Goal: Task Accomplishment & Management: Complete application form

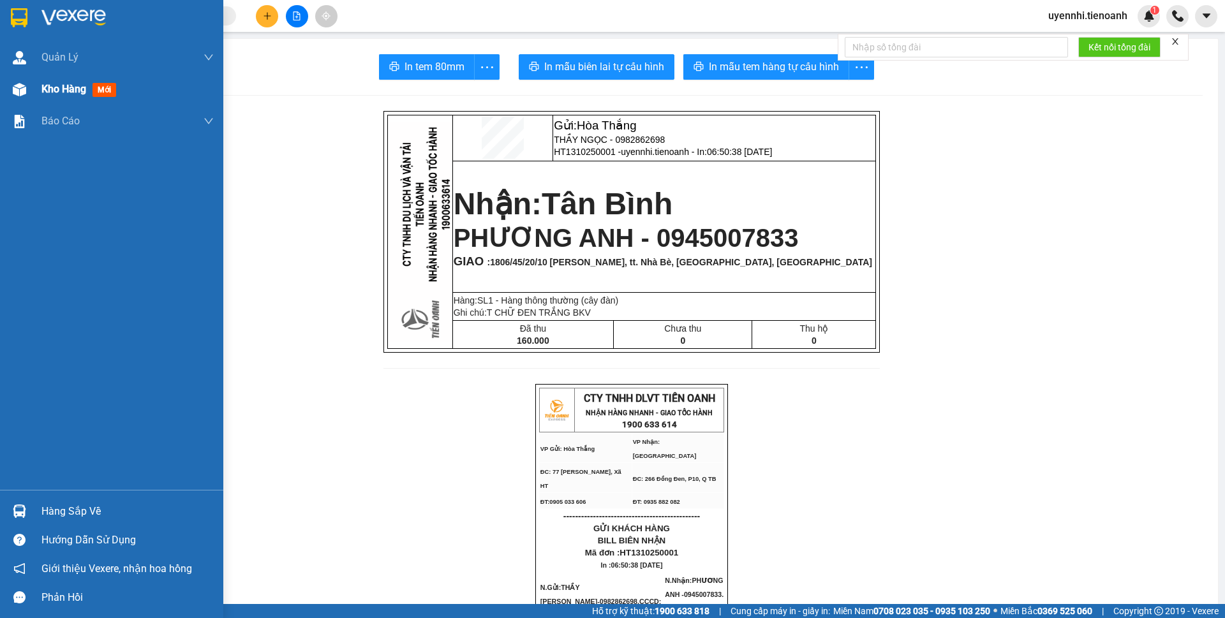
click at [18, 91] on img at bounding box center [19, 89] width 13 height 13
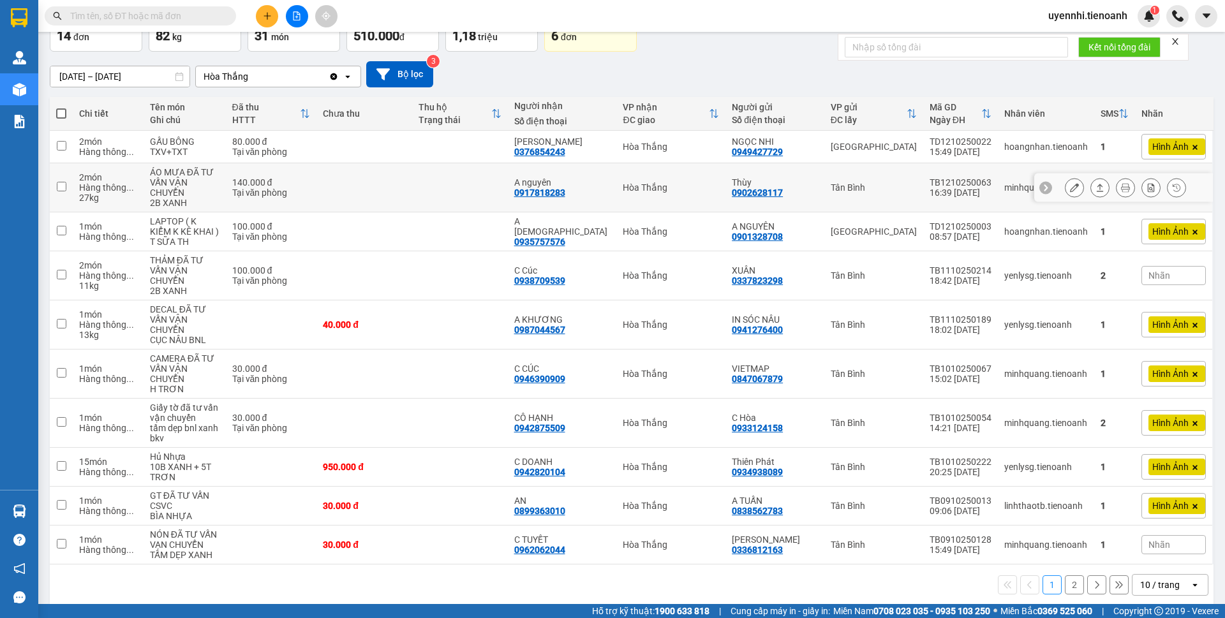
scroll to position [85, 0]
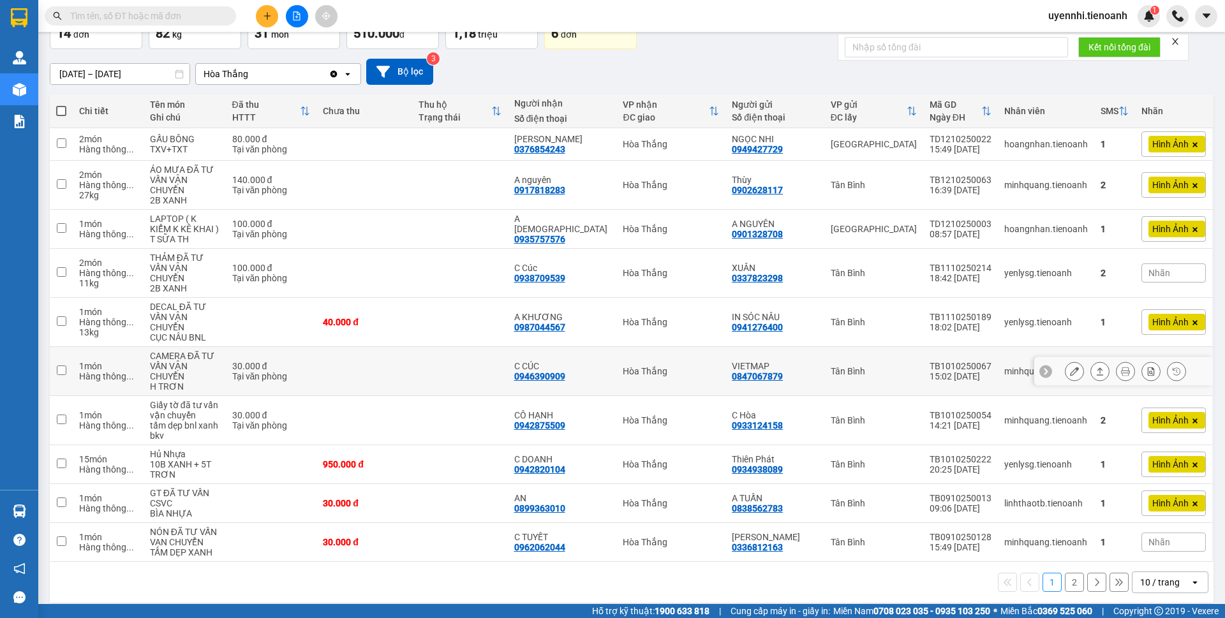
click at [294, 396] on td "30.000 đ Tại văn phòng" at bounding box center [271, 420] width 91 height 49
checkbox input "true"
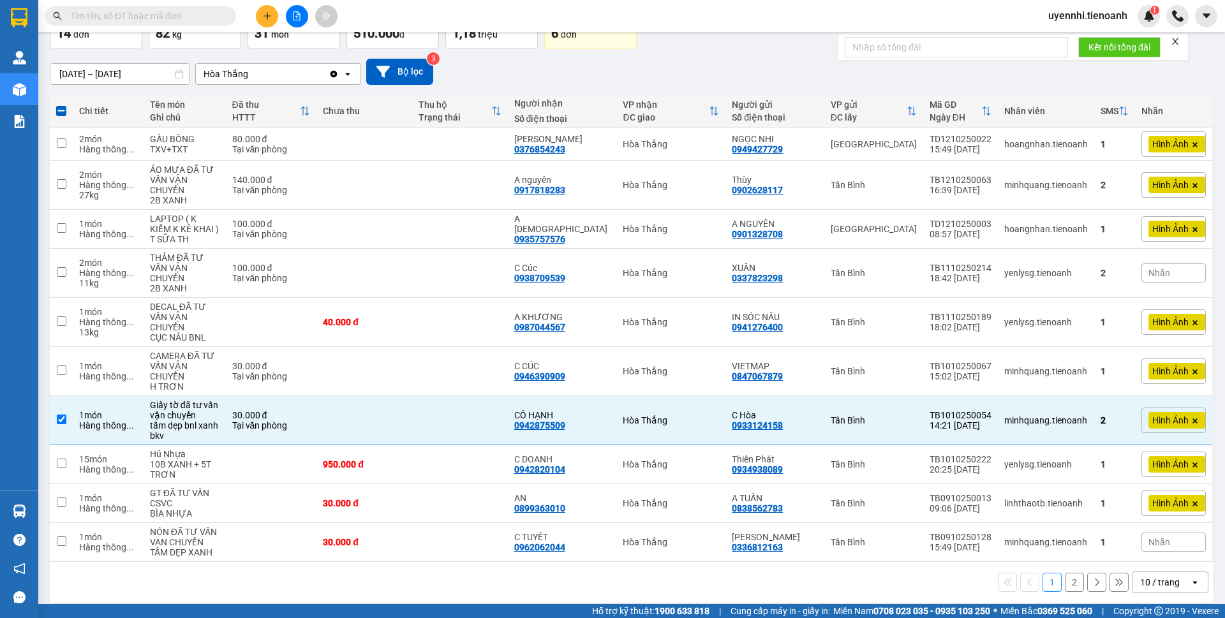
click at [118, 13] on input "text" at bounding box center [145, 16] width 151 height 14
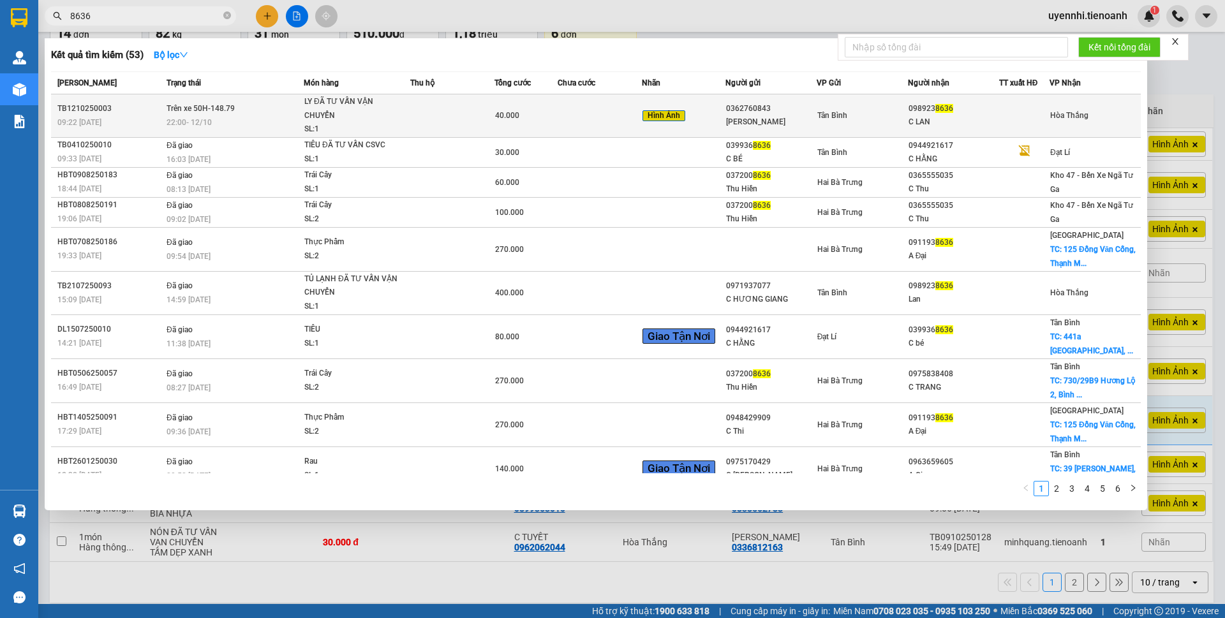
type input "8636"
click at [196, 121] on span "22:00 [DATE]" at bounding box center [188, 122] width 45 height 9
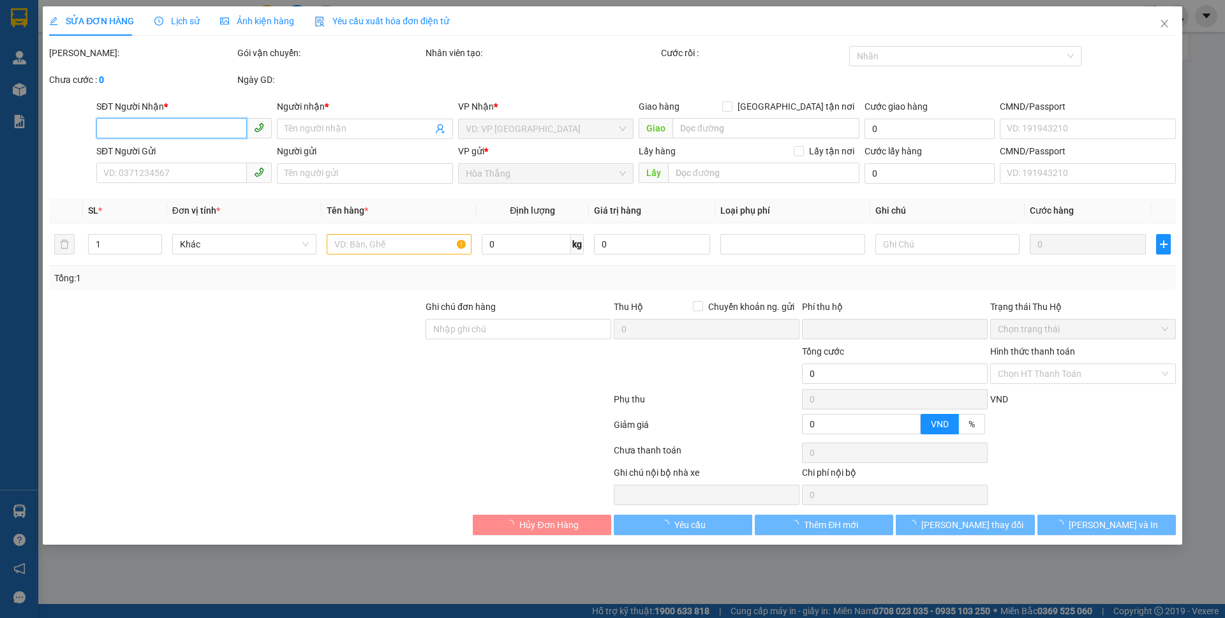
type input "0989238636"
type input "C LAN"
type input "0362760843"
type input "[PERSON_NAME]"
type input "0"
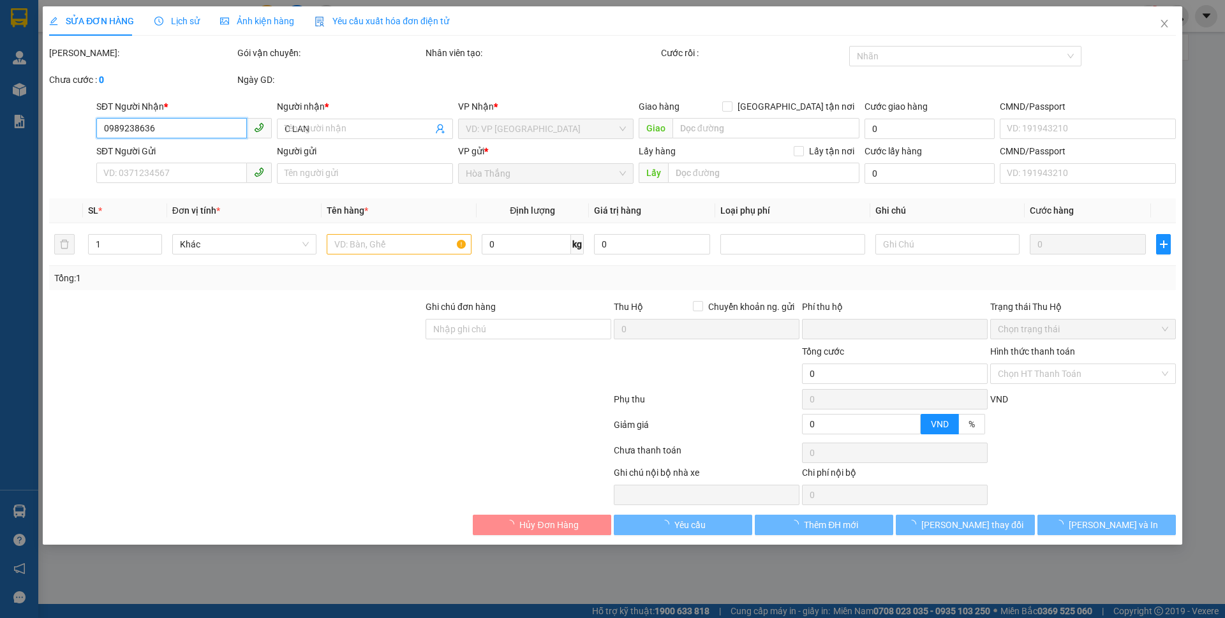
type input "40.000"
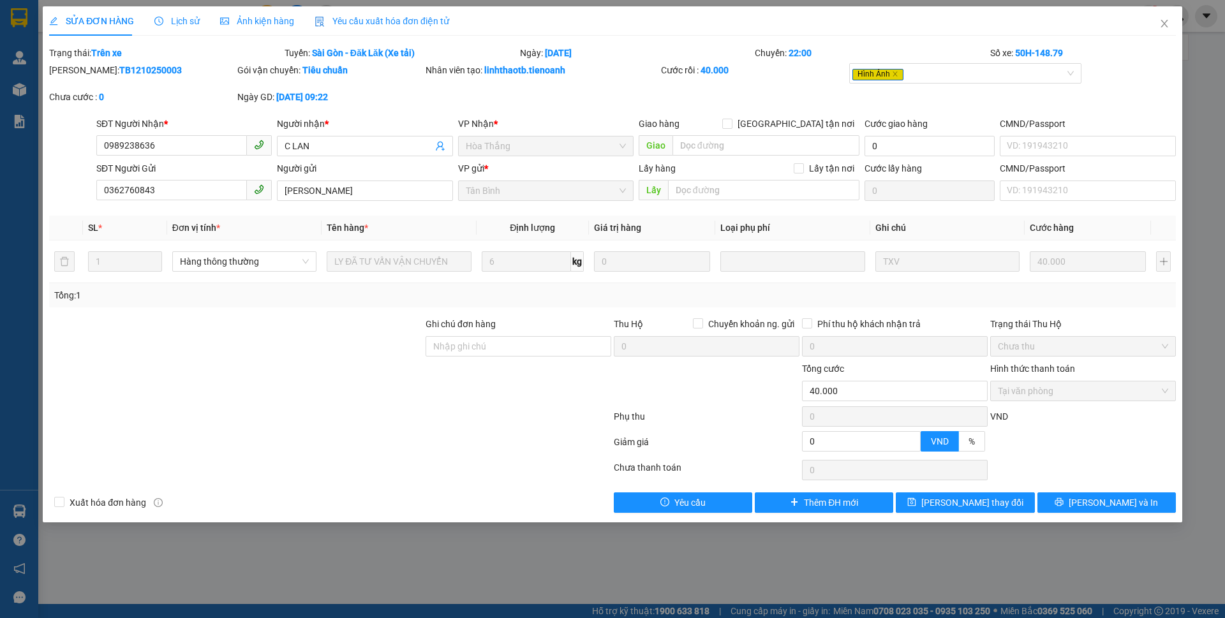
click at [1131, 515] on div "SỬA ĐƠN HÀNG Lịch sử Ảnh kiện hàng Yêu cầu xuất hóa đơn điện tử Total Paid Fee …" at bounding box center [612, 264] width 1139 height 516
click at [1103, 497] on span "[PERSON_NAME] và In" at bounding box center [1112, 503] width 89 height 14
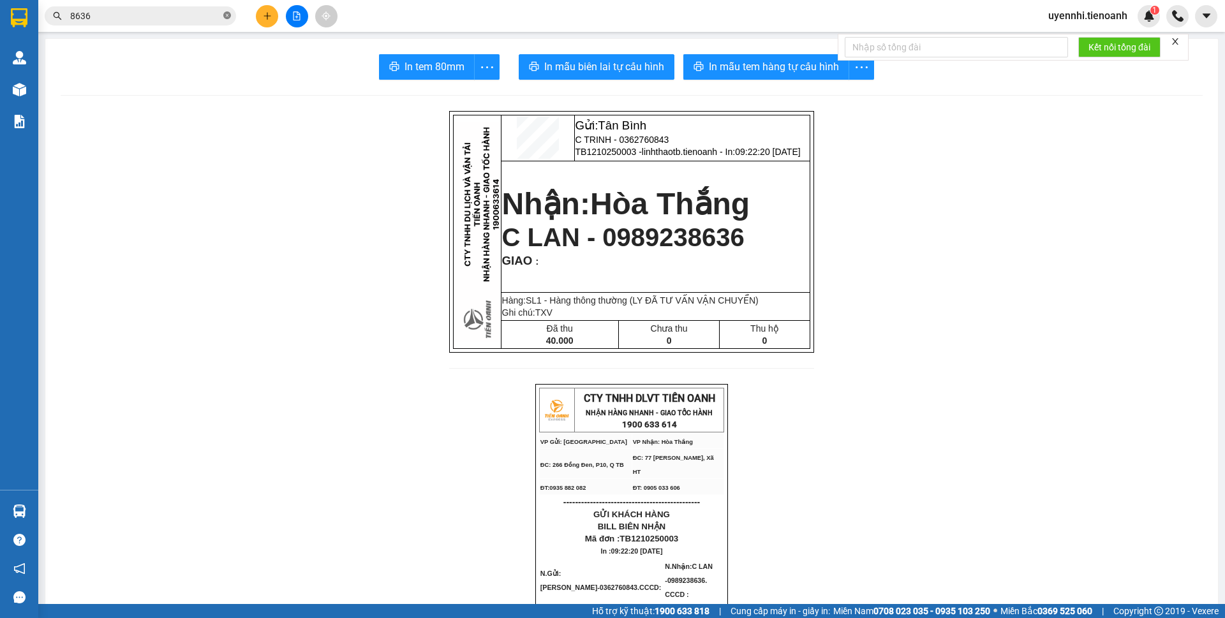
click at [225, 14] on icon "close-circle" at bounding box center [227, 15] width 8 height 8
click at [172, 5] on div "Kết quả tìm kiếm ( 53 ) Bộ lọc Mã ĐH Trạng thái Món hàng Thu hộ Tổng cước Chưa …" at bounding box center [124, 16] width 249 height 22
click at [152, 13] on input "text" at bounding box center [145, 16] width 151 height 14
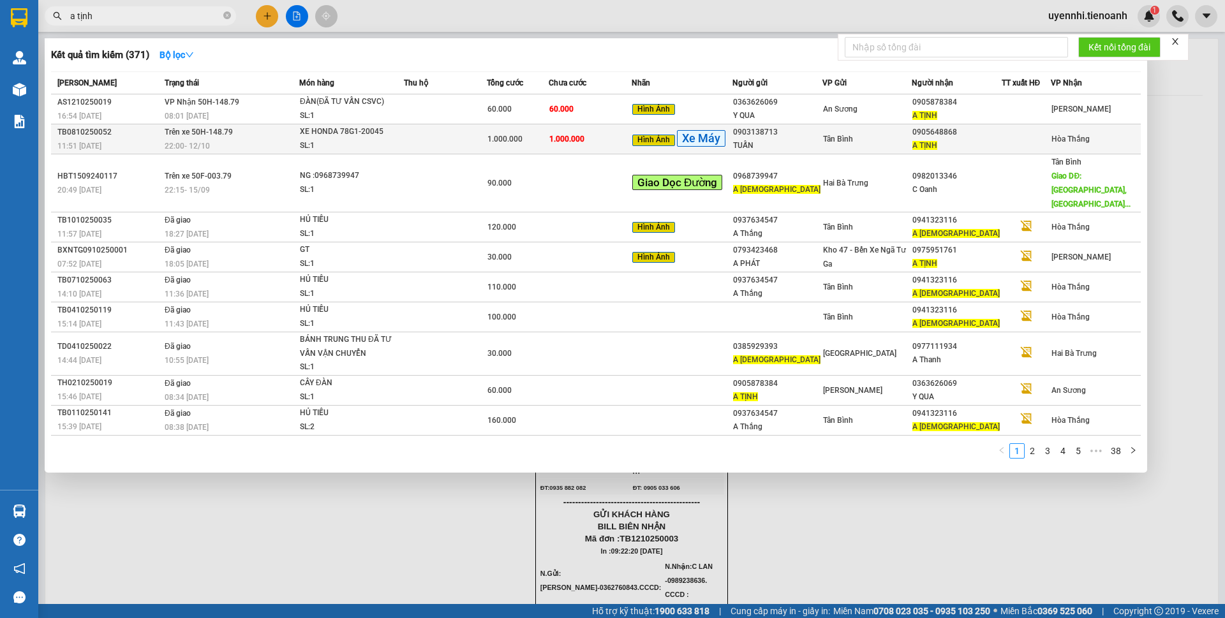
type input "a tịnh"
click at [374, 135] on div "XE HONDA 78G1-20045" at bounding box center [348, 132] width 96 height 14
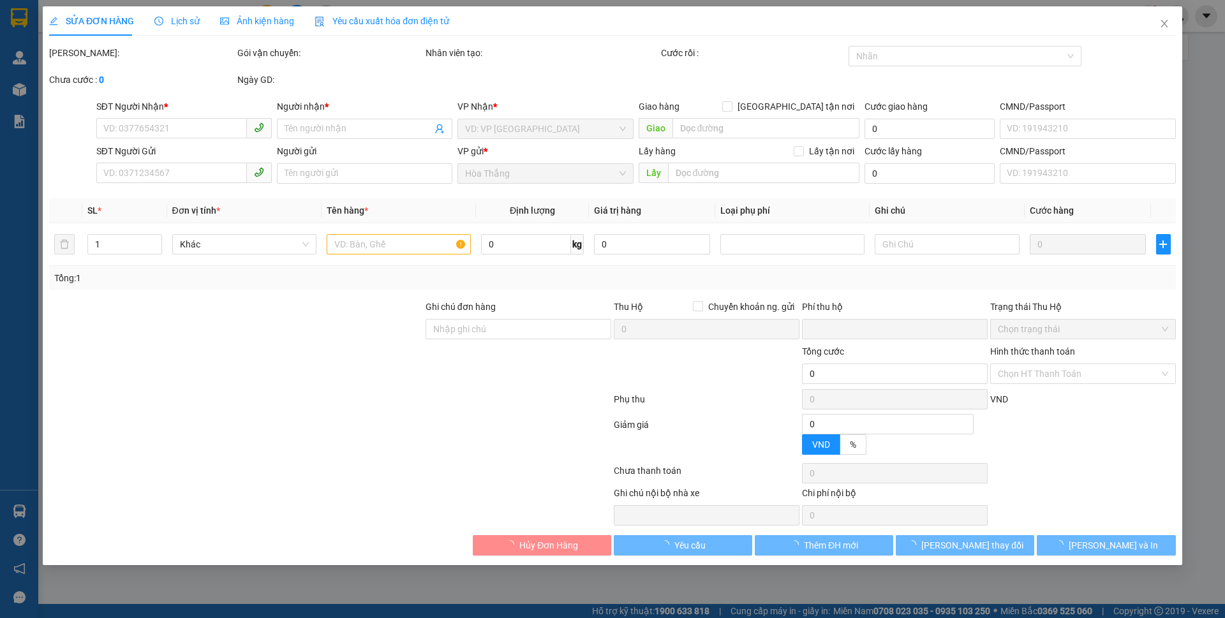
type input "0905648868"
type input "A TỊNH"
type input "0903138713"
type input "TUẤN"
type input "0315385378"
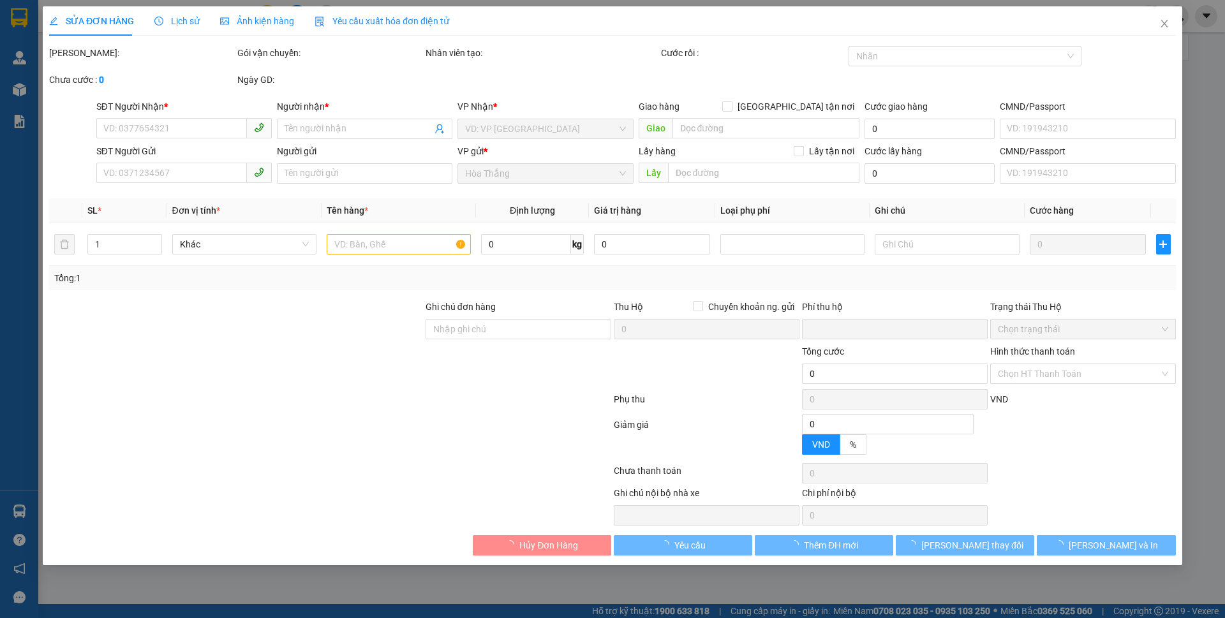
type input "0"
type input "1.000.000"
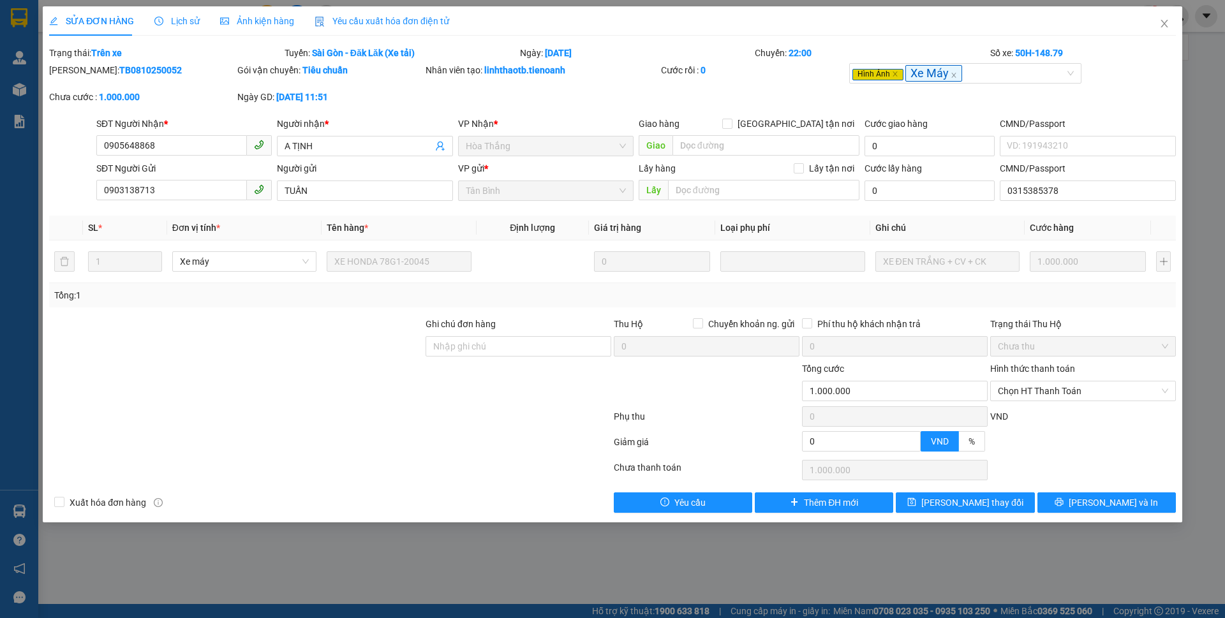
click at [172, 25] on span "Lịch sử" at bounding box center [176, 21] width 45 height 10
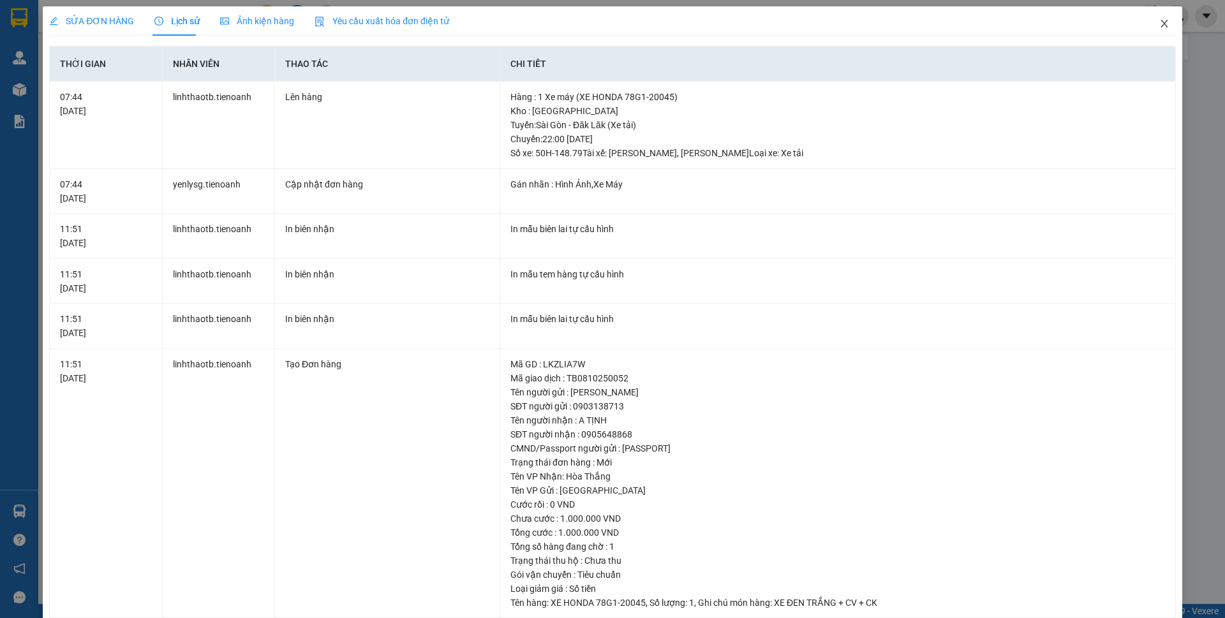
click at [1159, 26] on icon "close" at bounding box center [1164, 23] width 10 height 10
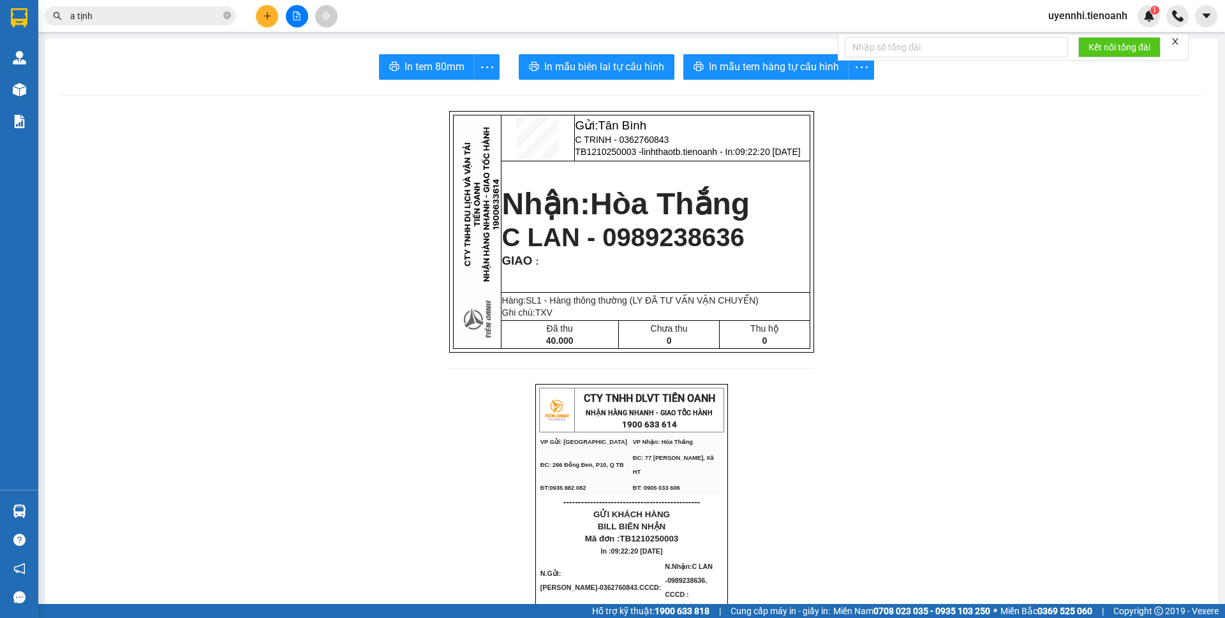
click at [117, 13] on input "a tịnh" at bounding box center [145, 16] width 151 height 14
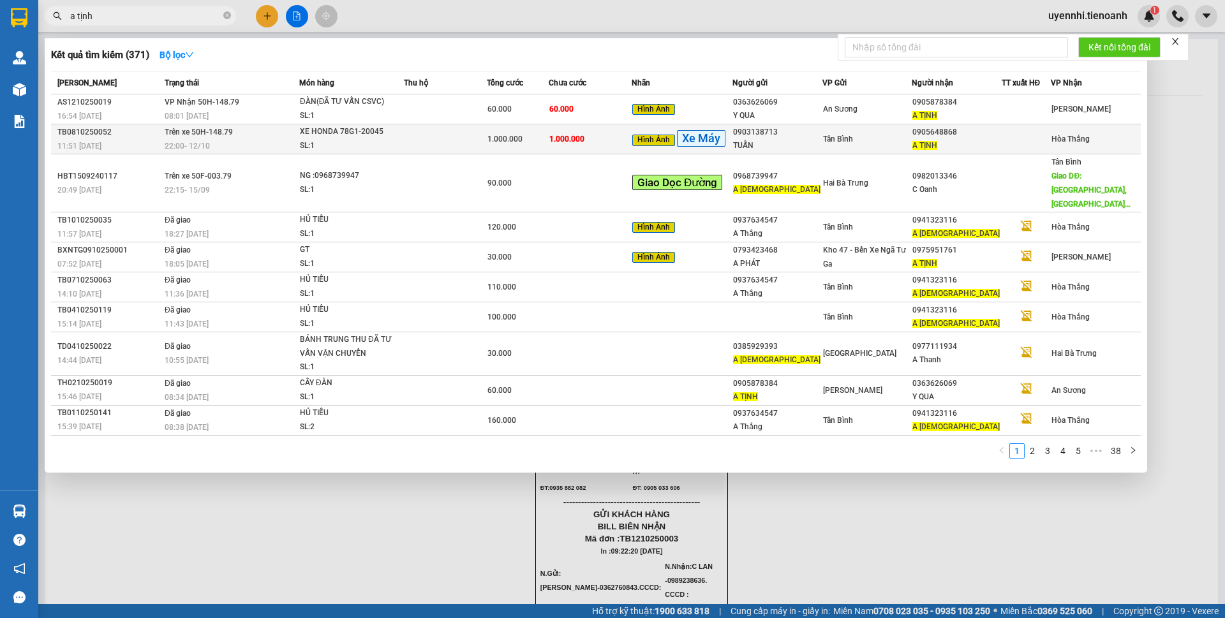
click at [972, 140] on div "A TỊNH" at bounding box center [956, 145] width 89 height 13
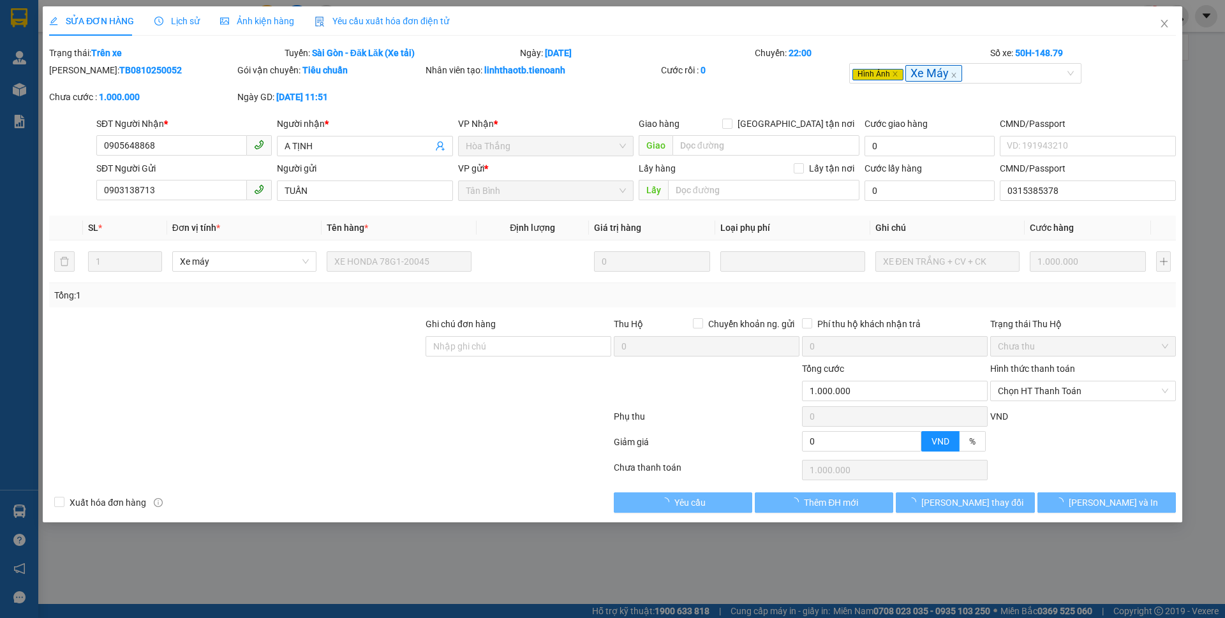
type input "0905648868"
type input "A TỊNH"
type input "0903138713"
type input "TUẤN"
type input "0315385378"
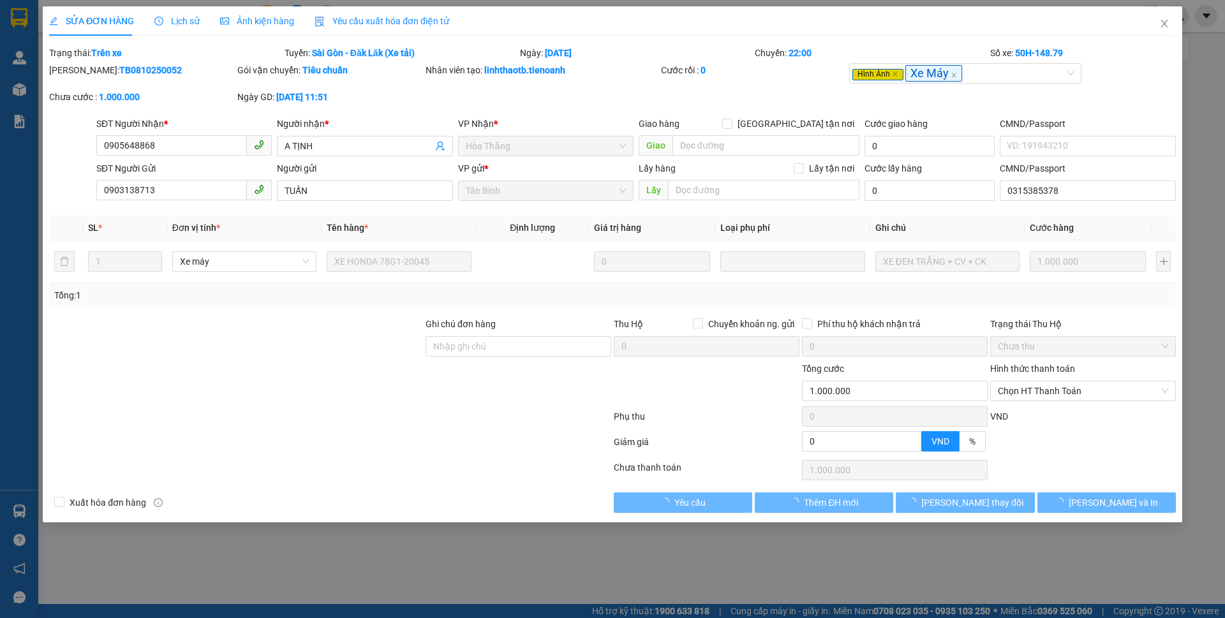
type input "0"
type input "1.000.000"
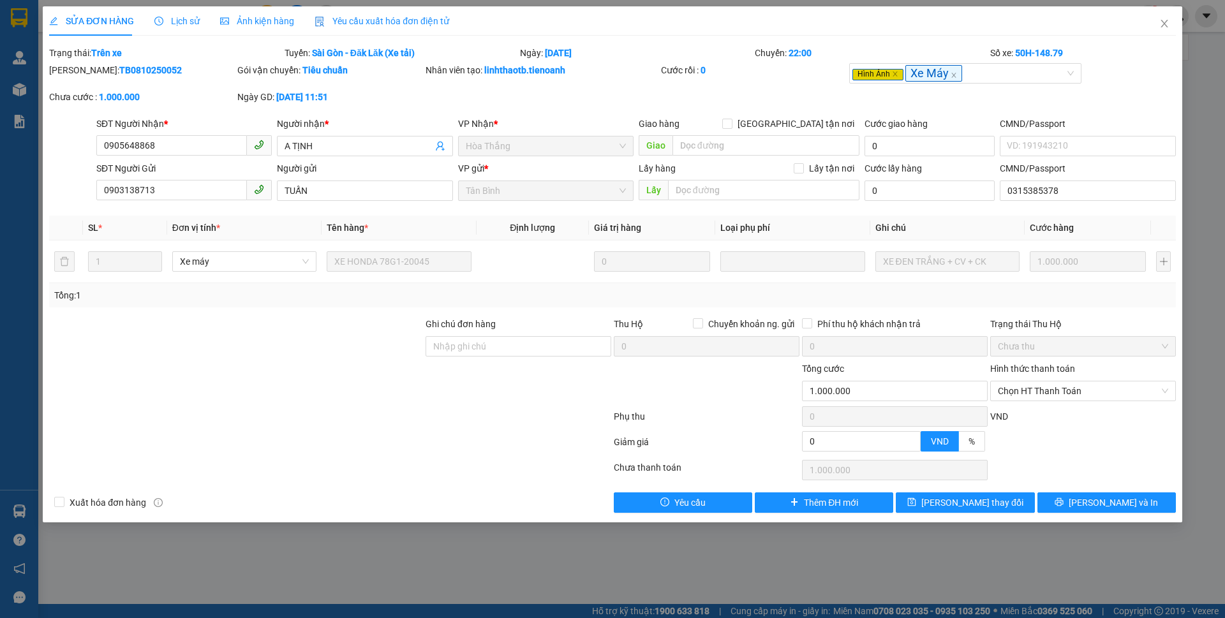
click at [1101, 522] on div "SỬA ĐƠN HÀNG Lịch sử Ảnh kiện hàng Yêu cầu xuất hóa đơn điện tử Total Paid Fee …" at bounding box center [612, 264] width 1139 height 516
click at [1063, 504] on icon "printer" at bounding box center [1059, 502] width 8 height 8
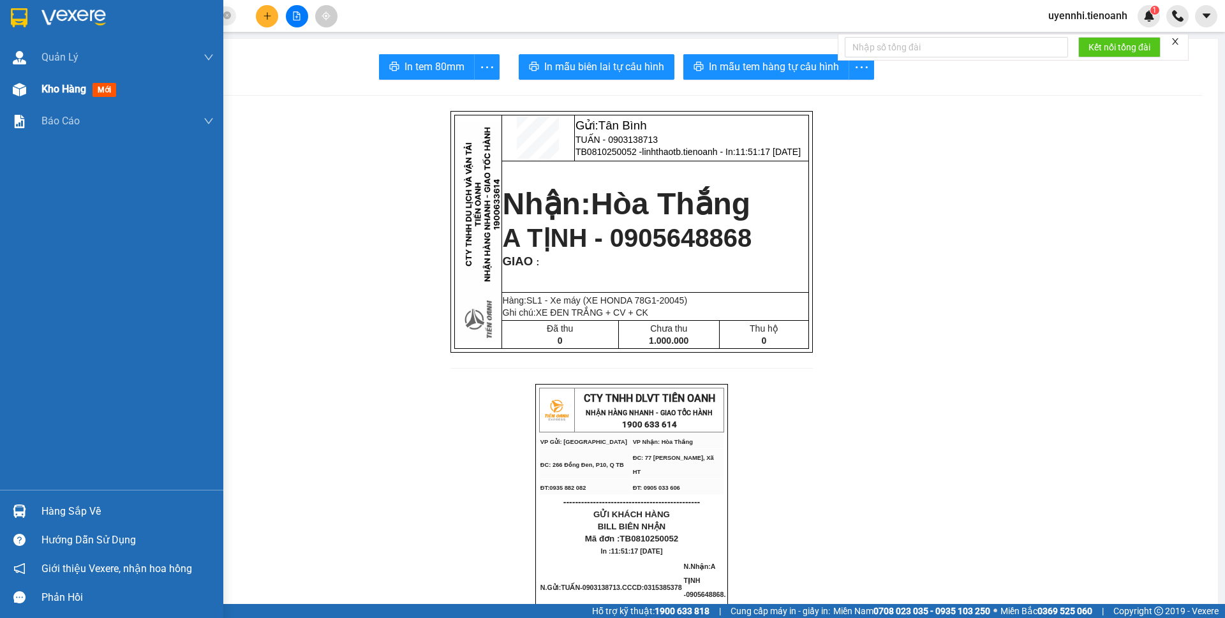
click at [57, 87] on span "Kho hàng" at bounding box center [63, 89] width 45 height 12
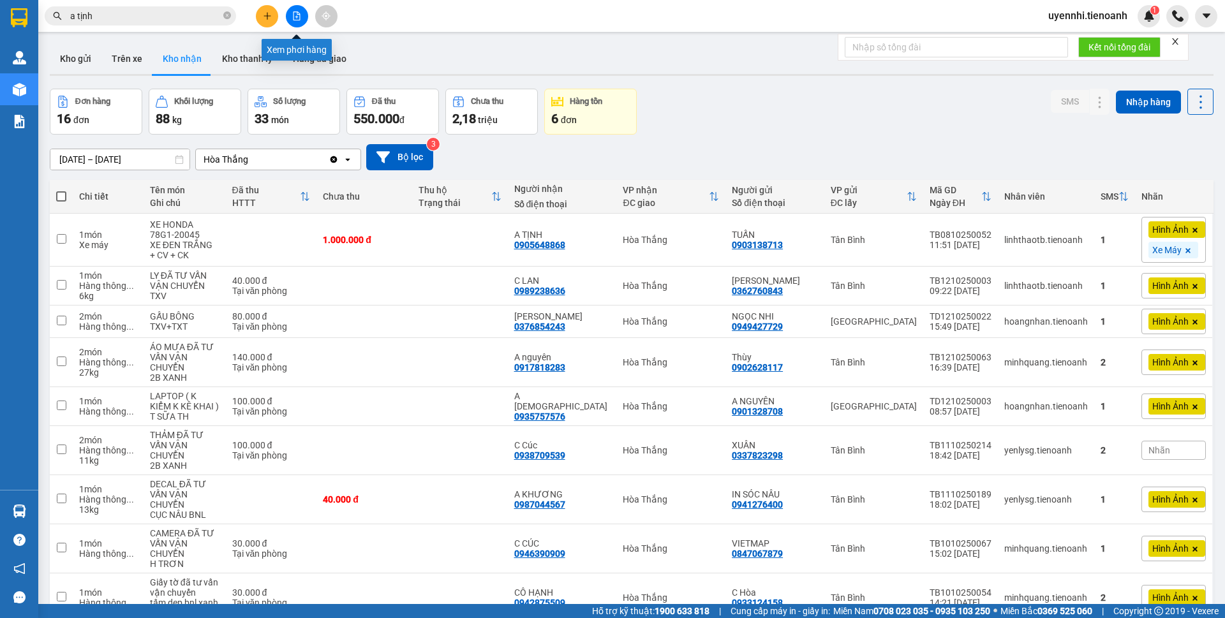
click at [300, 20] on button at bounding box center [297, 16] width 22 height 22
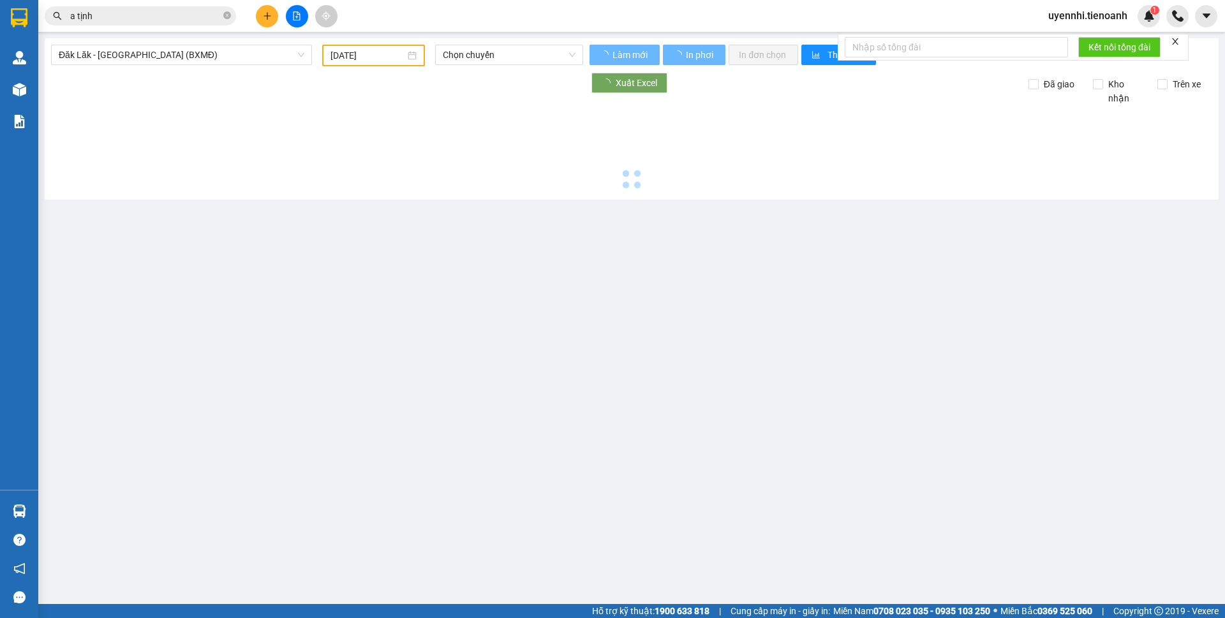
type input "[DATE]"
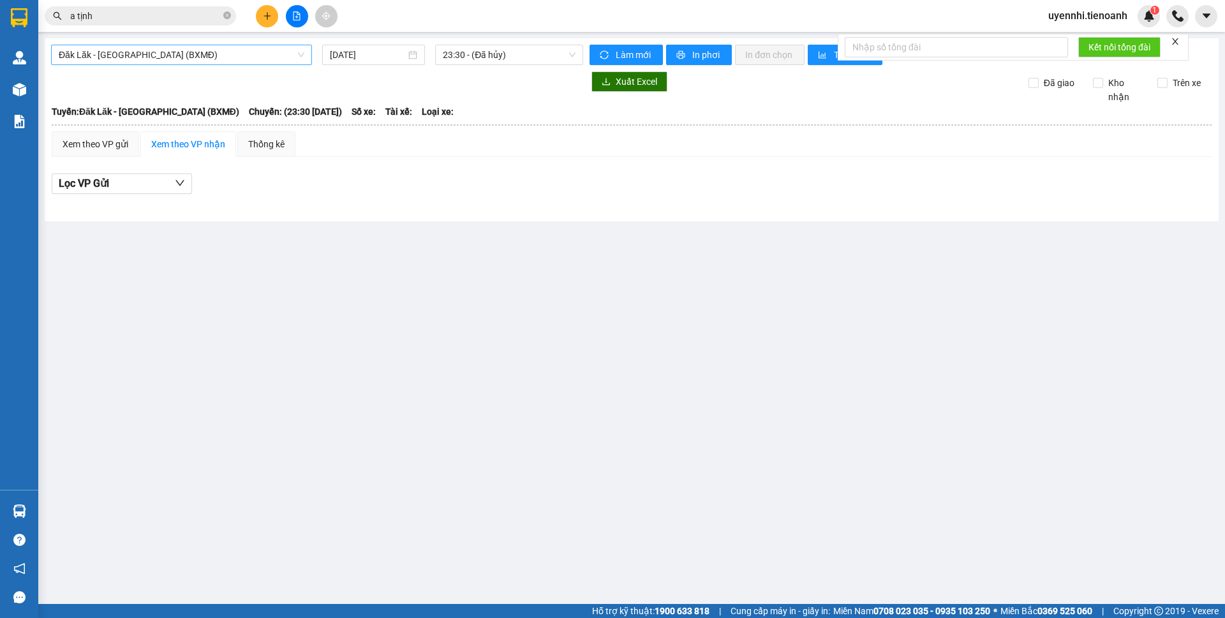
click at [73, 55] on span "Đăk Lăk - [GEOGRAPHIC_DATA] (BXMĐ)" at bounding box center [182, 54] width 246 height 19
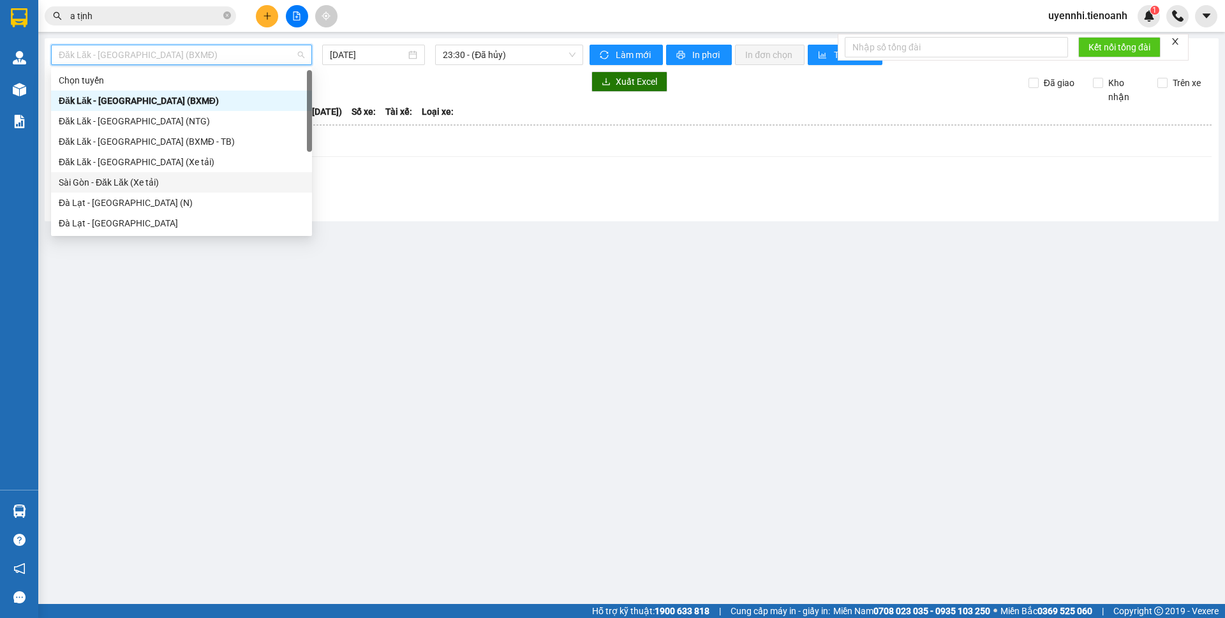
click at [73, 186] on div "Sài Gòn - Đăk Lăk (Xe tải)" at bounding box center [182, 182] width 246 height 14
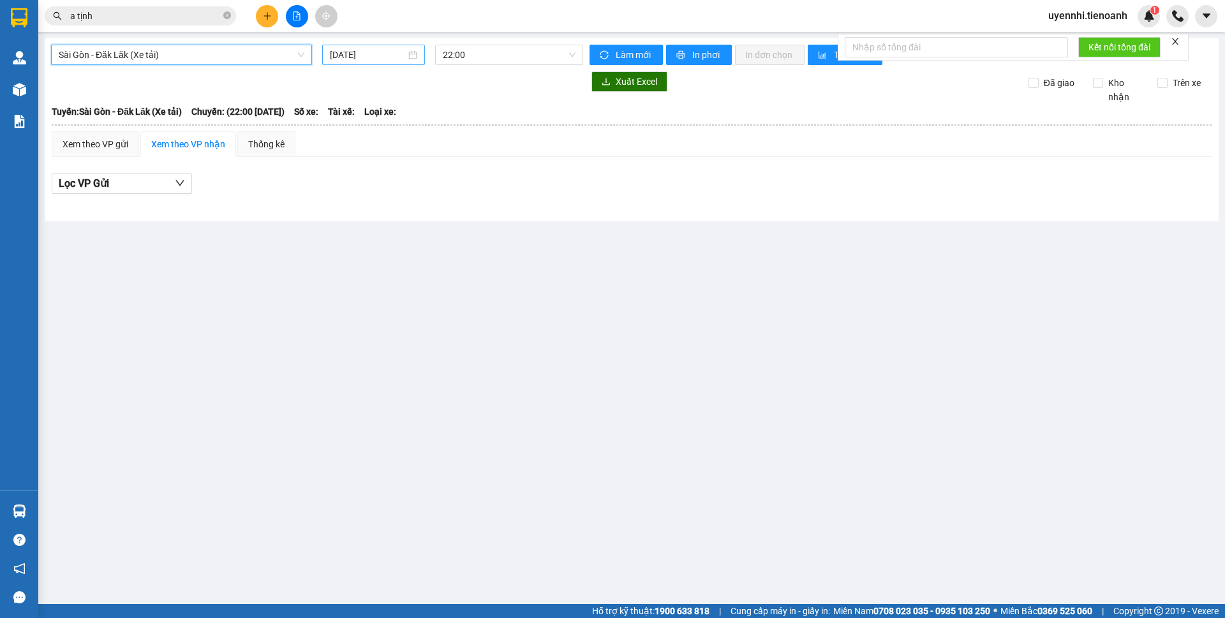
click at [375, 50] on input "[DATE]" at bounding box center [368, 55] width 76 height 14
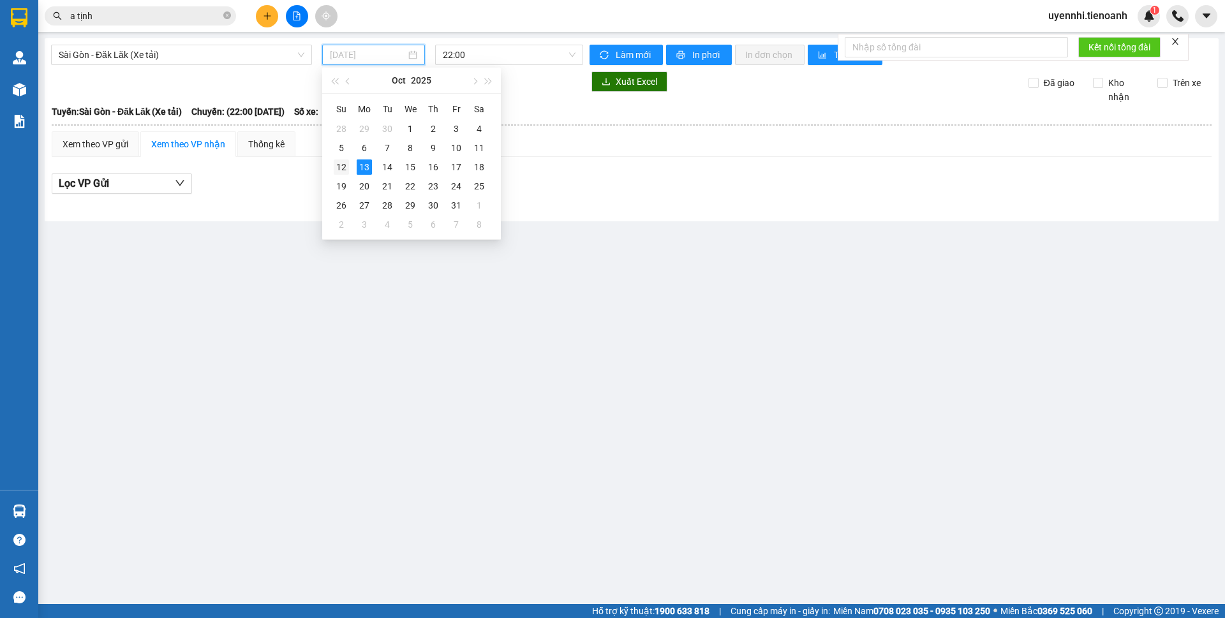
click at [348, 163] on div "12" at bounding box center [341, 166] width 15 height 15
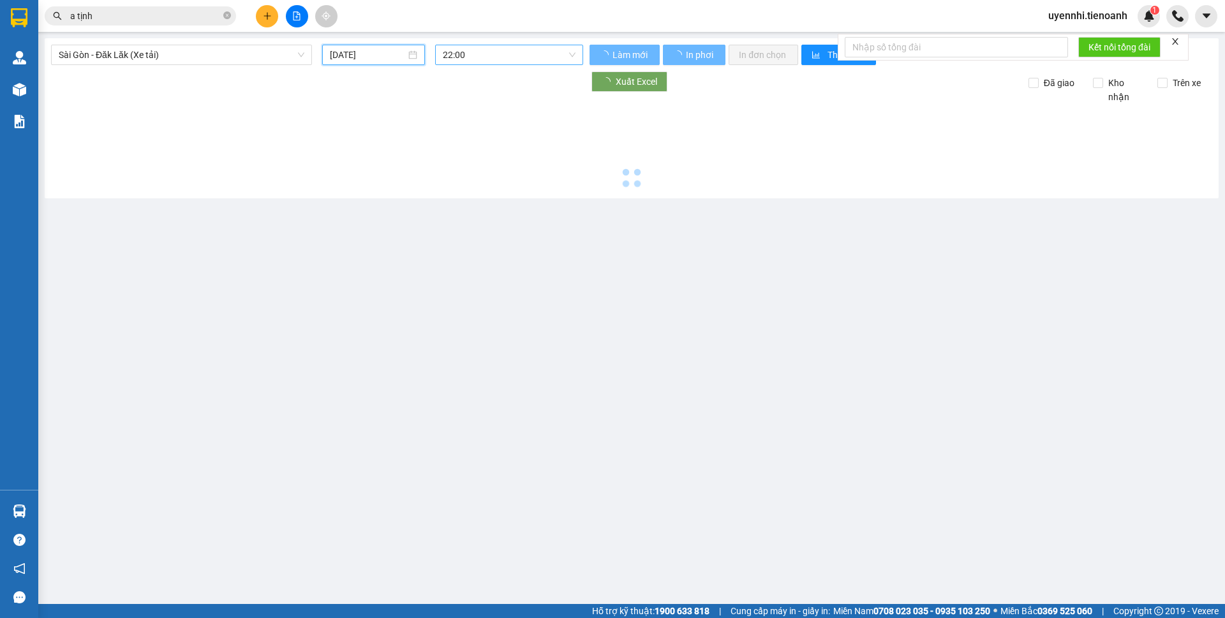
type input "[DATE]"
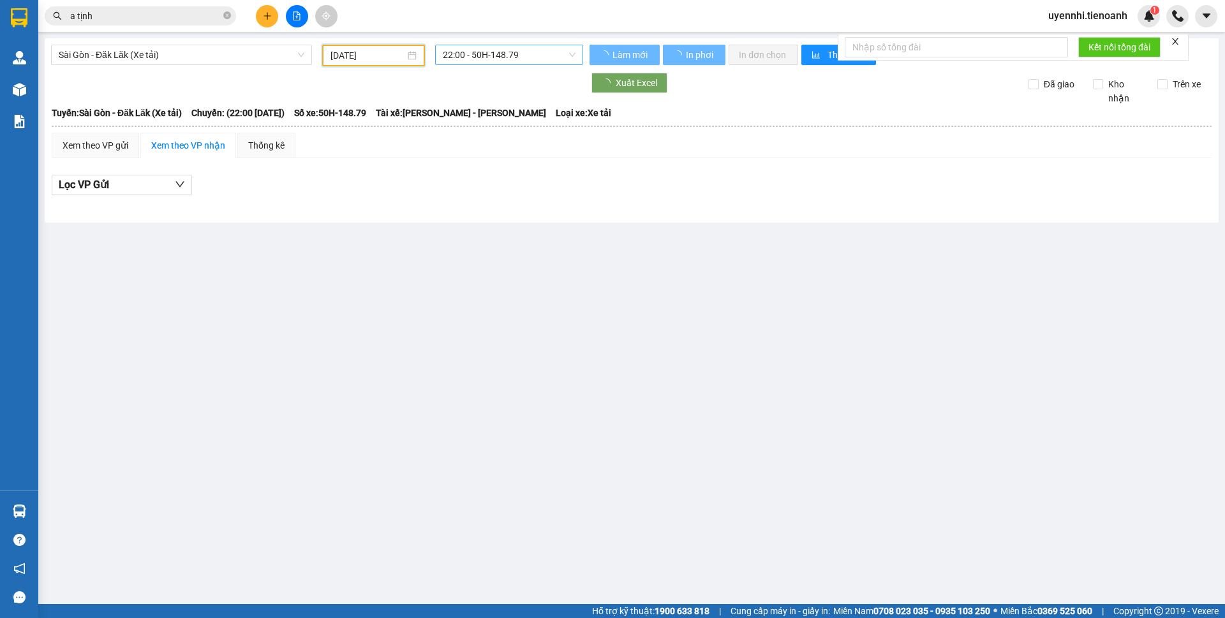
click at [473, 55] on span "22:00 - 50H-148.79" at bounding box center [509, 54] width 133 height 19
click at [467, 54] on span "22:00 - 50H-148.79" at bounding box center [509, 54] width 133 height 19
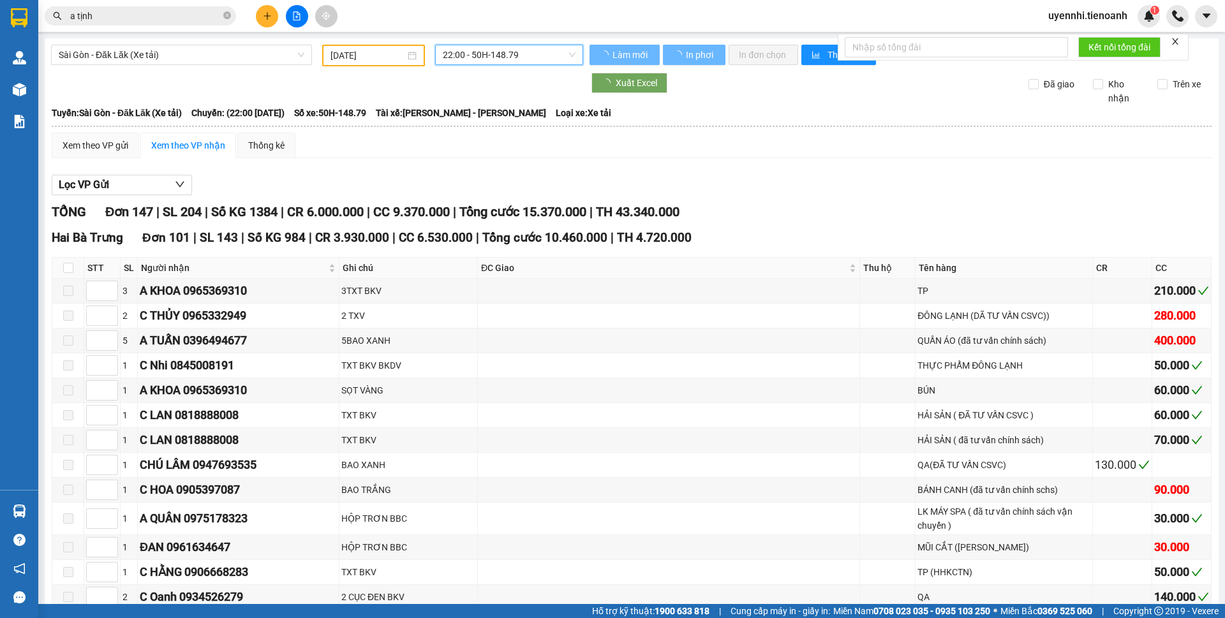
click at [467, 54] on span "22:00 - 50H-148.79" at bounding box center [509, 54] width 133 height 19
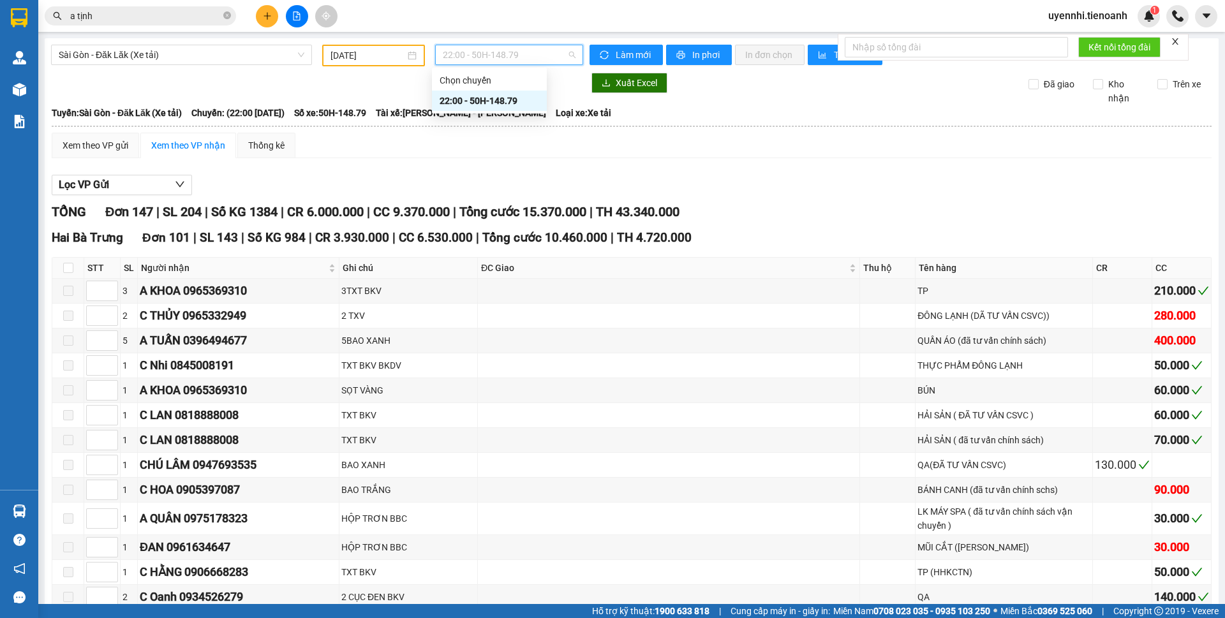
click at [476, 105] on div "22:00 - 50H-148.79" at bounding box center [488, 101] width 99 height 14
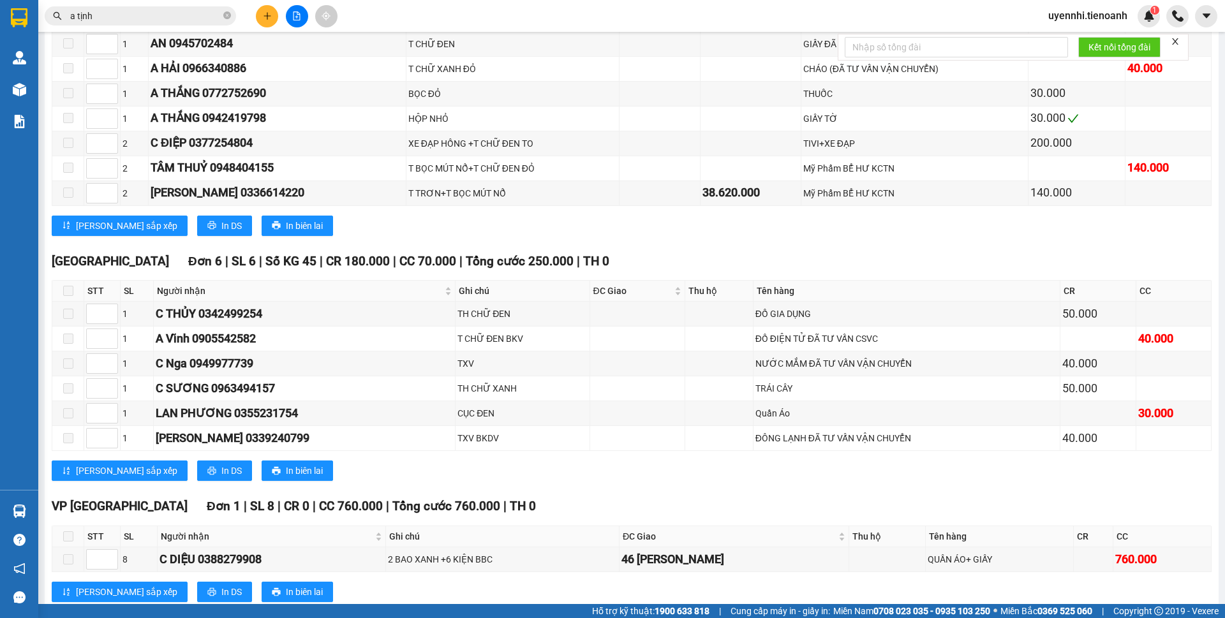
scroll to position [3878, 0]
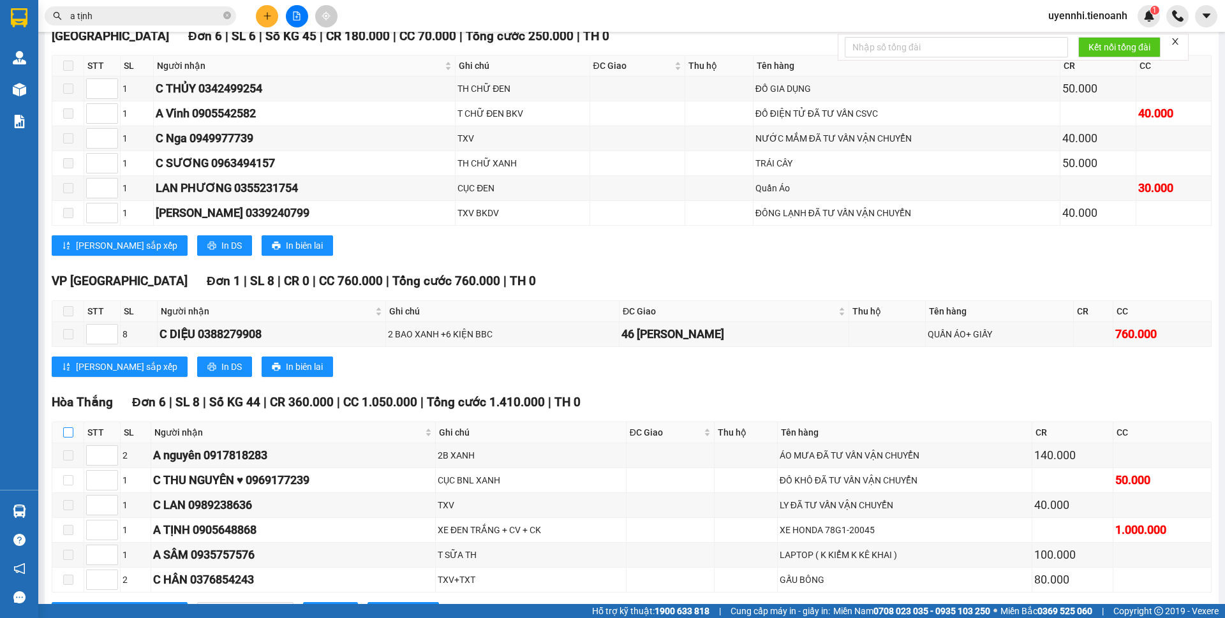
click at [73, 427] on input "checkbox" at bounding box center [68, 432] width 10 height 10
checkbox input "true"
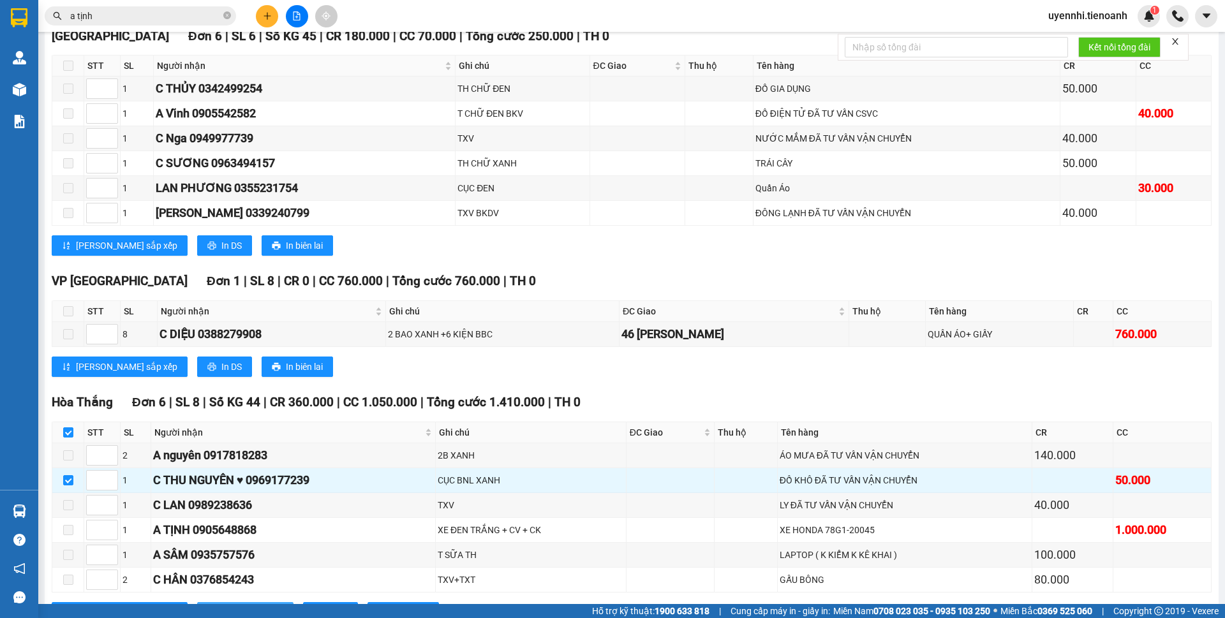
click at [221, 605] on span "Nhập kho nhận" at bounding box center [252, 612] width 62 height 14
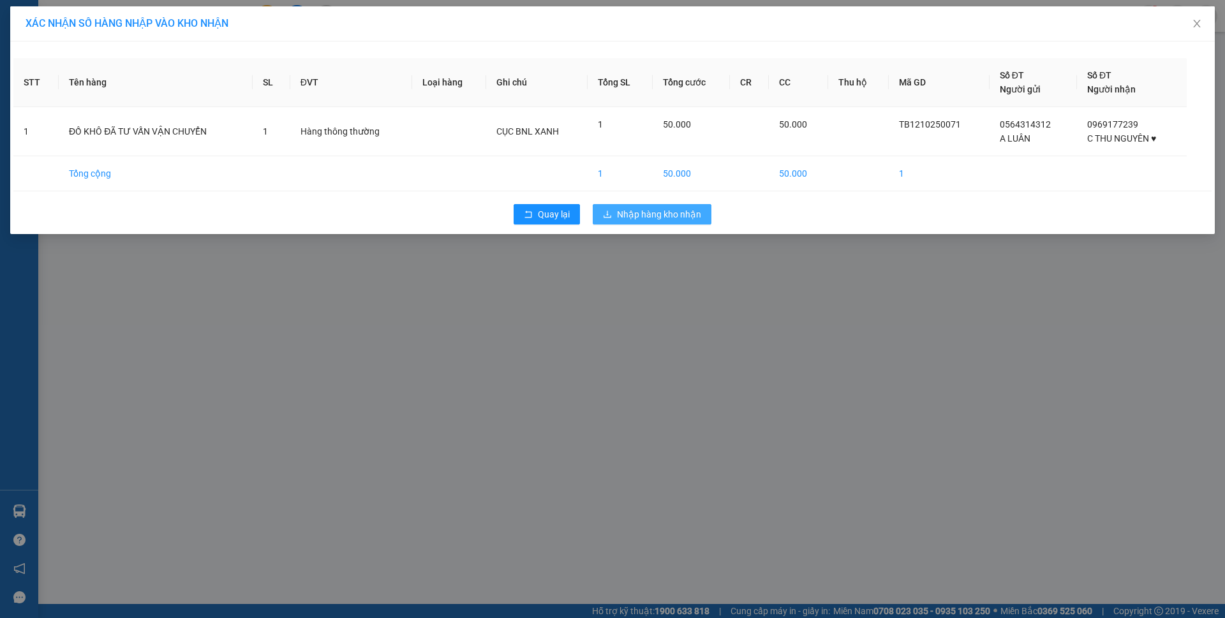
click at [659, 214] on span "Nhập hàng kho nhận" at bounding box center [659, 214] width 84 height 14
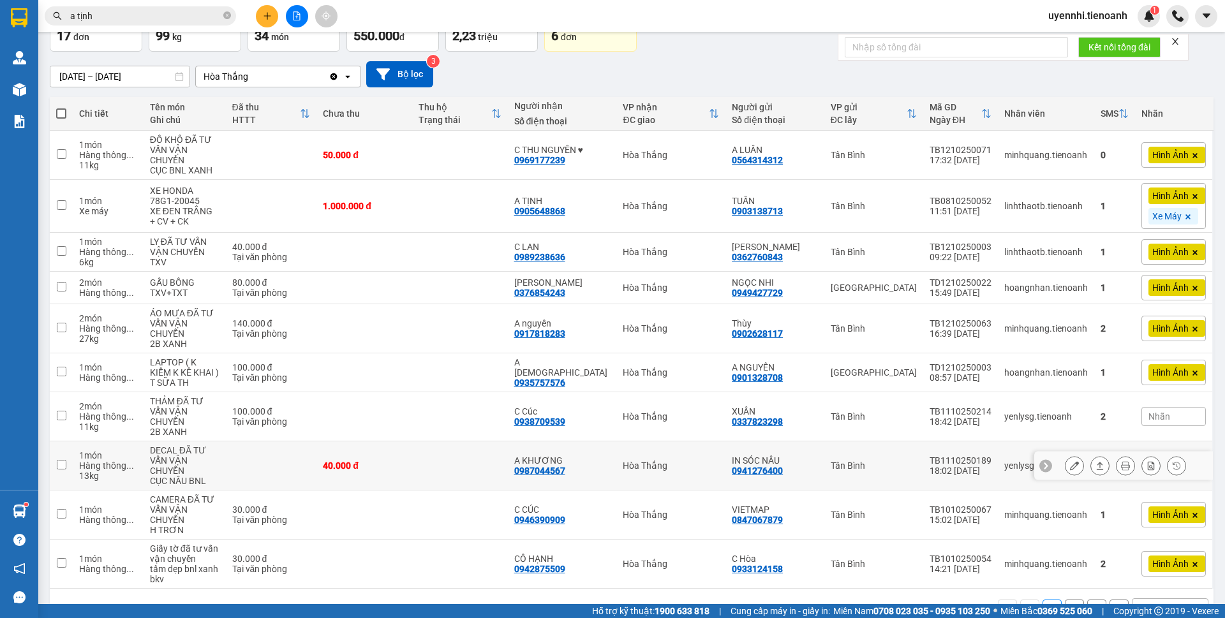
scroll to position [110, 0]
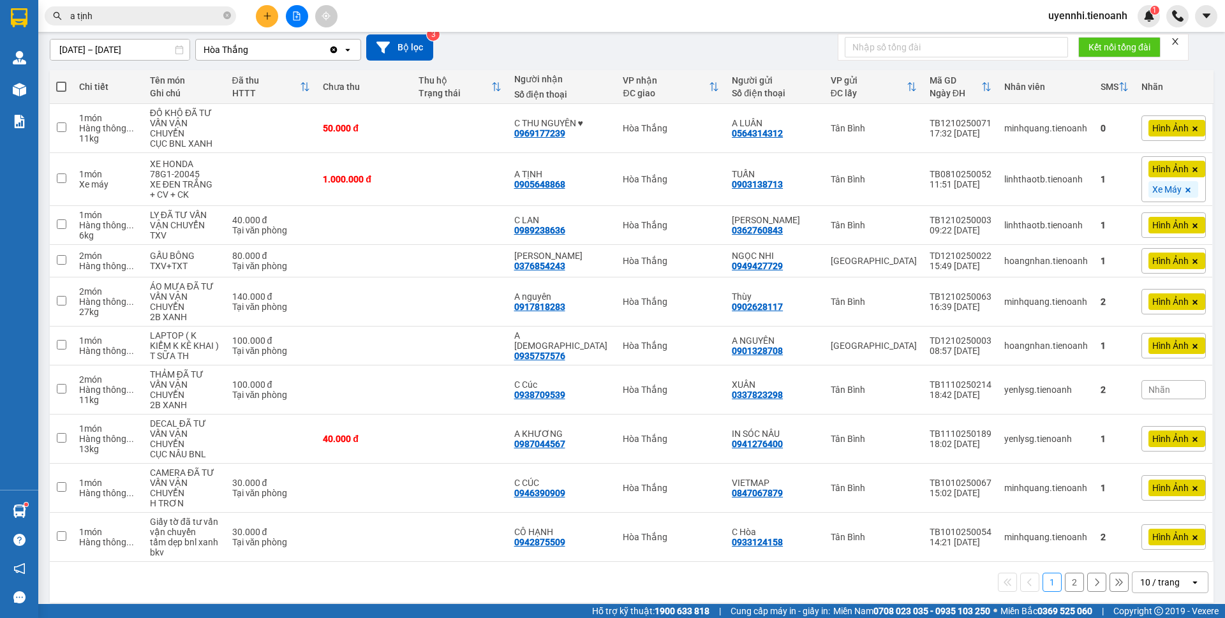
click at [1189, 577] on icon "open" at bounding box center [1194, 582] width 10 height 10
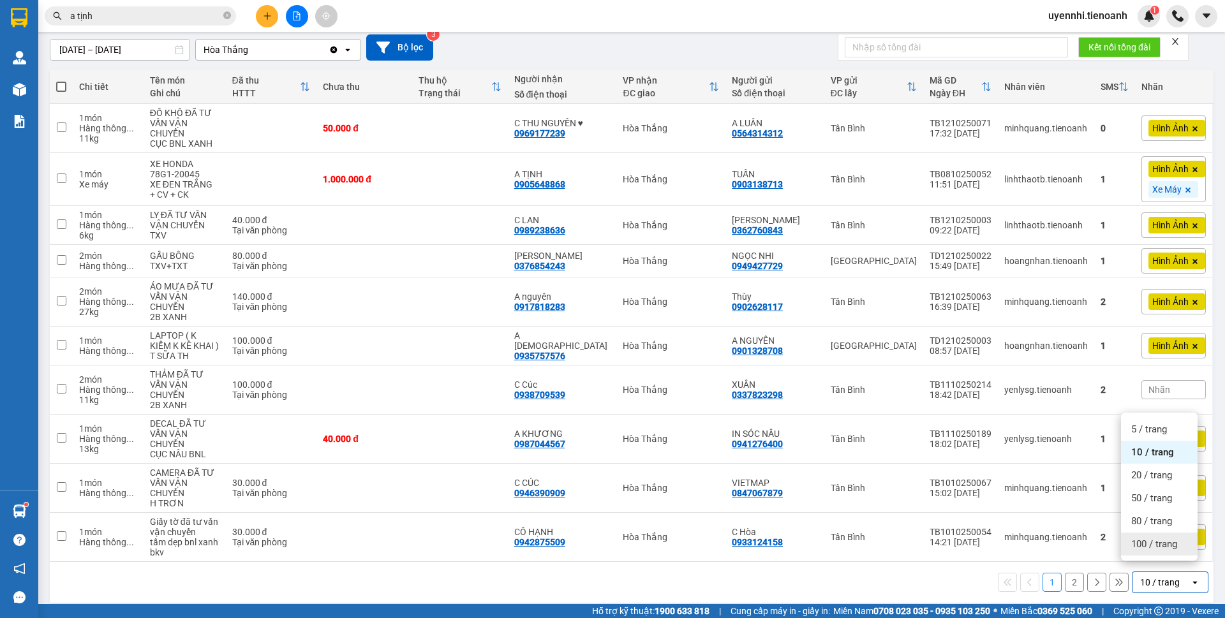
click at [1151, 551] on div "100 / trang" at bounding box center [1159, 544] width 77 height 23
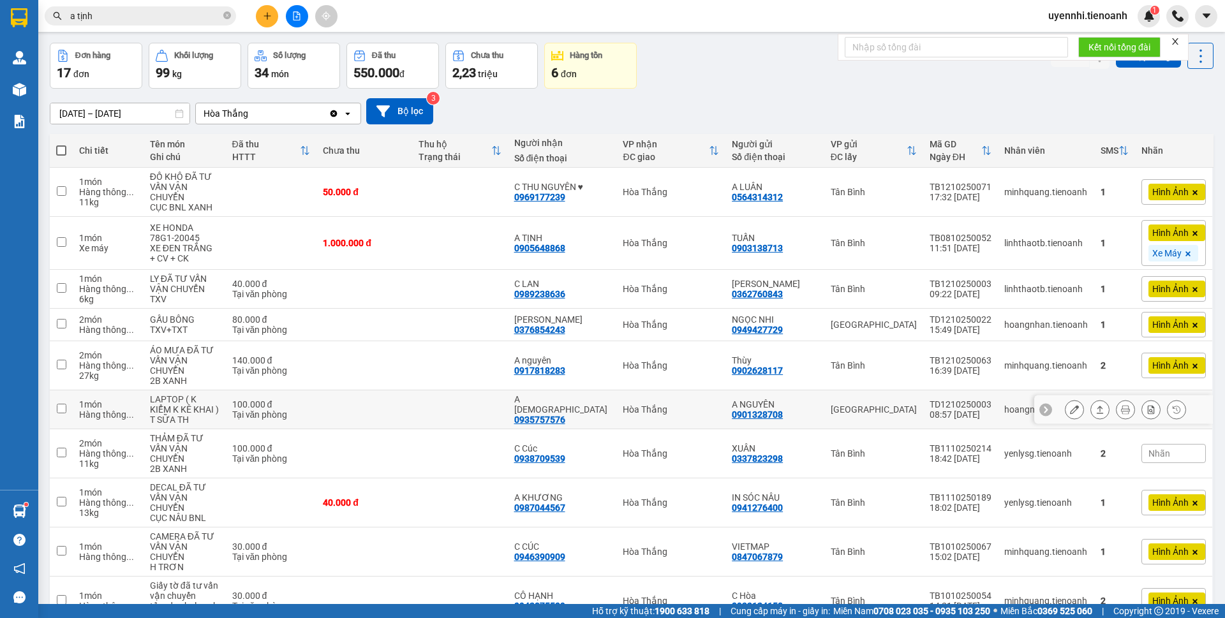
scroll to position [0, 0]
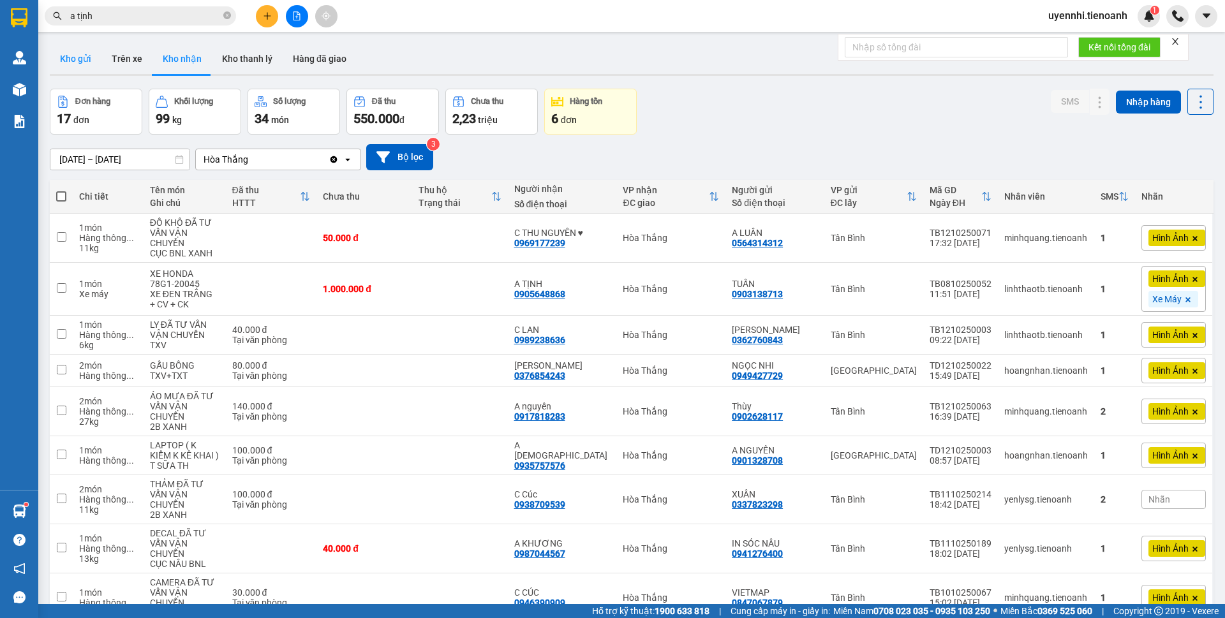
click at [74, 54] on button "Kho gửi" at bounding box center [76, 58] width 52 height 31
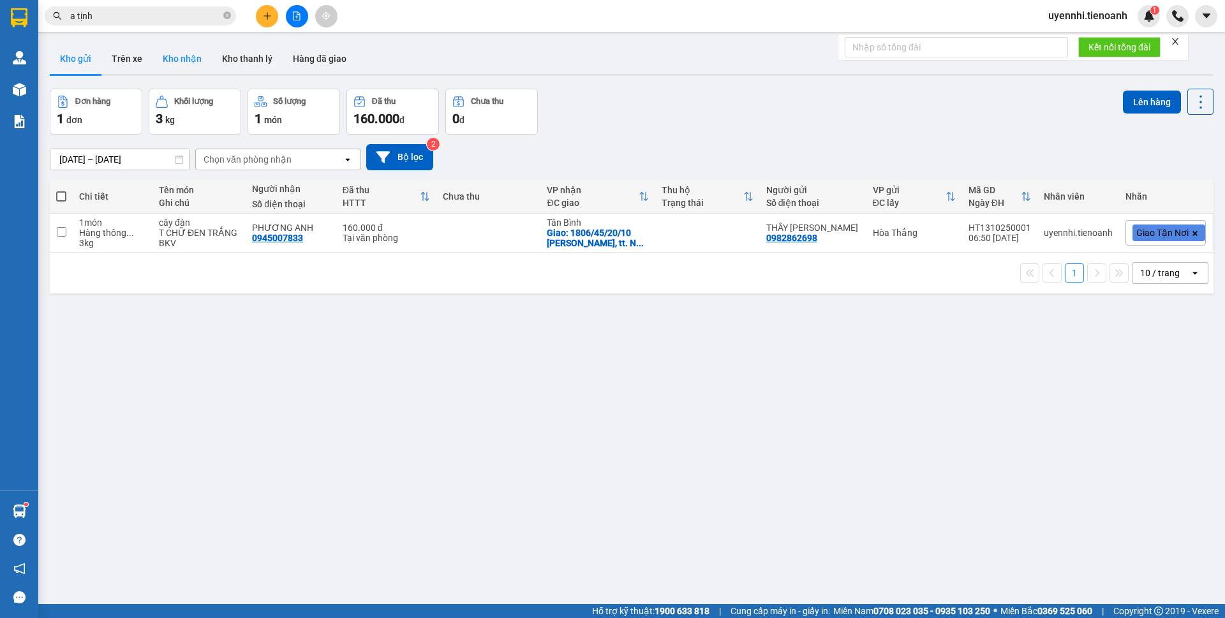
click at [185, 58] on button "Kho nhận" at bounding box center [181, 58] width 59 height 31
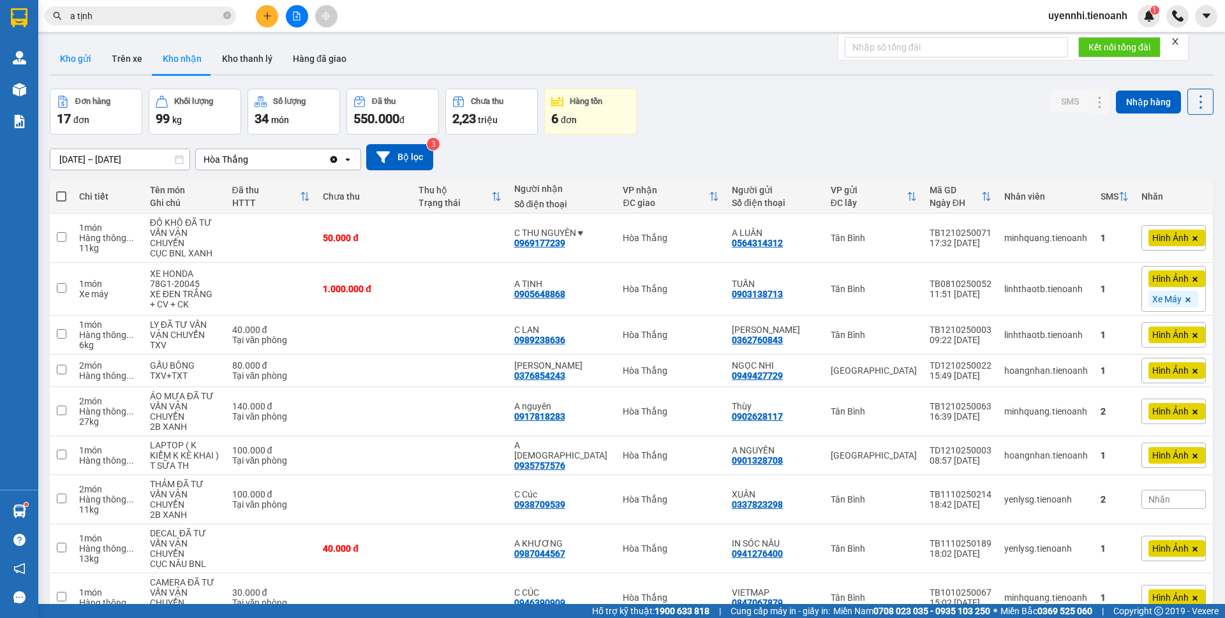
click at [66, 60] on button "Kho gửi" at bounding box center [76, 58] width 52 height 31
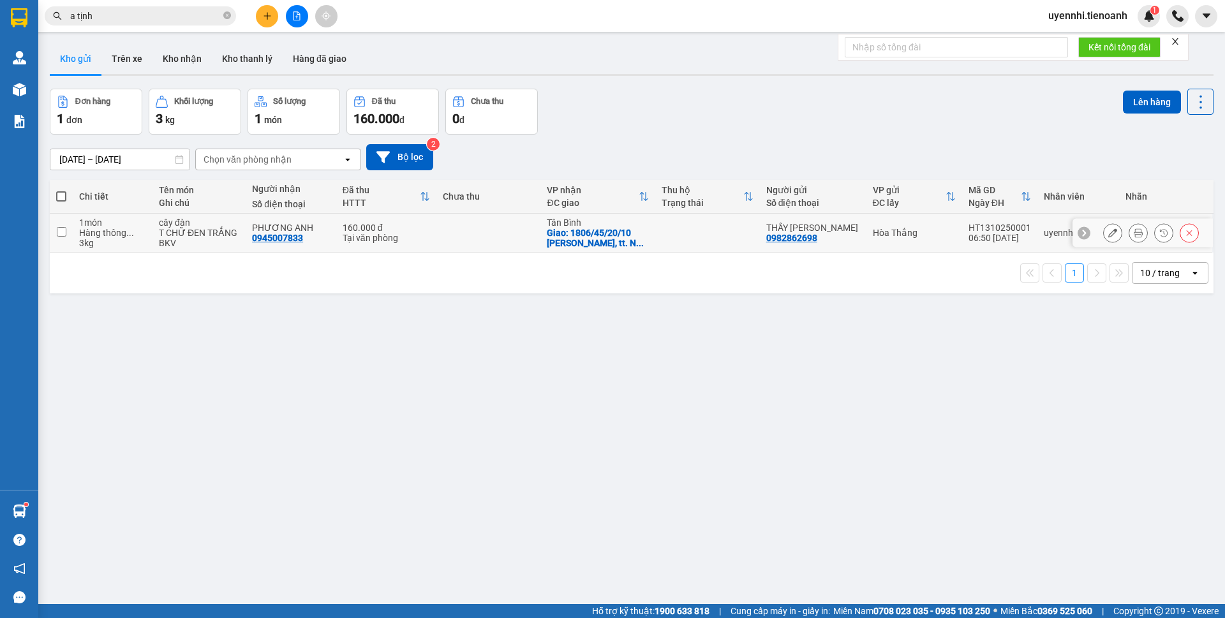
click at [1108, 231] on icon at bounding box center [1112, 232] width 9 height 9
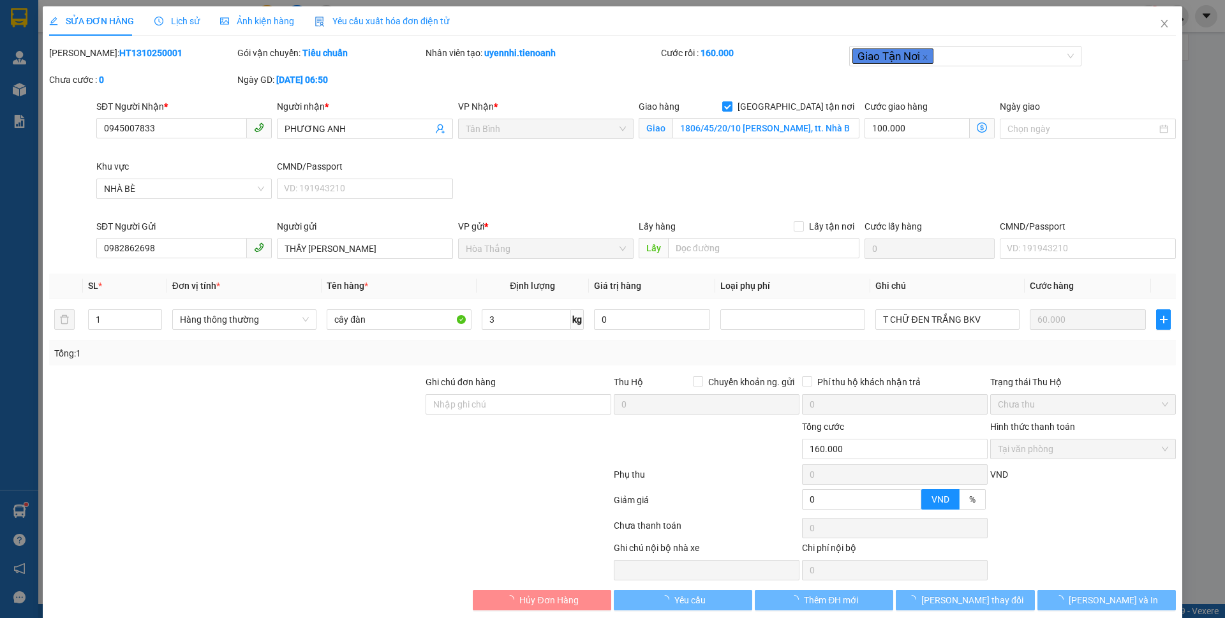
type input "0945007833"
type input "PHƯƠNG ANH"
checkbox input "true"
type input "1806/45/20/10 [PERSON_NAME], tt. Nhà Bè, [GEOGRAPHIC_DATA], [GEOGRAPHIC_DATA]"
type input "0982862698"
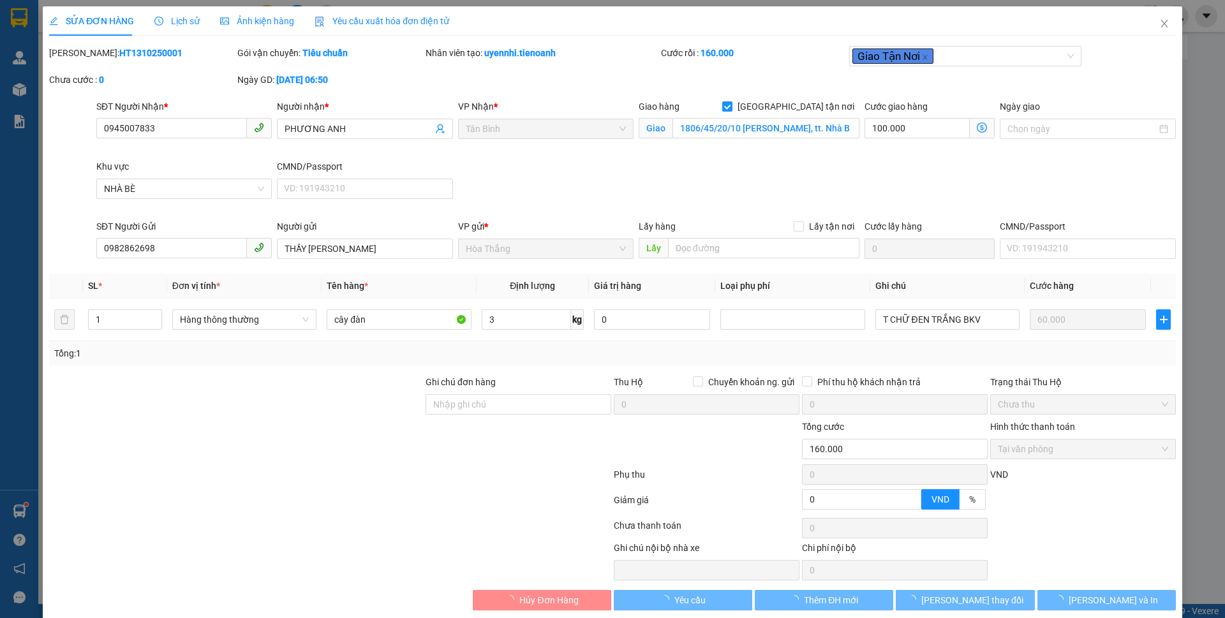
type input "THẦY [PERSON_NAME]"
type input "0"
type input "160.000"
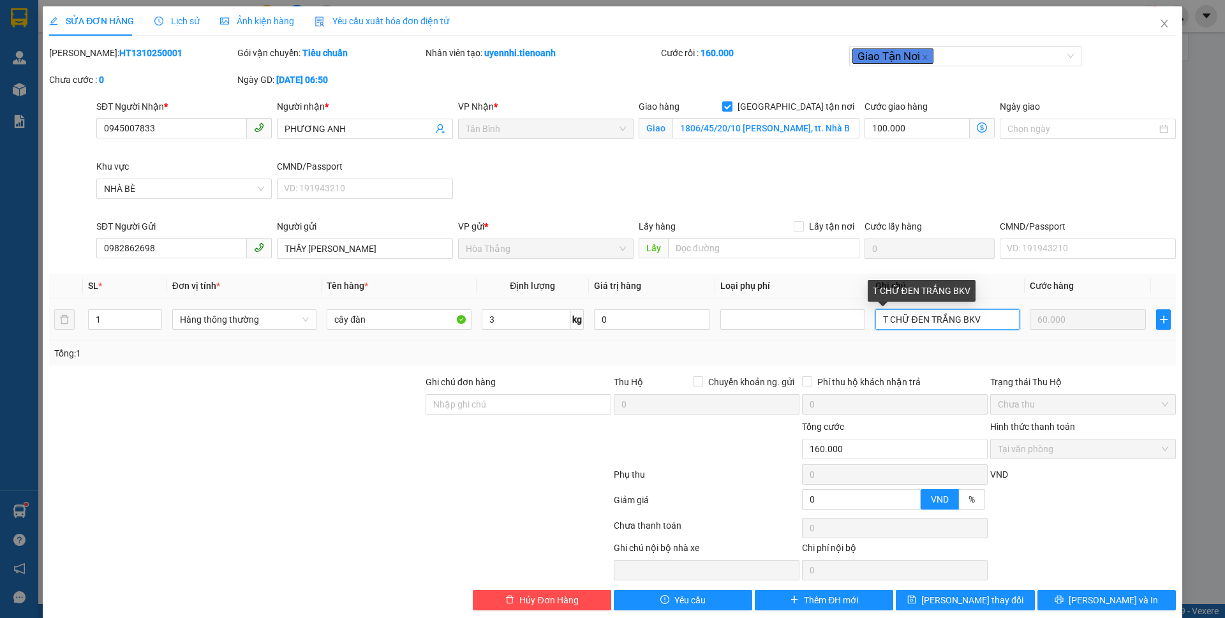
drag, startPoint x: 870, startPoint y: 316, endPoint x: 1072, endPoint y: 323, distance: 202.3
click at [1071, 323] on tr "1 Hàng thông thường cây đàn 3 kg 0 T CHỮ ĐEN TRẮNG BKV 60.000" at bounding box center [612, 319] width 1126 height 43
type input "c"
type input "CÂY ĐÀN BỌC MÚT NỔ"
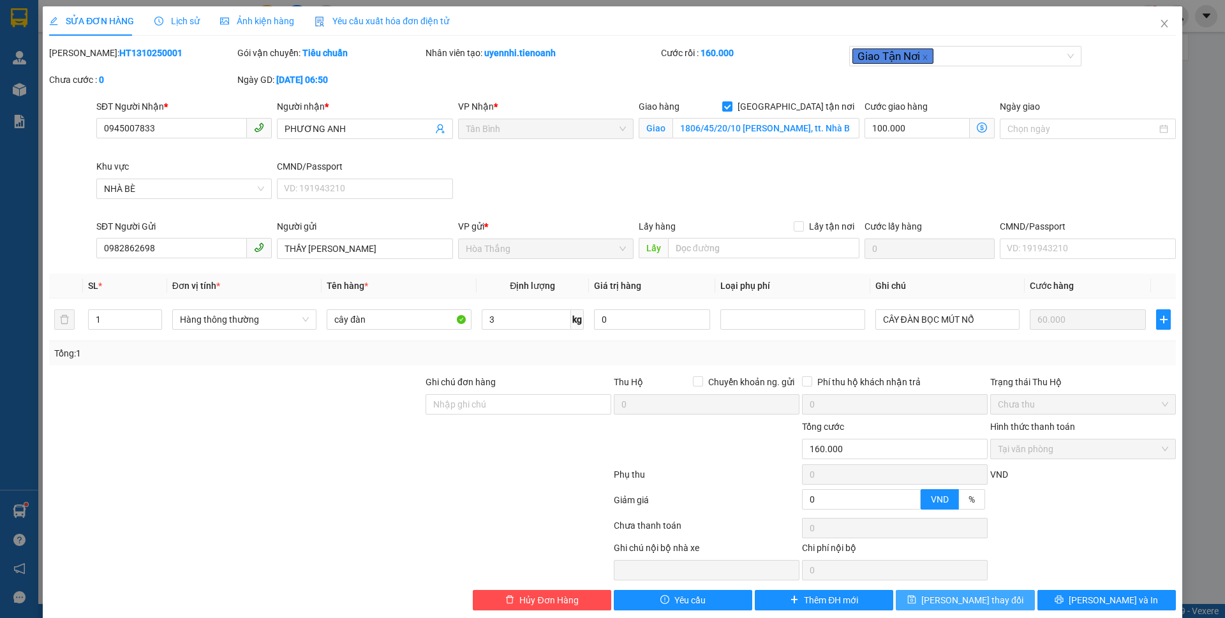
click at [974, 601] on span "[PERSON_NAME] thay đổi" at bounding box center [972, 600] width 102 height 14
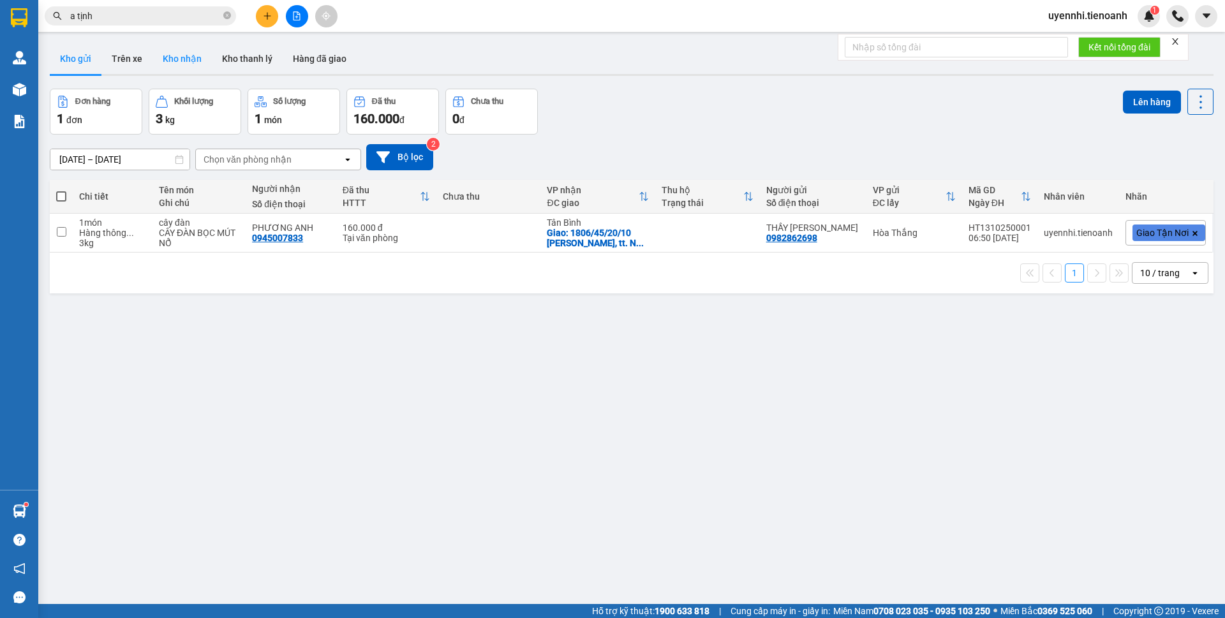
click at [178, 63] on button "Kho nhận" at bounding box center [181, 58] width 59 height 31
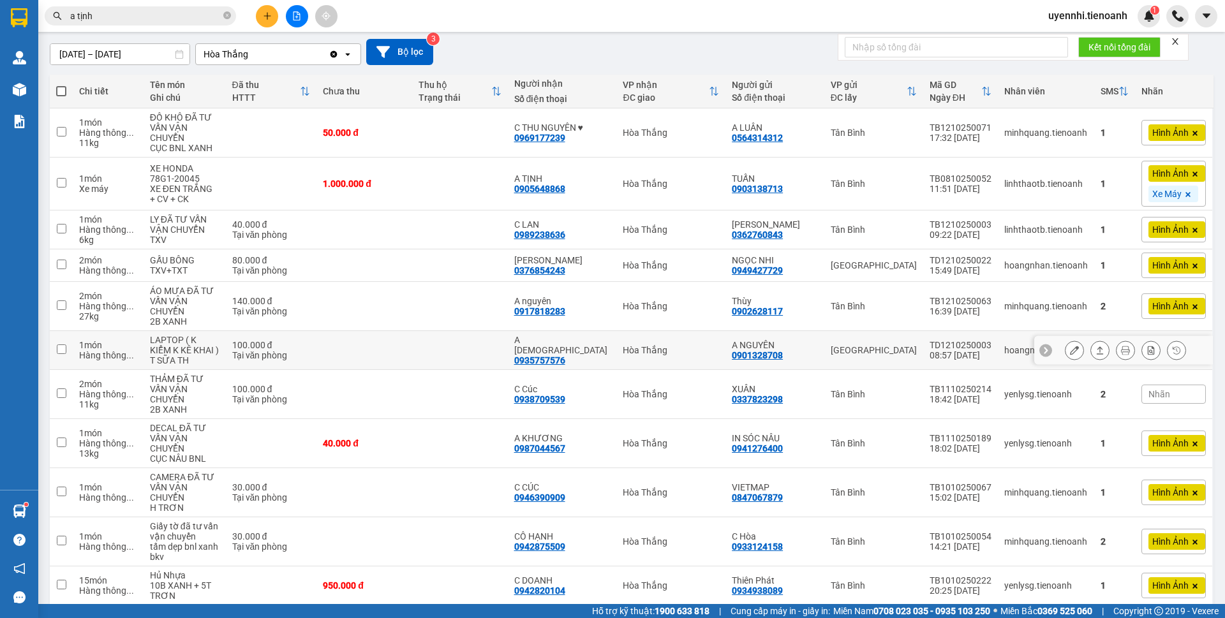
scroll to position [128, 0]
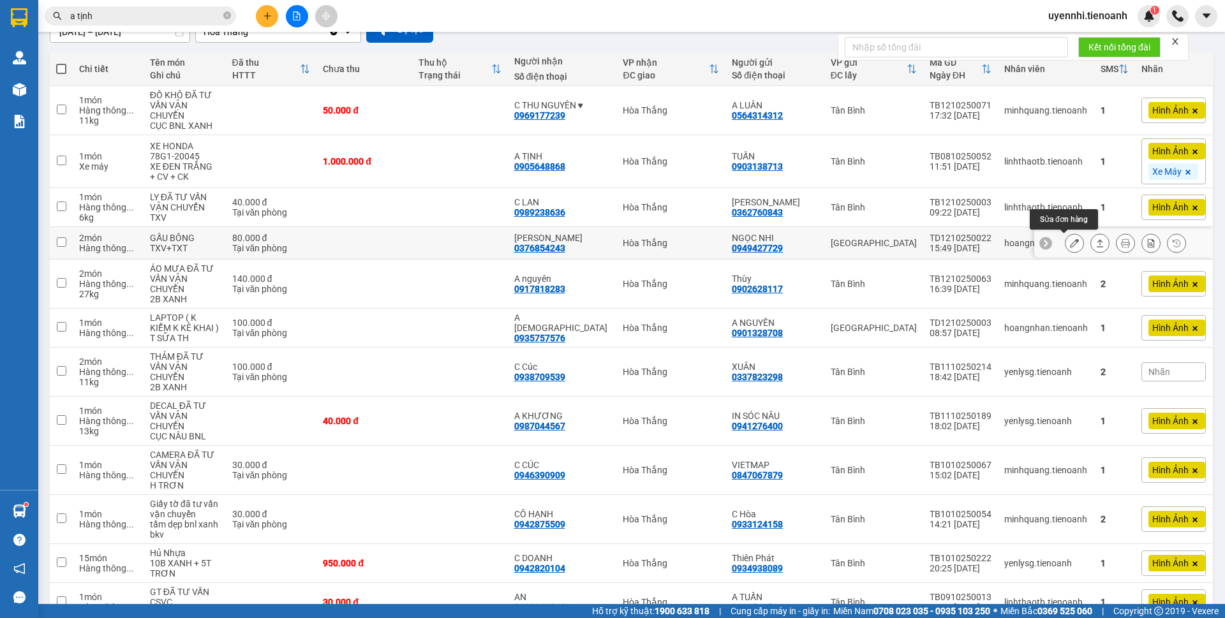
click at [1065, 245] on button at bounding box center [1074, 243] width 18 height 22
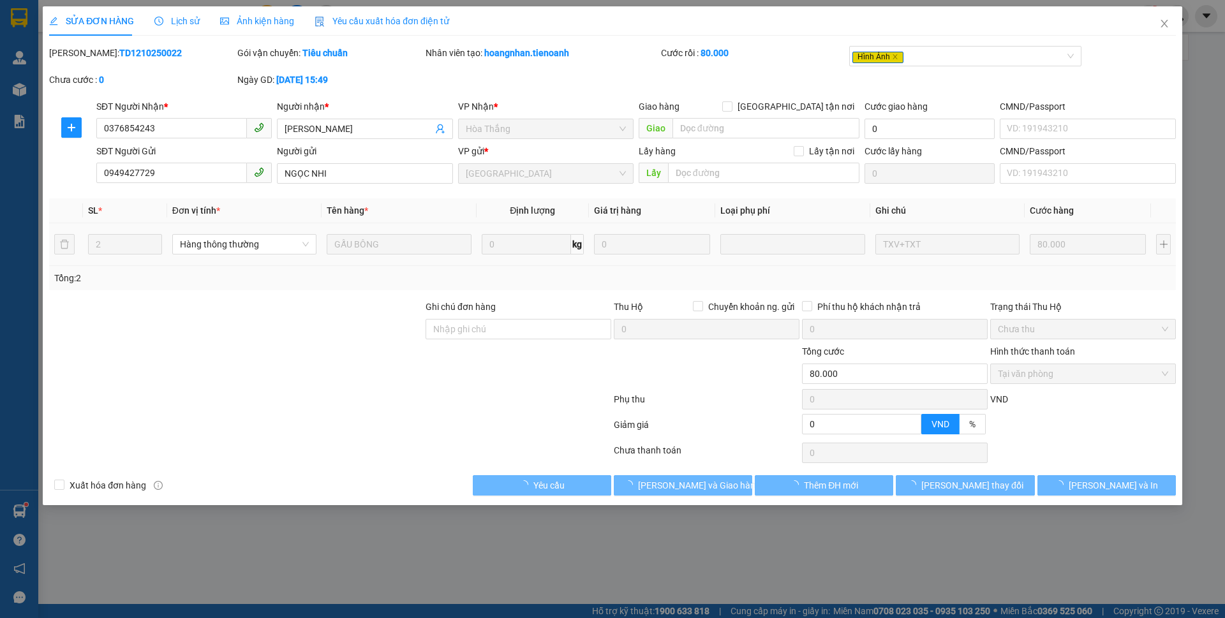
type input "0376854243"
type input "[PERSON_NAME]"
type input "0949427729"
type input "NGỌC NHI"
type input "0"
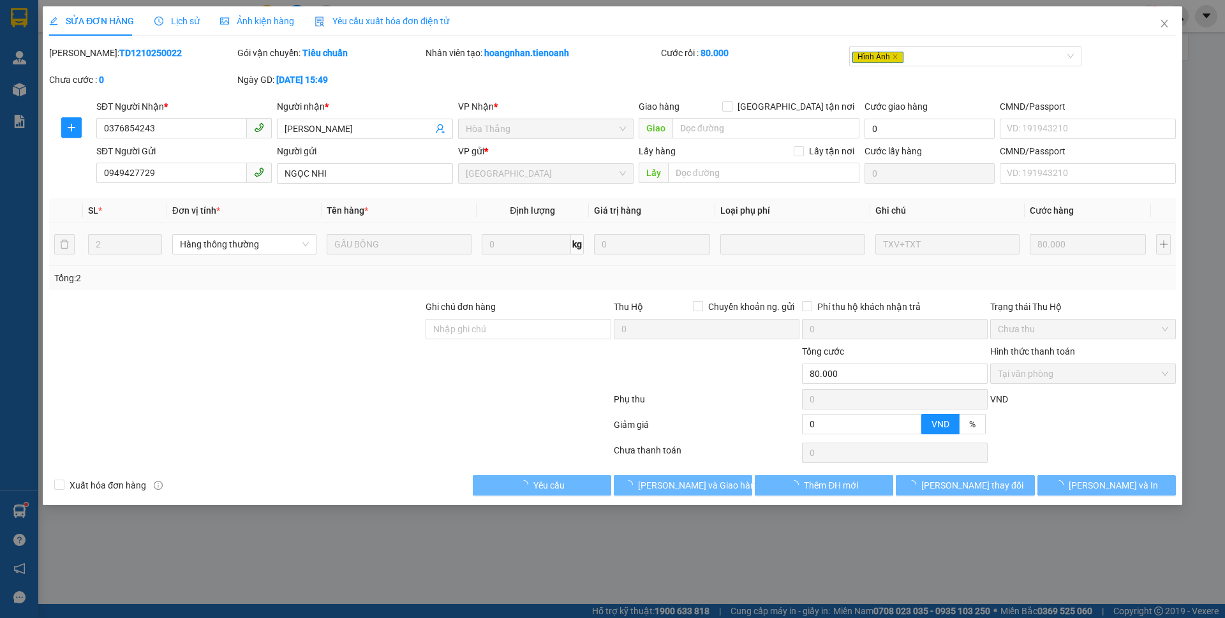
type input "80.000"
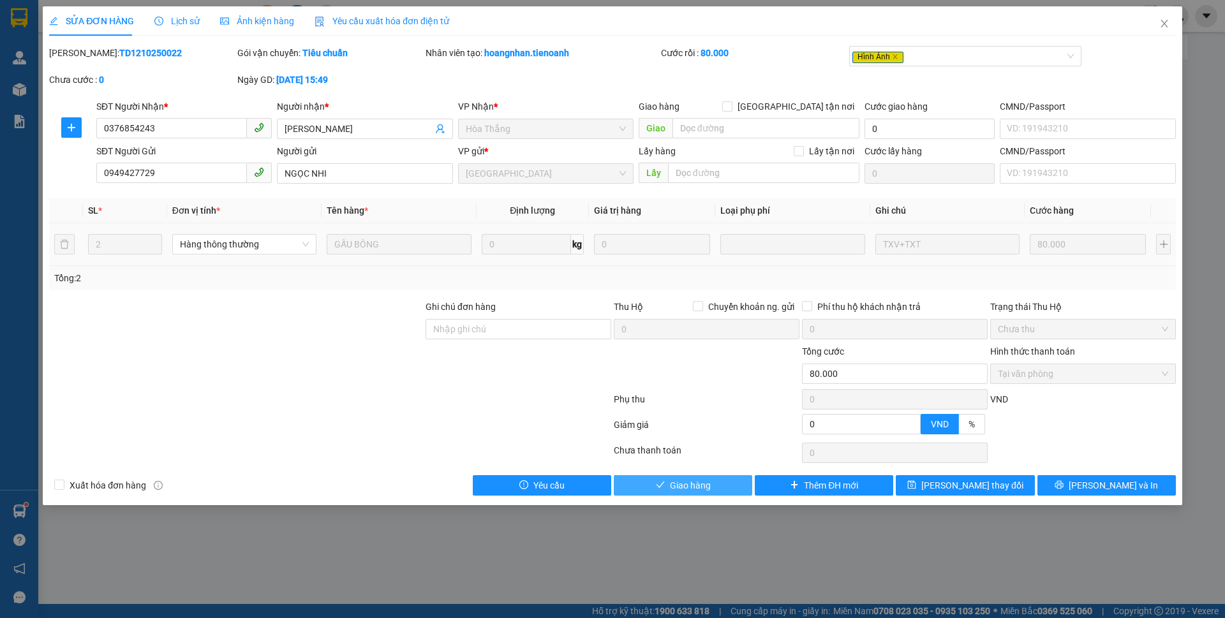
click at [674, 487] on span "Giao hàng" at bounding box center [690, 485] width 41 height 14
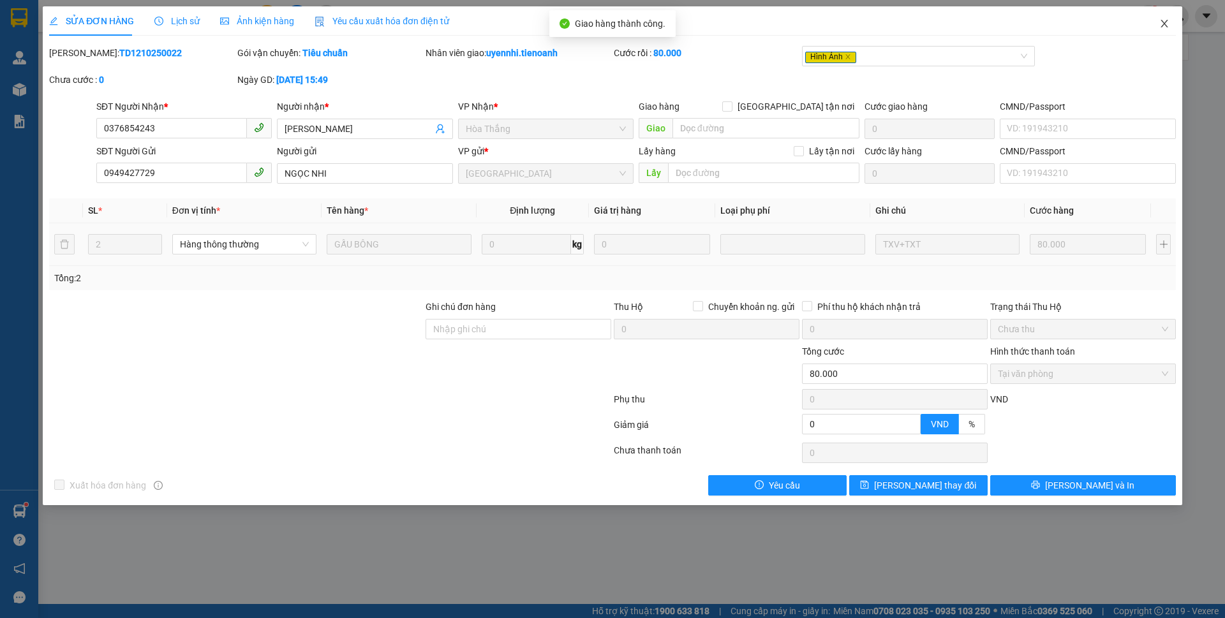
click at [1163, 20] on icon "close" at bounding box center [1164, 23] width 10 height 10
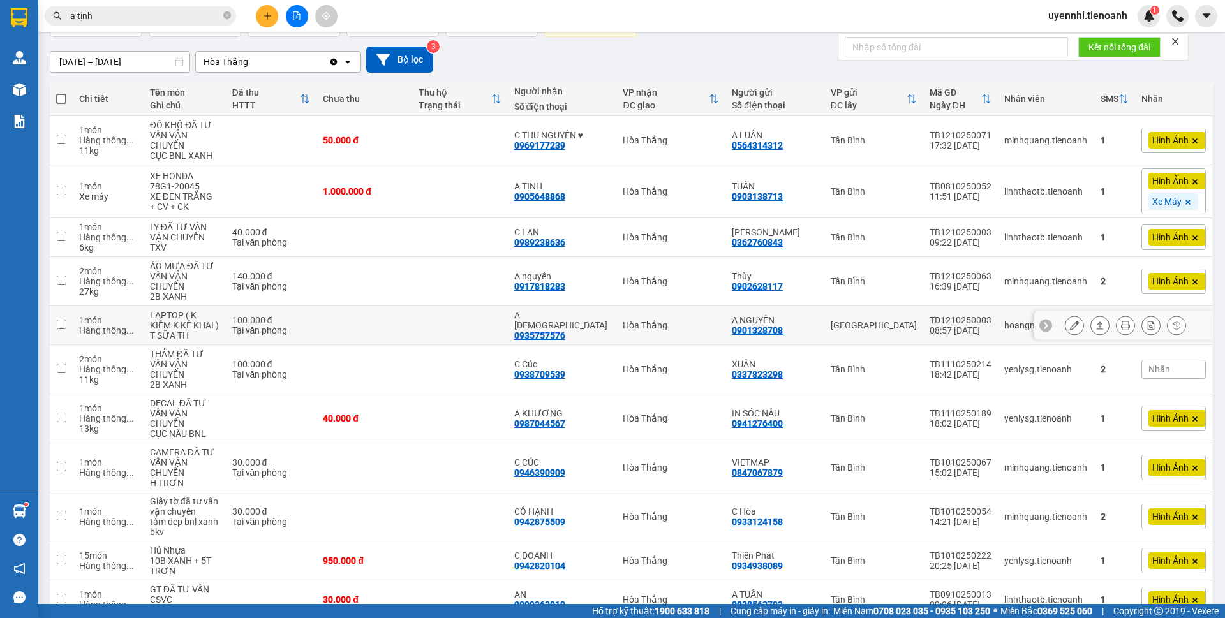
scroll to position [128, 0]
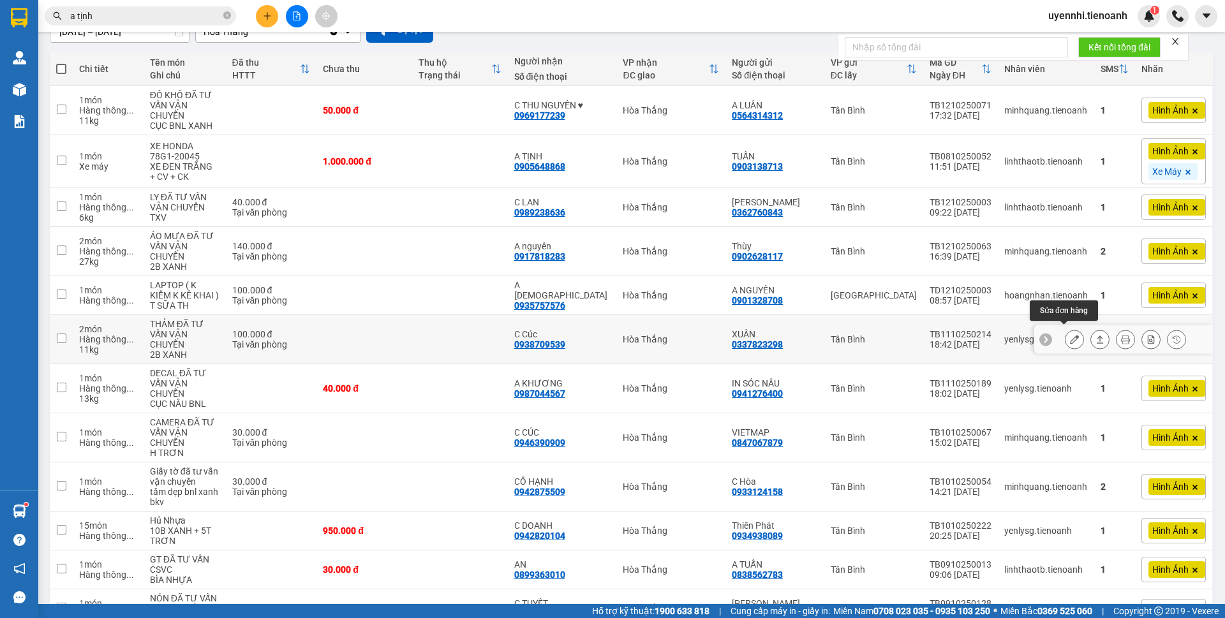
click at [1065, 334] on button at bounding box center [1074, 339] width 18 height 22
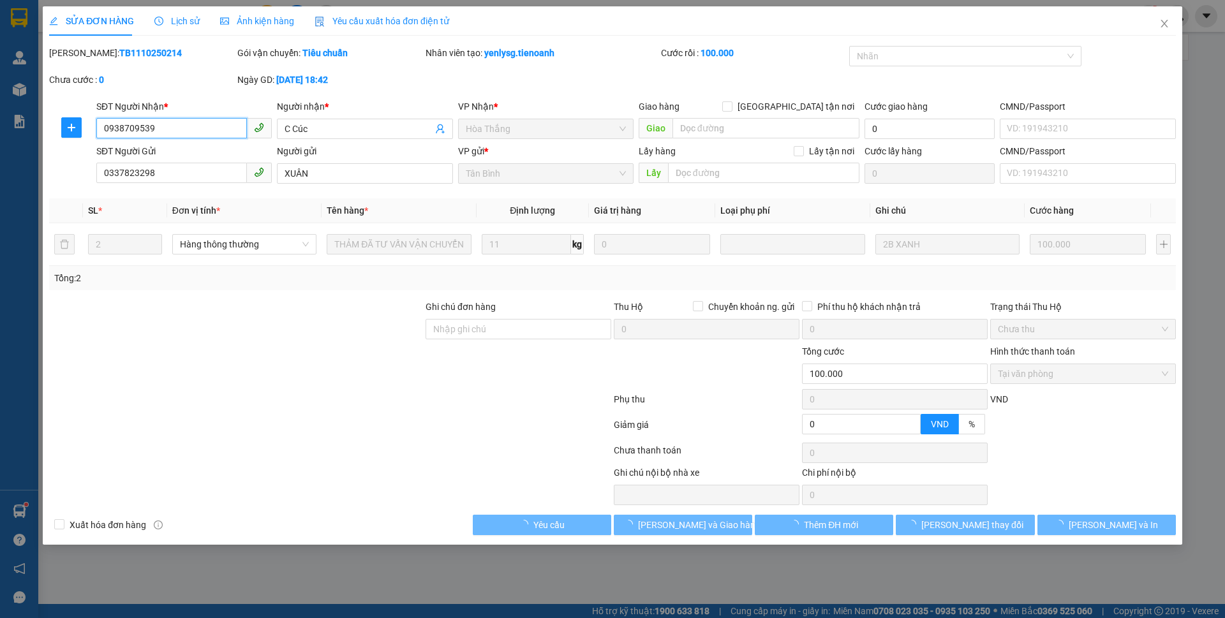
type input "0938709539"
type input "C Cúc"
type input "0337823298"
type input "XUÂN"
type input "0"
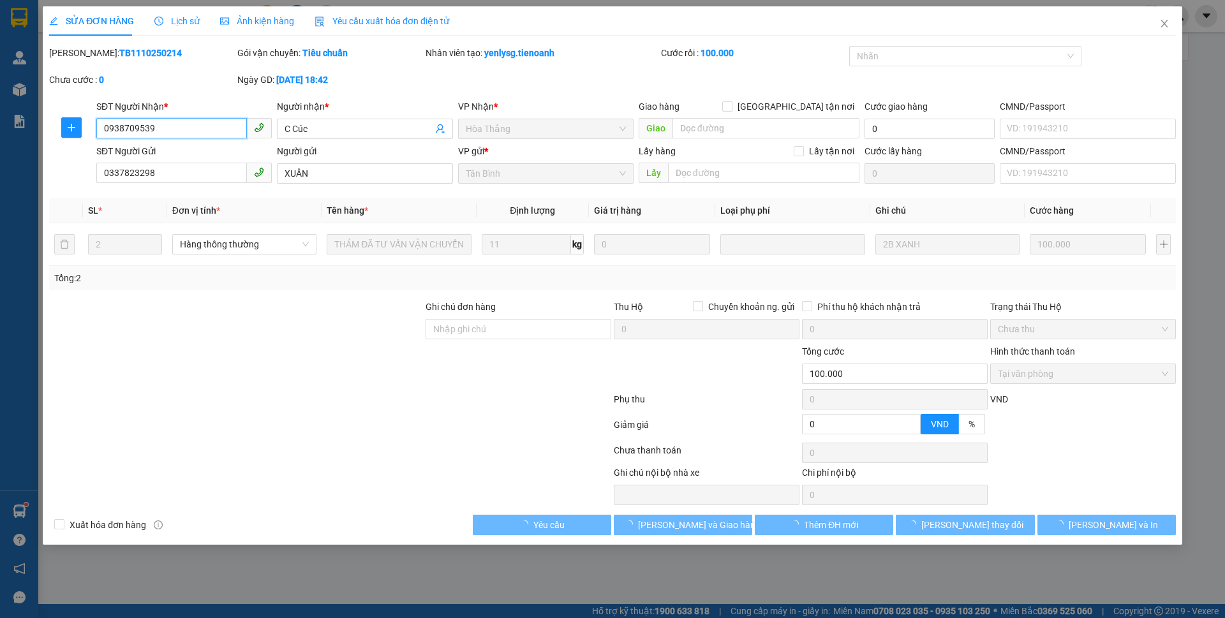
type input "100.000"
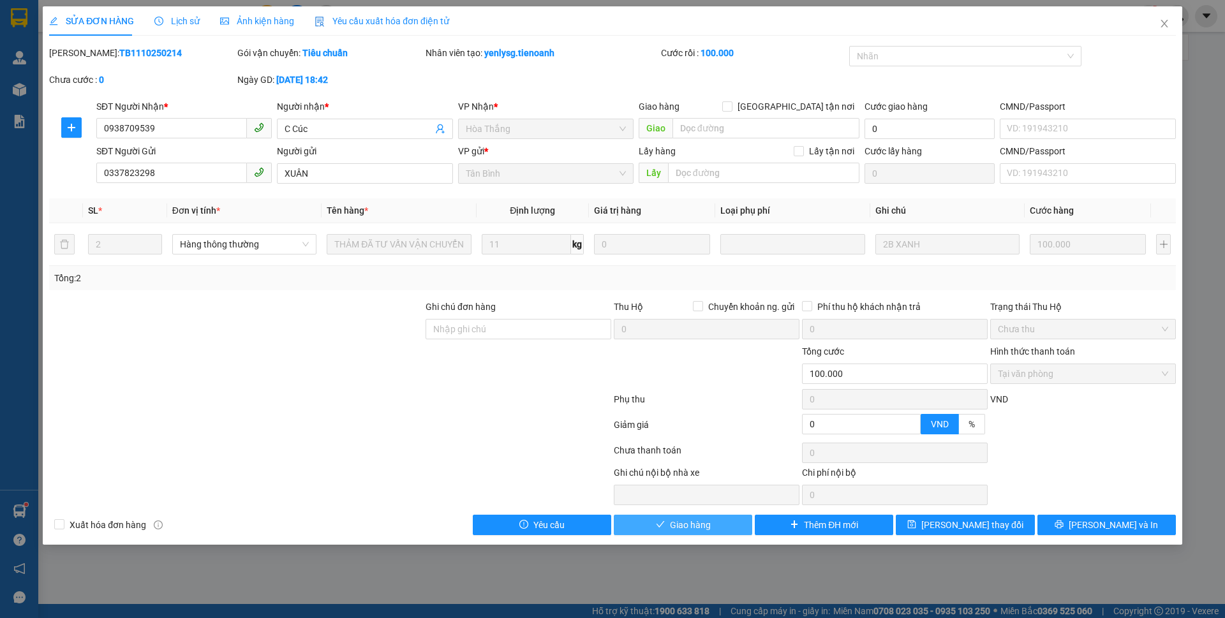
click at [728, 517] on button "Giao hàng" at bounding box center [683, 525] width 138 height 20
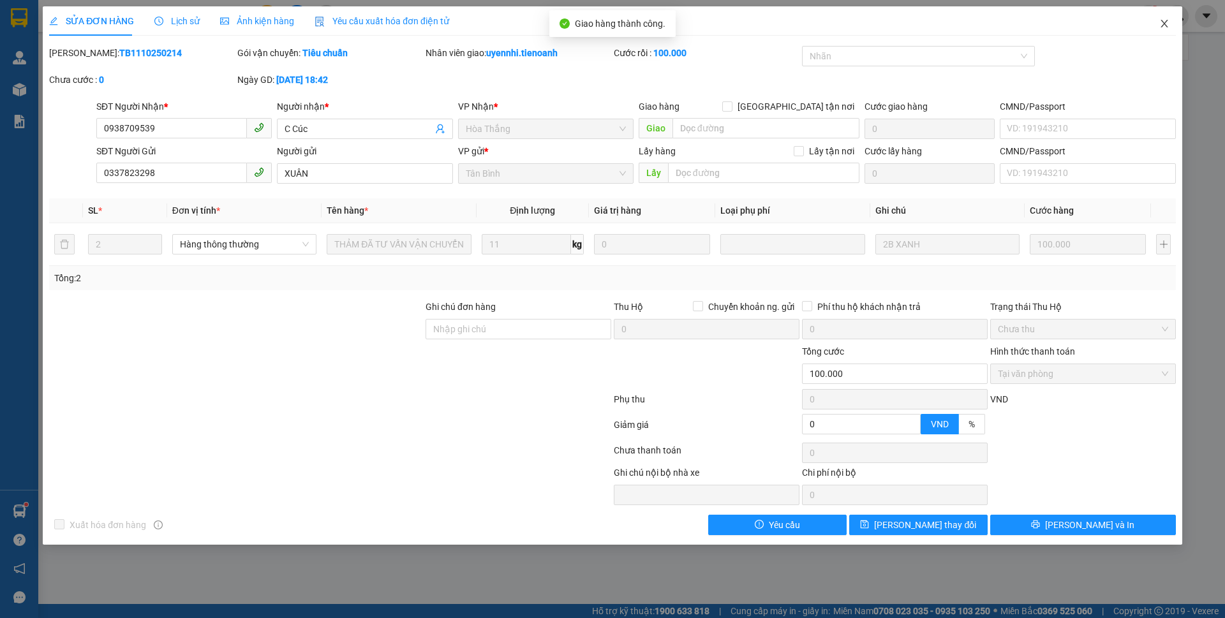
click at [1161, 23] on icon "close" at bounding box center [1164, 23] width 10 height 10
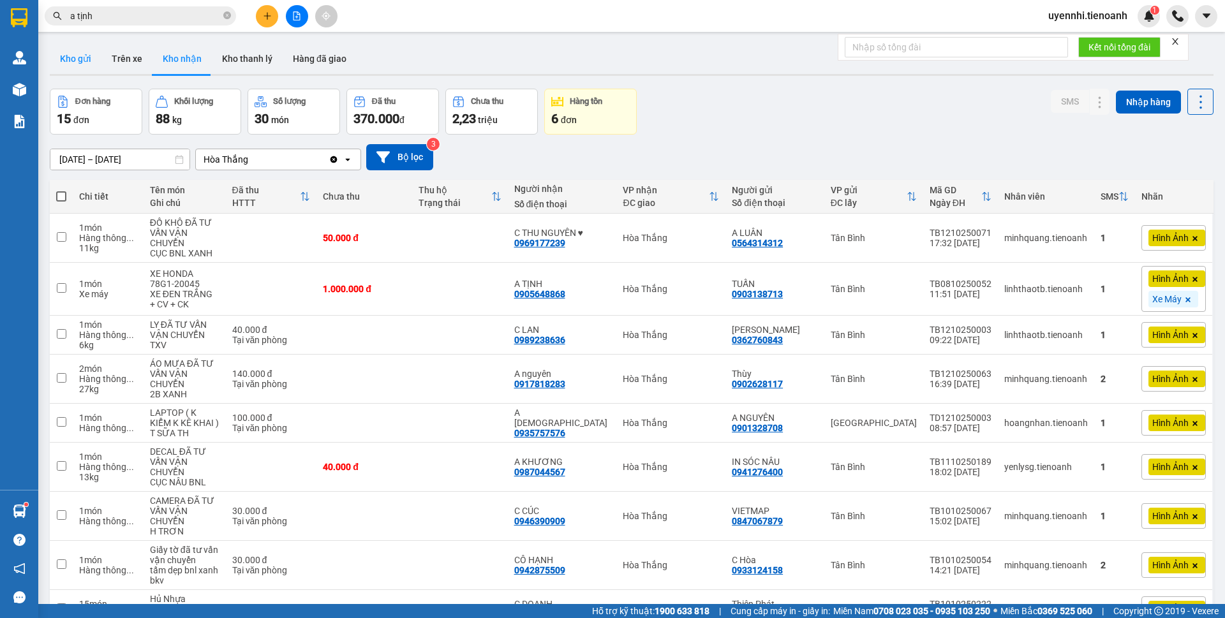
click at [82, 61] on button "Kho gửi" at bounding box center [76, 58] width 52 height 31
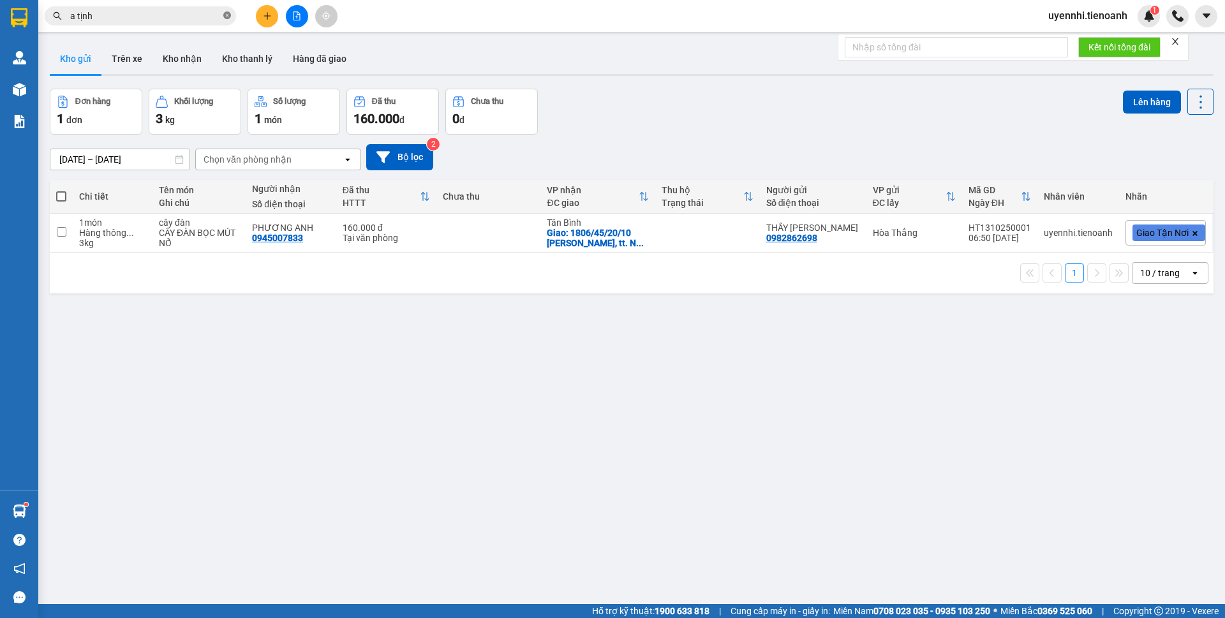
click at [226, 15] on icon "close-circle" at bounding box center [227, 15] width 8 height 8
click at [191, 17] on input "text" at bounding box center [145, 16] width 151 height 14
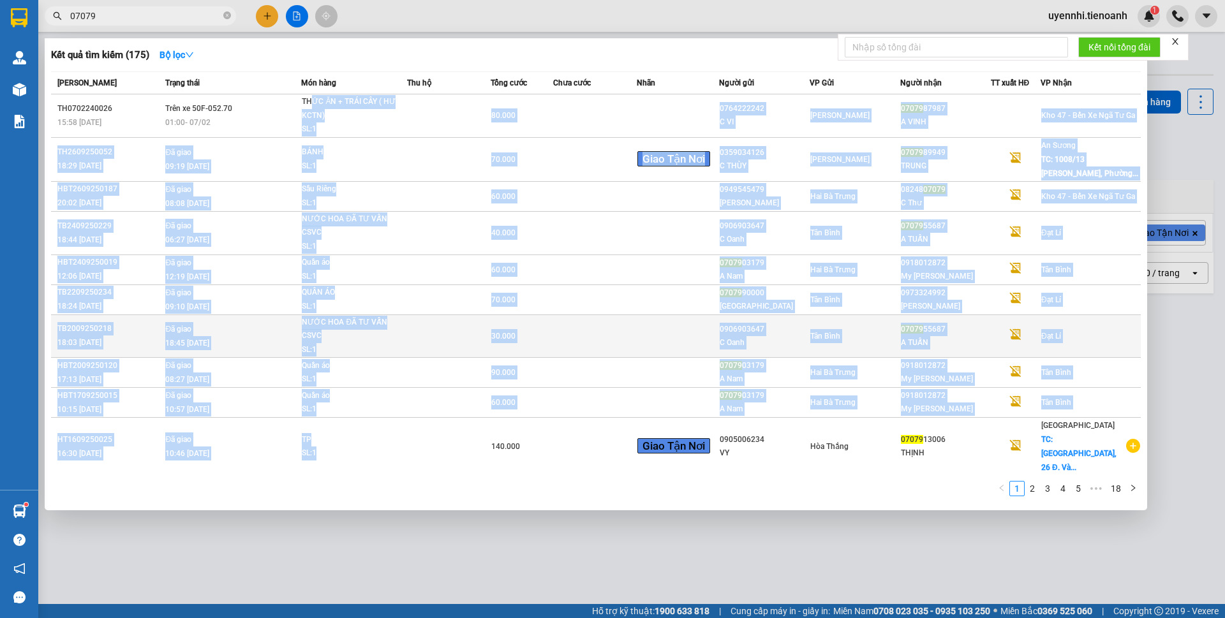
drag, startPoint x: 315, startPoint y: 105, endPoint x: 332, endPoint y: 353, distance: 248.7
click at [424, 449] on tbody "TH0702240026 15:58 [DATE] Trên xe 50F-052.70 01:00 [DATE] THỨC ĂN + TRÁI CÂY ( …" at bounding box center [595, 284] width 1089 height 381
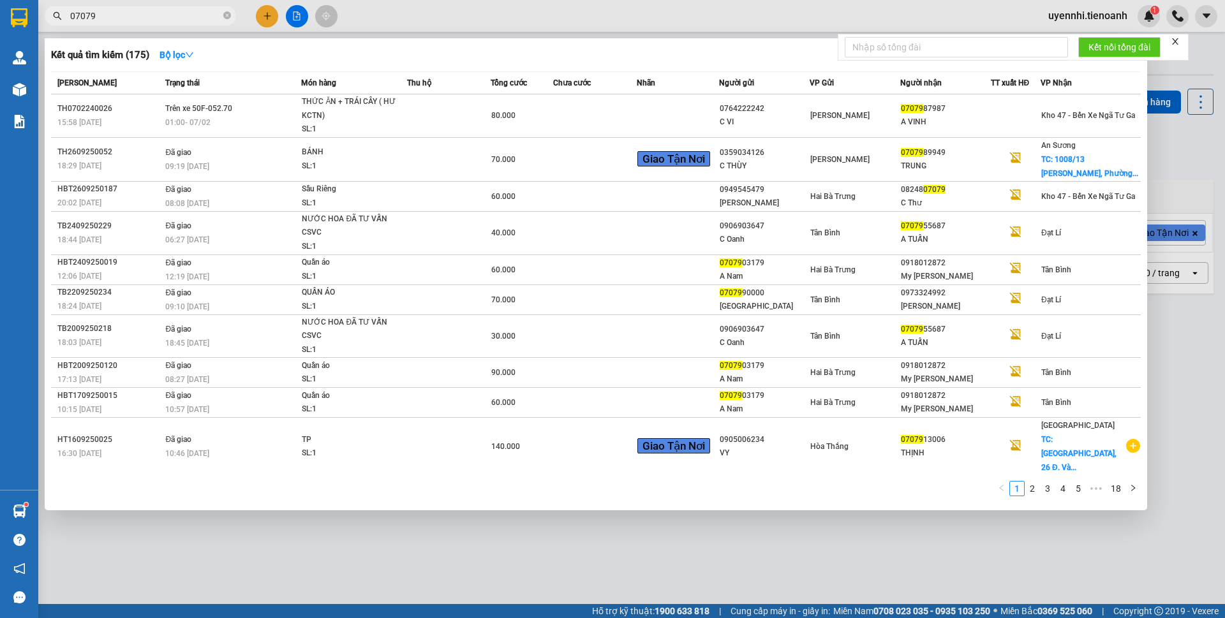
click at [159, 8] on span "07079" at bounding box center [140, 15] width 191 height 19
drag, startPoint x: 143, startPoint y: 17, endPoint x: 66, endPoint y: 6, distance: 78.7
click at [66, 6] on div "Kết quả tìm kiếm ( 175 ) Bộ lọc Mã ĐH Trạng thái Món hàng Thu hộ Tổng cước Chưa…" at bounding box center [124, 16] width 249 height 22
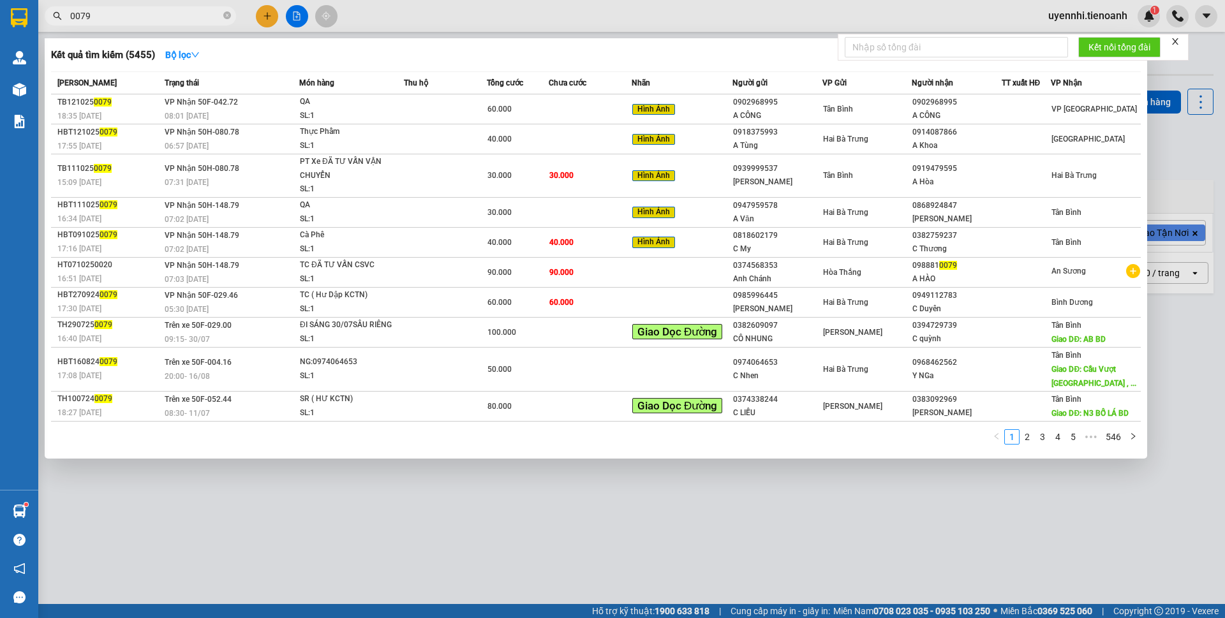
drag, startPoint x: 98, startPoint y: 19, endPoint x: 50, endPoint y: 10, distance: 48.8
click at [50, 10] on span "0079" at bounding box center [140, 15] width 191 height 19
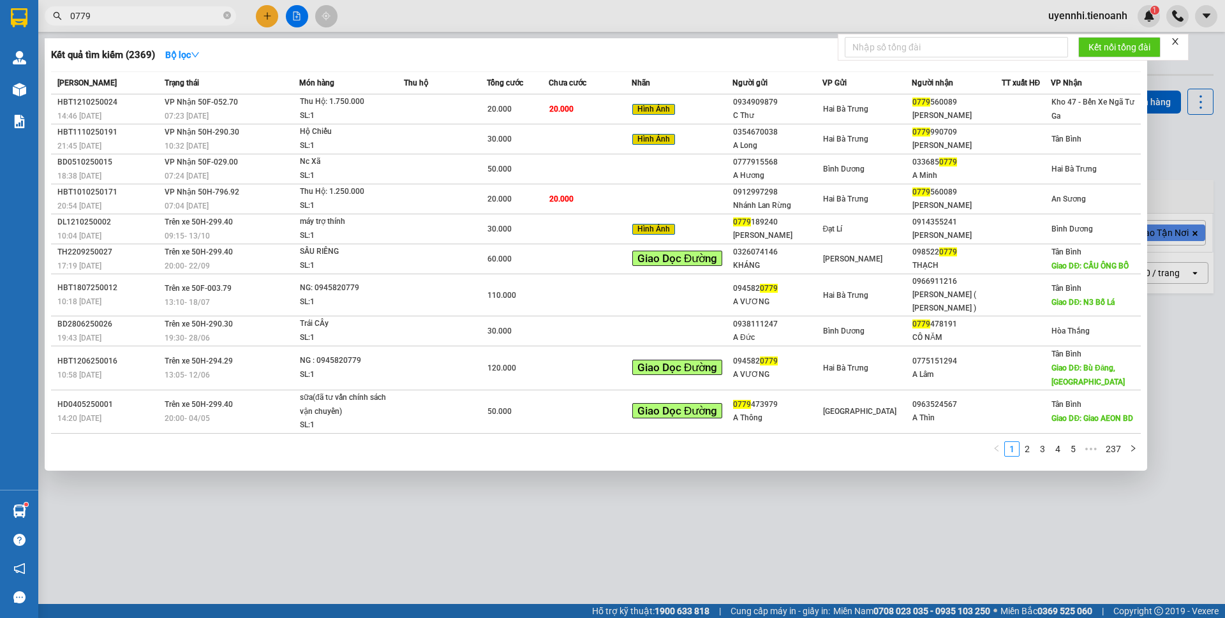
drag, startPoint x: 114, startPoint y: 12, endPoint x: 44, endPoint y: 11, distance: 70.2
click at [44, 11] on div "0779" at bounding box center [124, 15] width 249 height 19
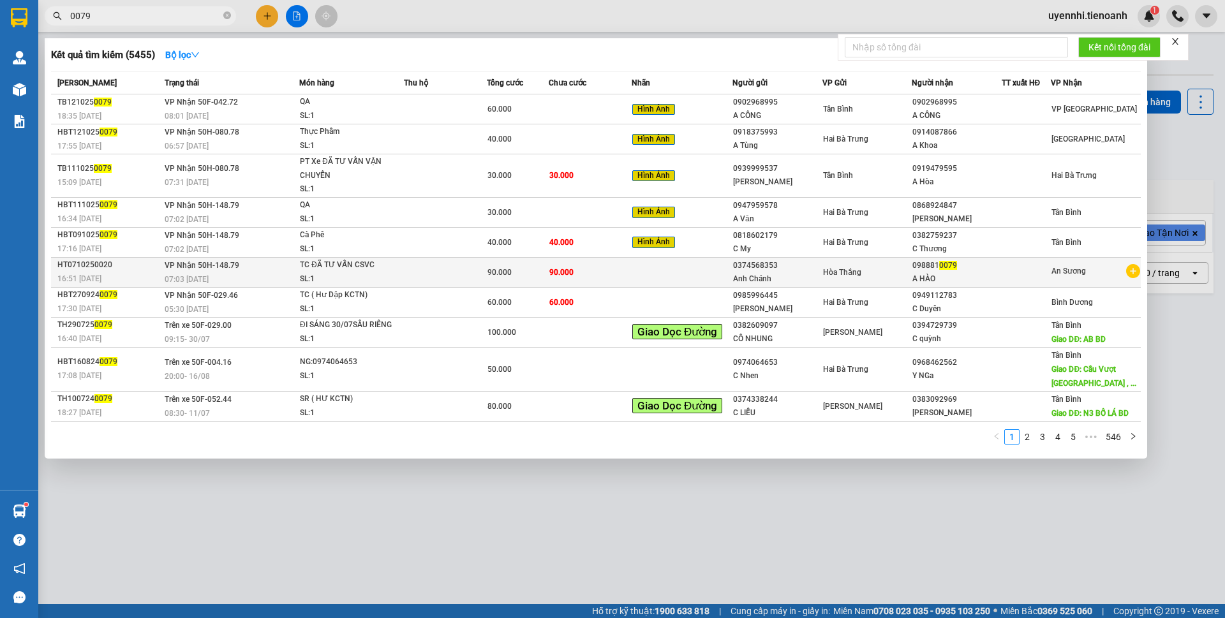
type input "0079"
click at [723, 276] on td at bounding box center [681, 272] width 101 height 30
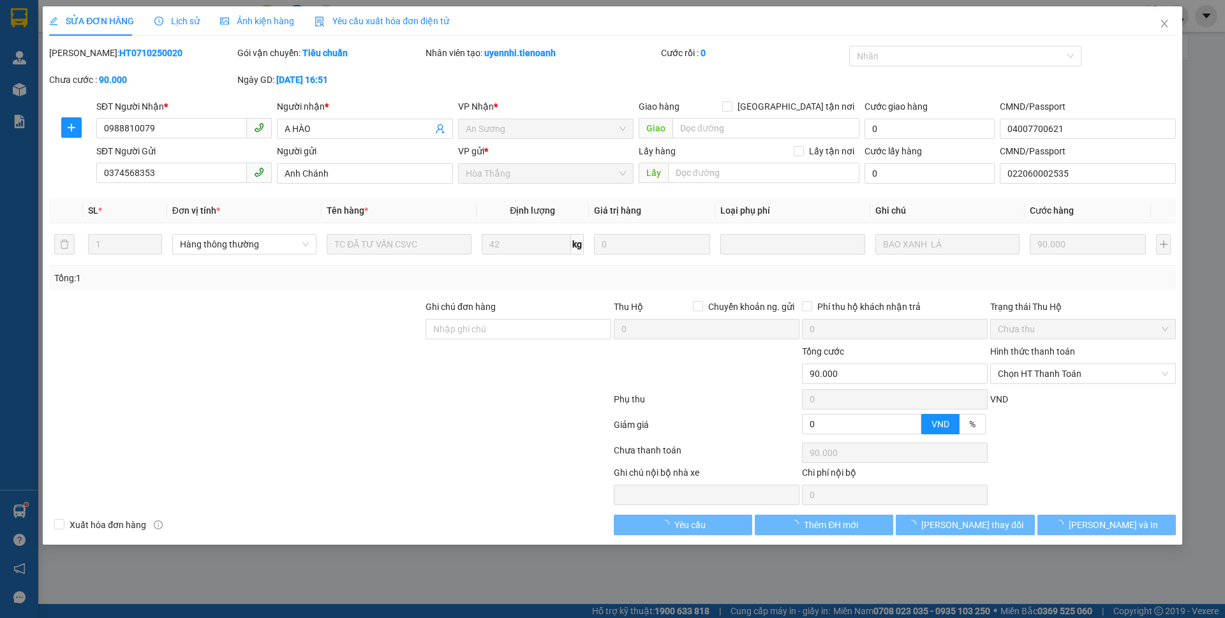
type input "0988810079"
type input "A HÀO"
type input "04007700621"
type input "0374568353"
type input "Anh Chánh"
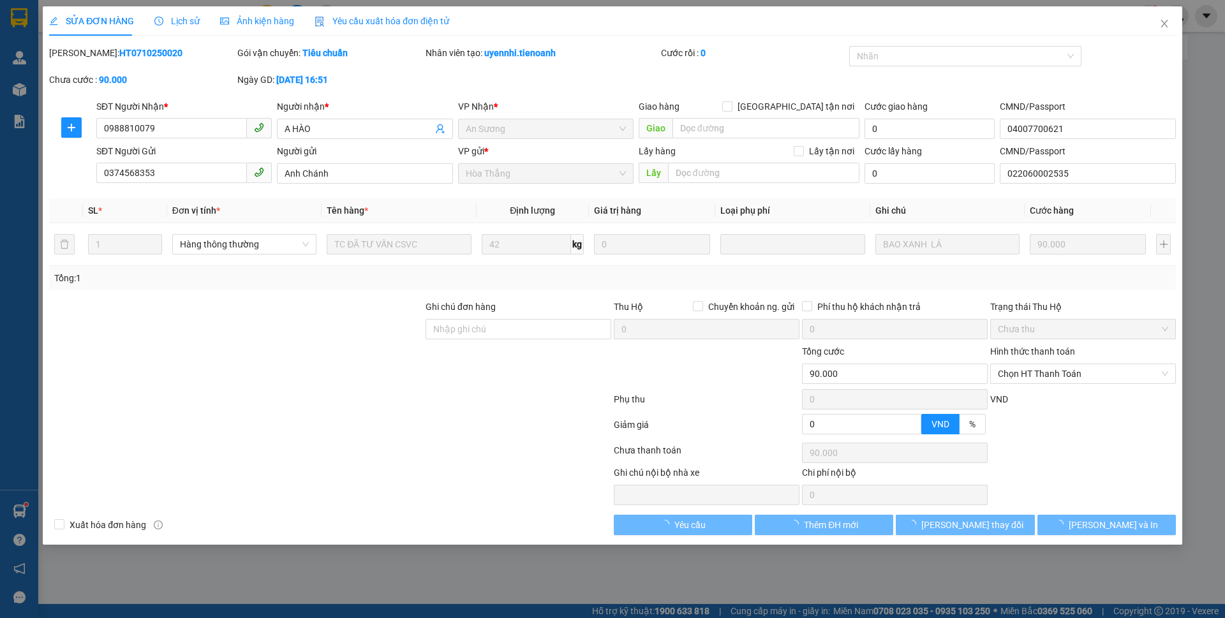
type input "022060002535"
type input "0"
type input "90.000"
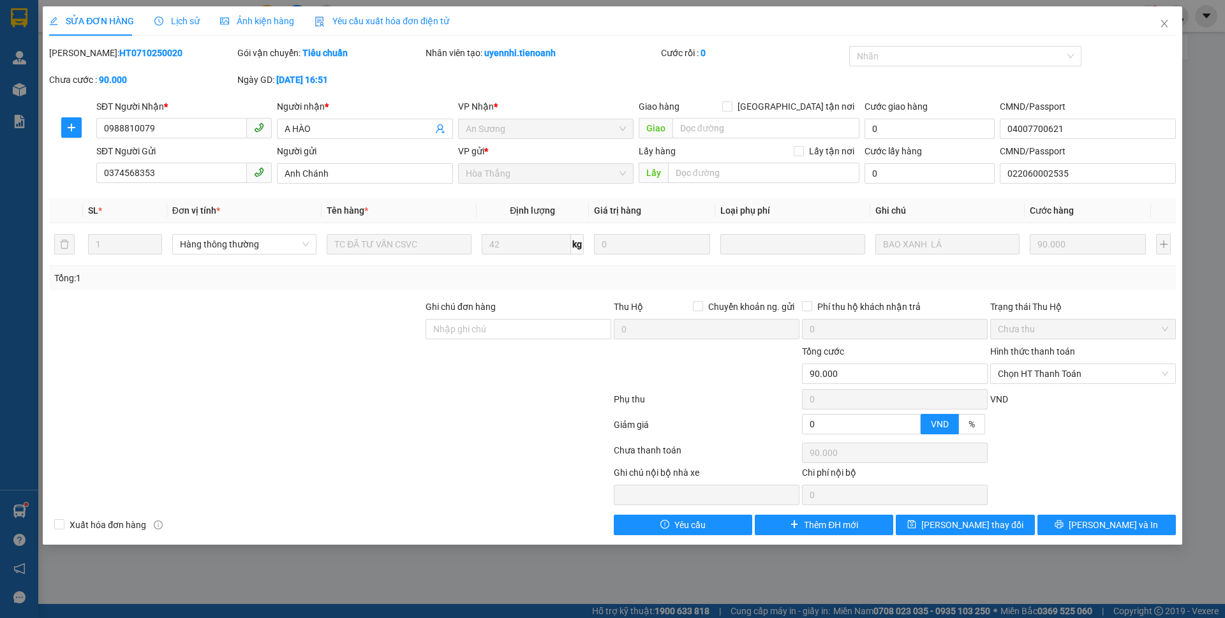
click at [174, 20] on span "Lịch sử" at bounding box center [176, 21] width 45 height 10
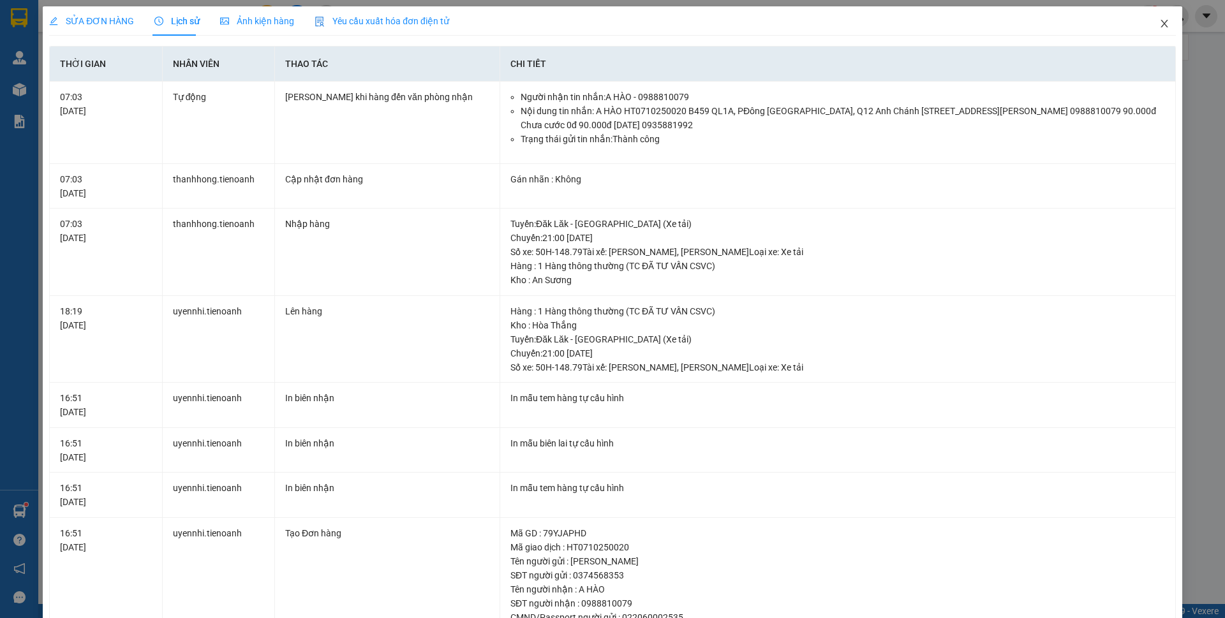
click at [1159, 26] on icon "close" at bounding box center [1164, 23] width 10 height 10
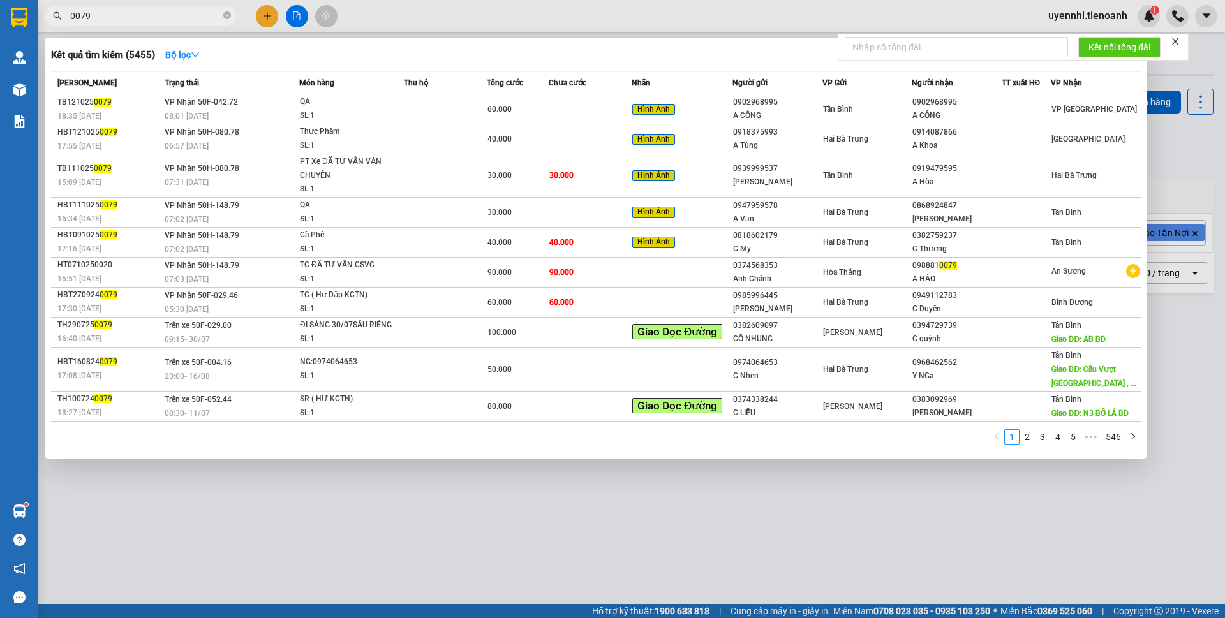
click at [133, 17] on input "0079" at bounding box center [145, 16] width 151 height 14
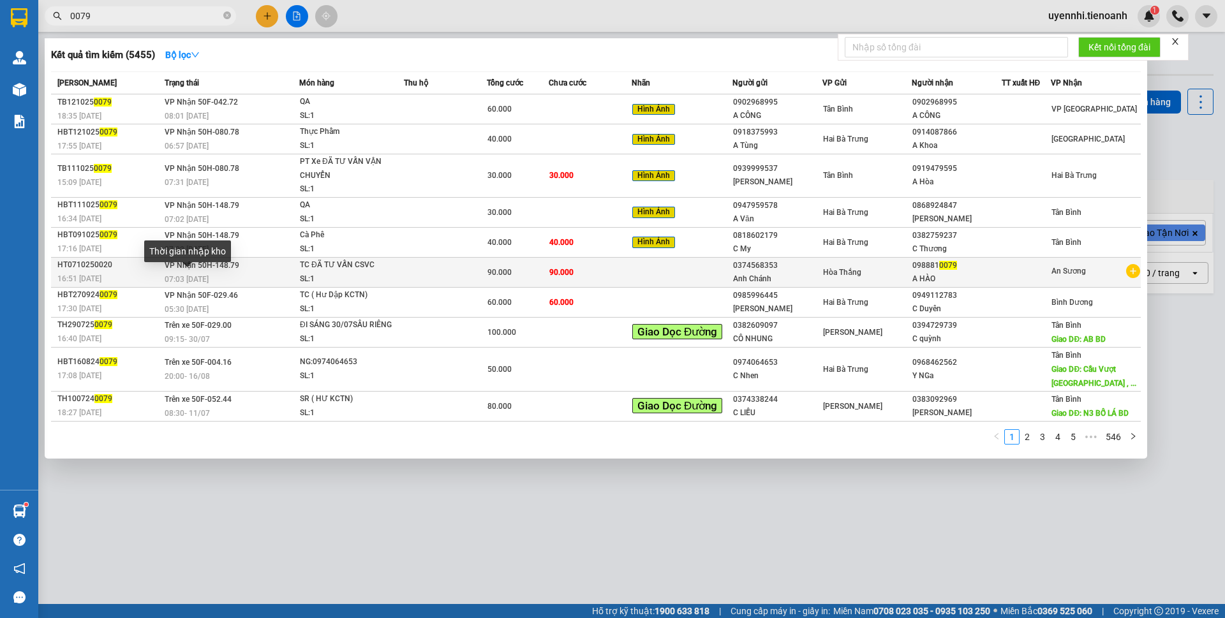
click at [193, 269] on span "VP Nhận 50H-148.79" at bounding box center [202, 265] width 75 height 9
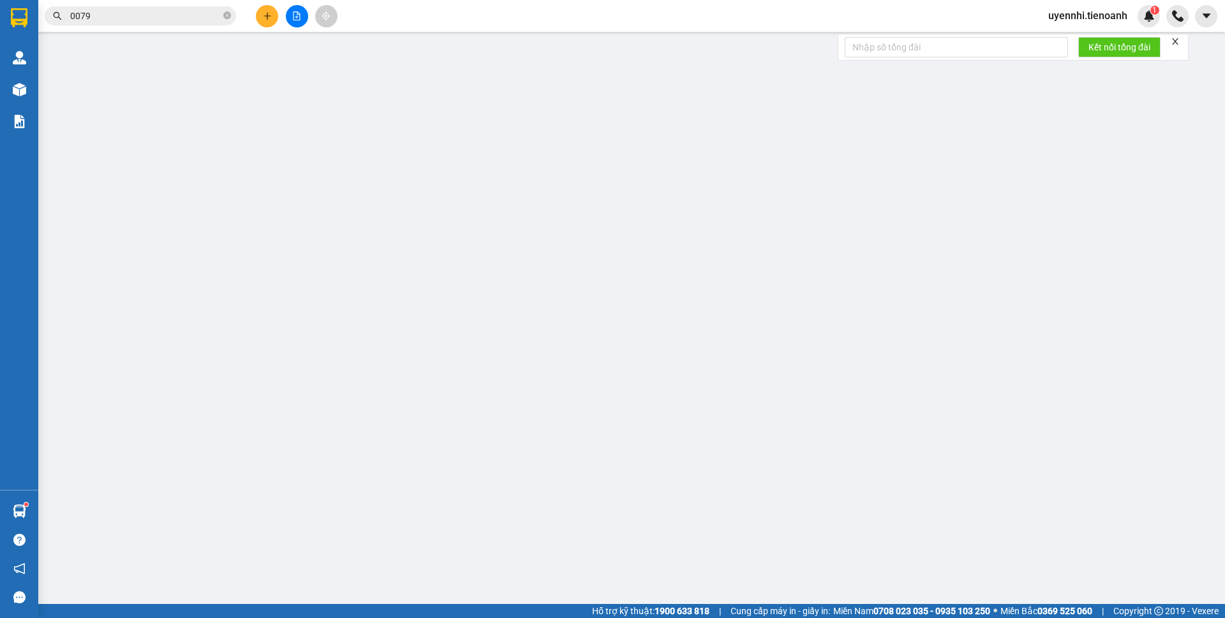
type input "0988810079"
type input "A HÀO"
type input "04007700621"
type input "0374568353"
type input "Anh Chánh"
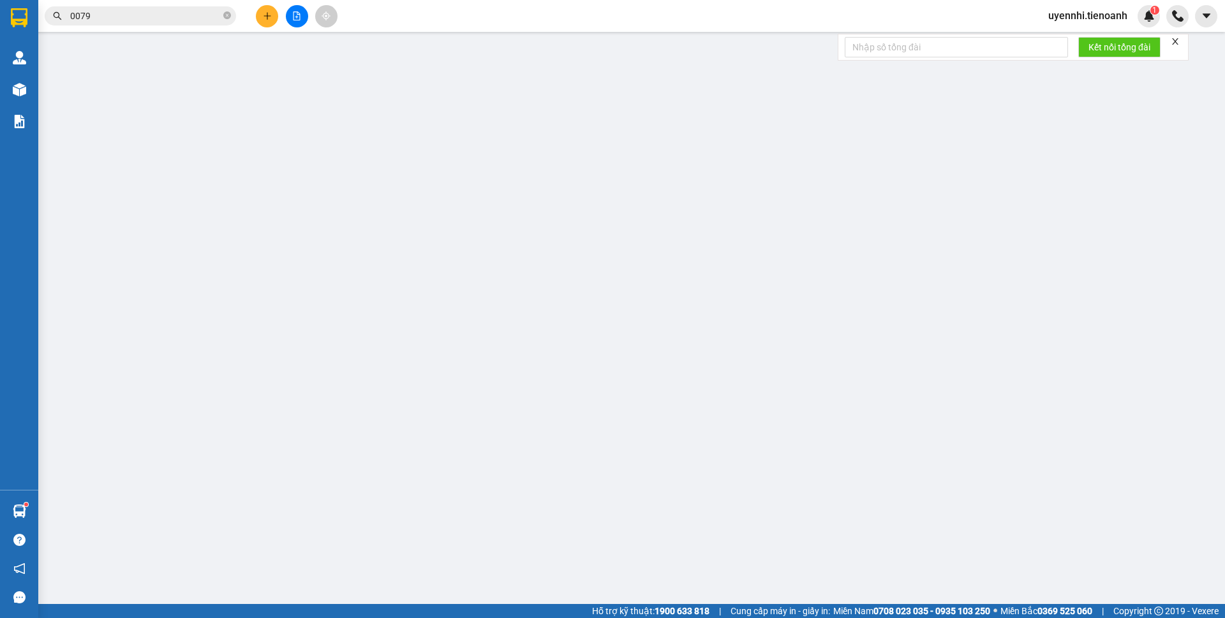
type input "022060002535"
type input "0"
type input "90.000"
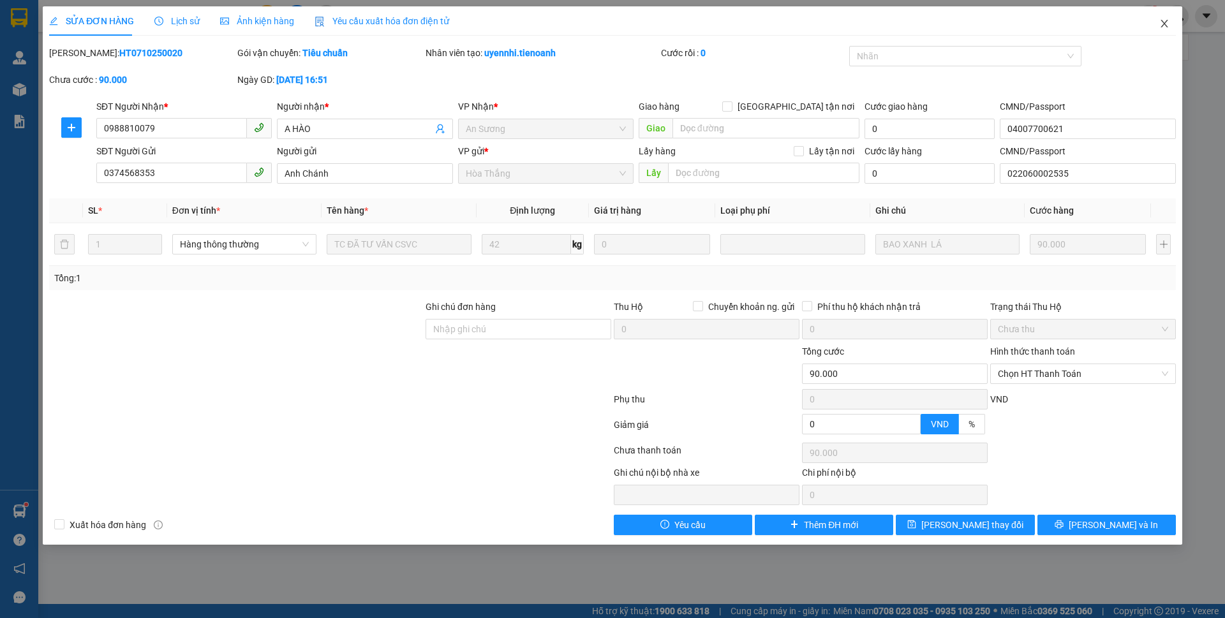
click at [1170, 20] on span "Close" at bounding box center [1164, 24] width 36 height 36
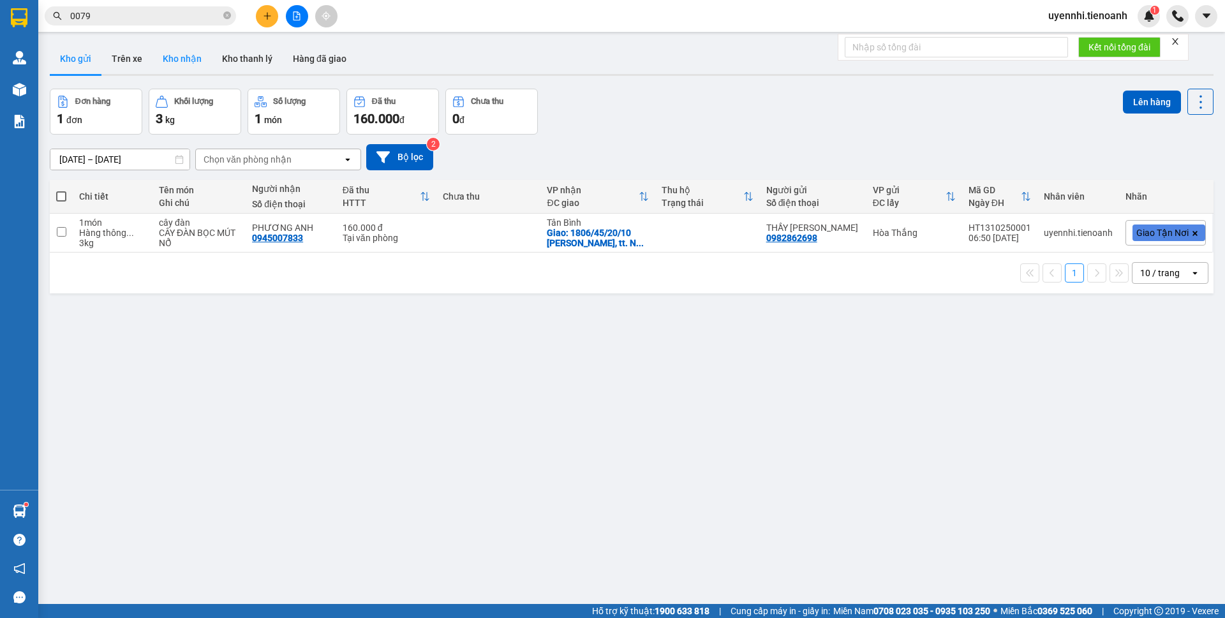
click at [195, 55] on button "Kho nhận" at bounding box center [181, 58] width 59 height 31
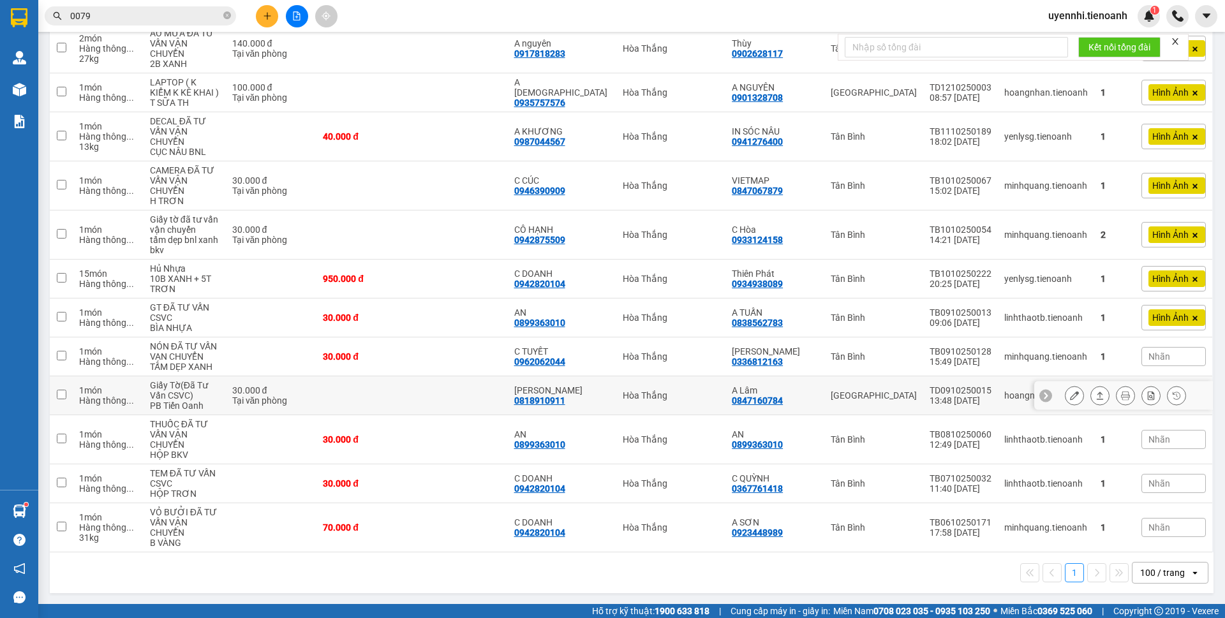
scroll to position [331, 0]
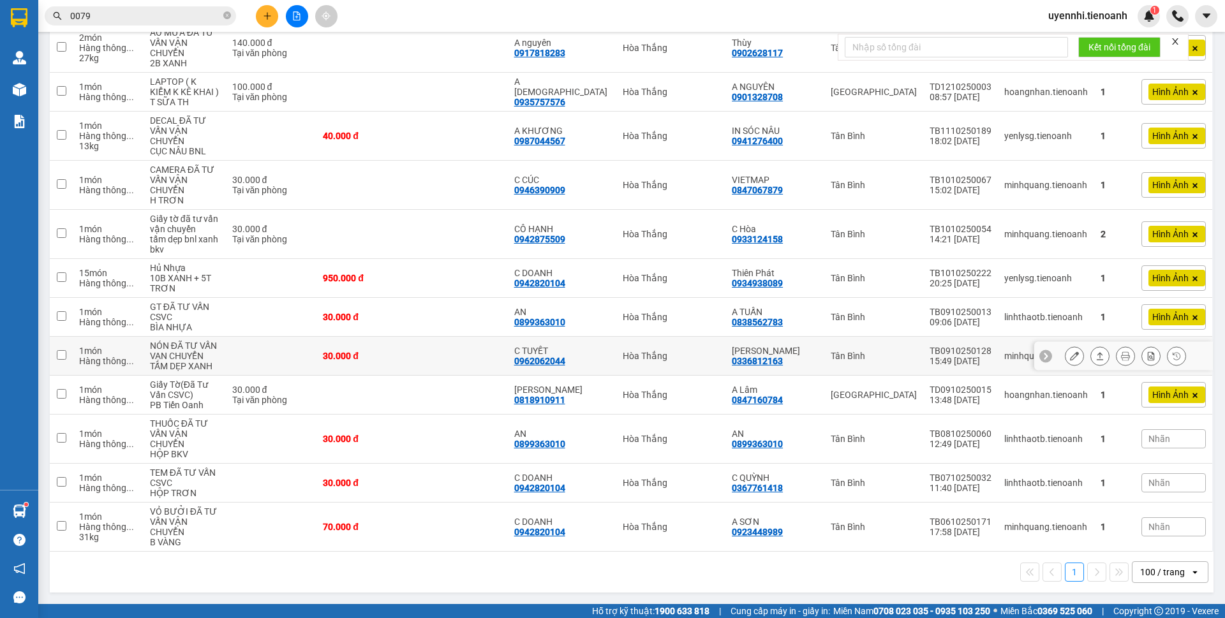
click at [1096, 357] on icon at bounding box center [1099, 356] width 7 height 8
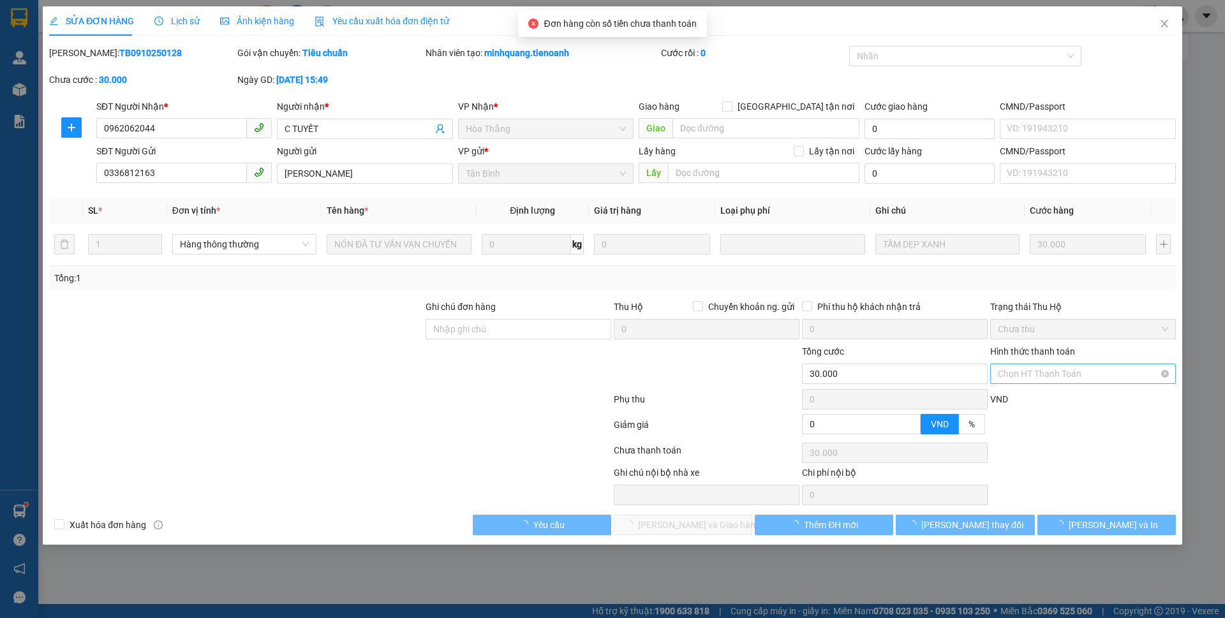
type input "0962062044"
type input "C TUYẾT"
type input "0336812163"
type input "[PERSON_NAME]"
type input "0"
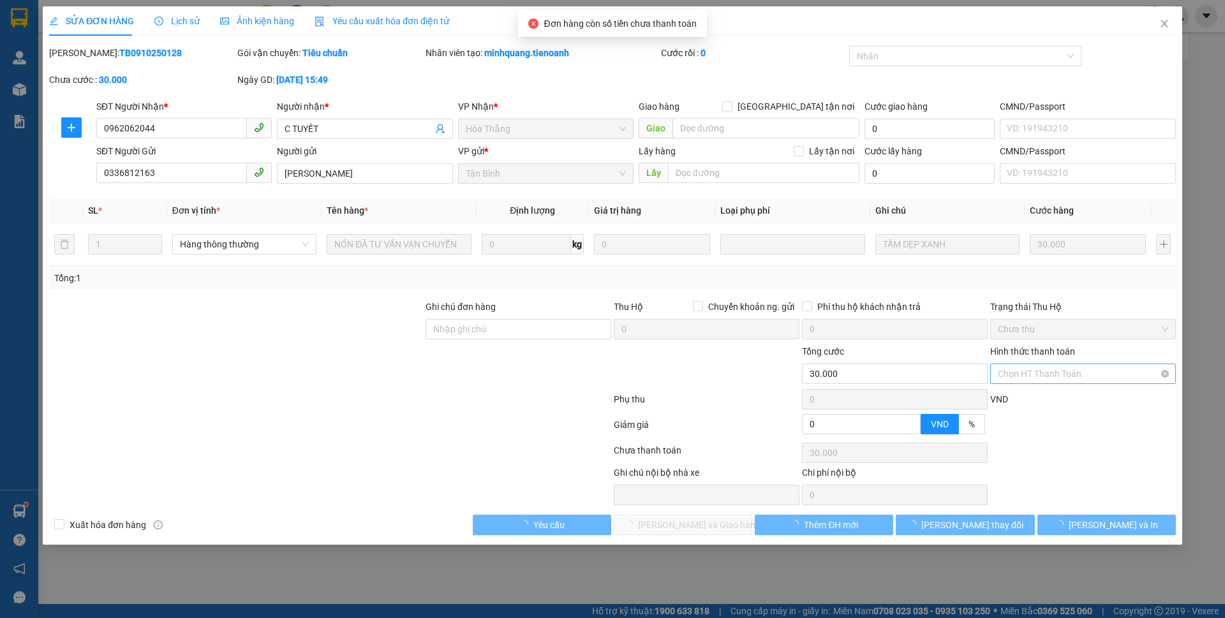
type input "30.000"
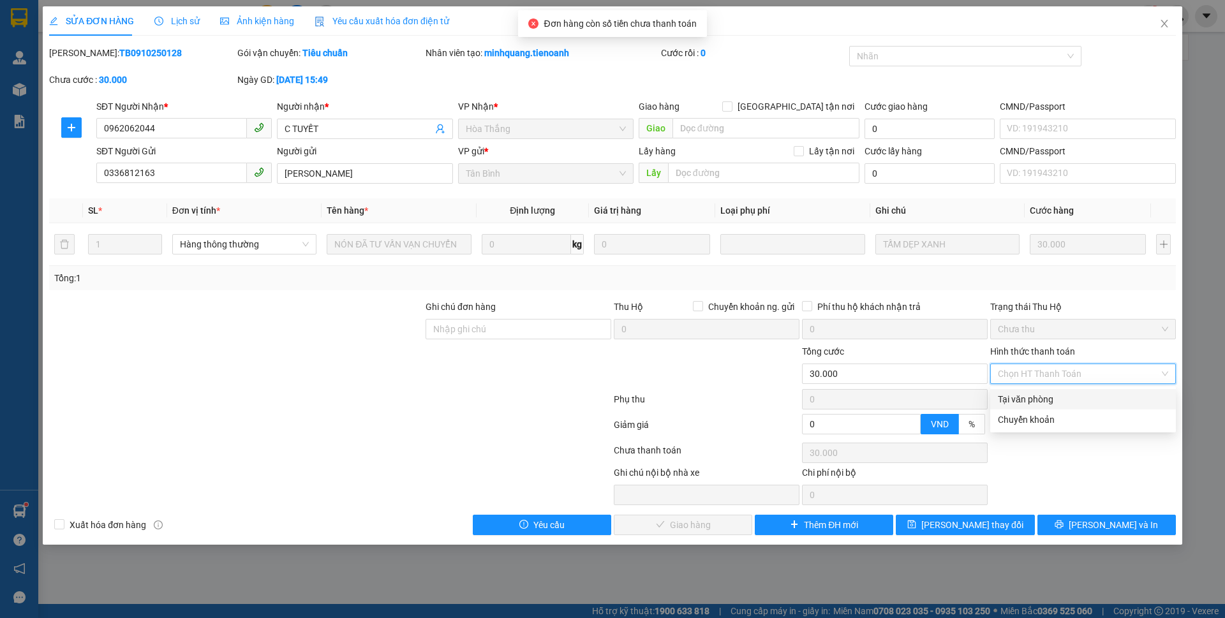
click at [1017, 403] on div "Tại văn phòng" at bounding box center [1082, 399] width 170 height 14
type input "0"
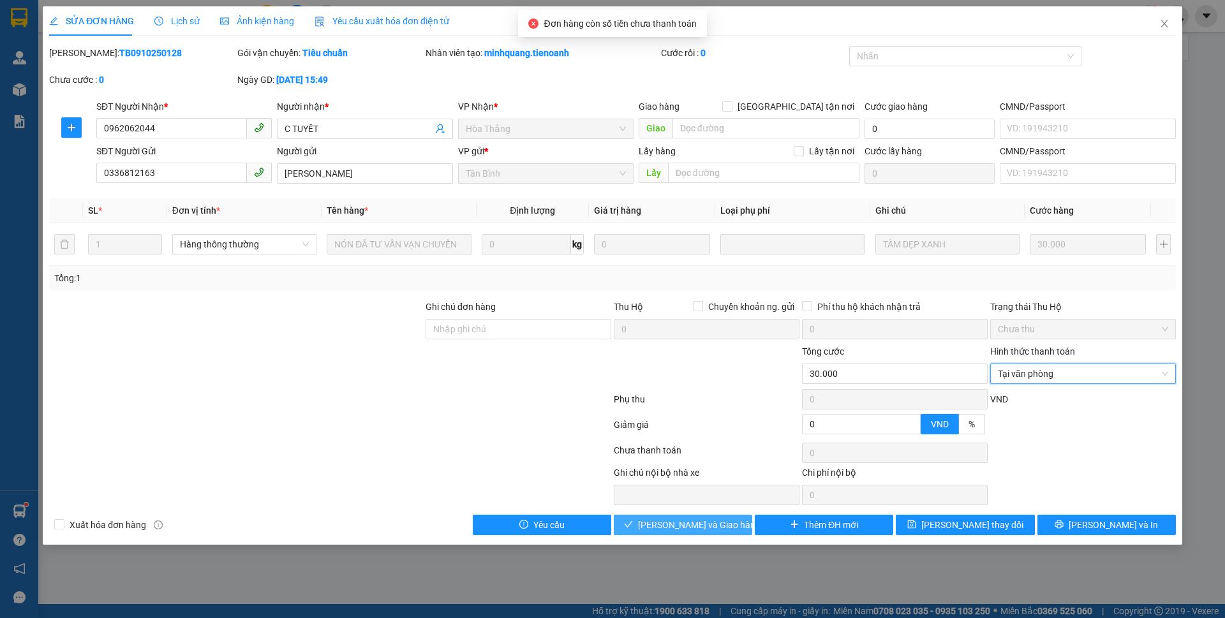
click at [710, 526] on span "[PERSON_NAME] và Giao hàng" at bounding box center [699, 525] width 122 height 14
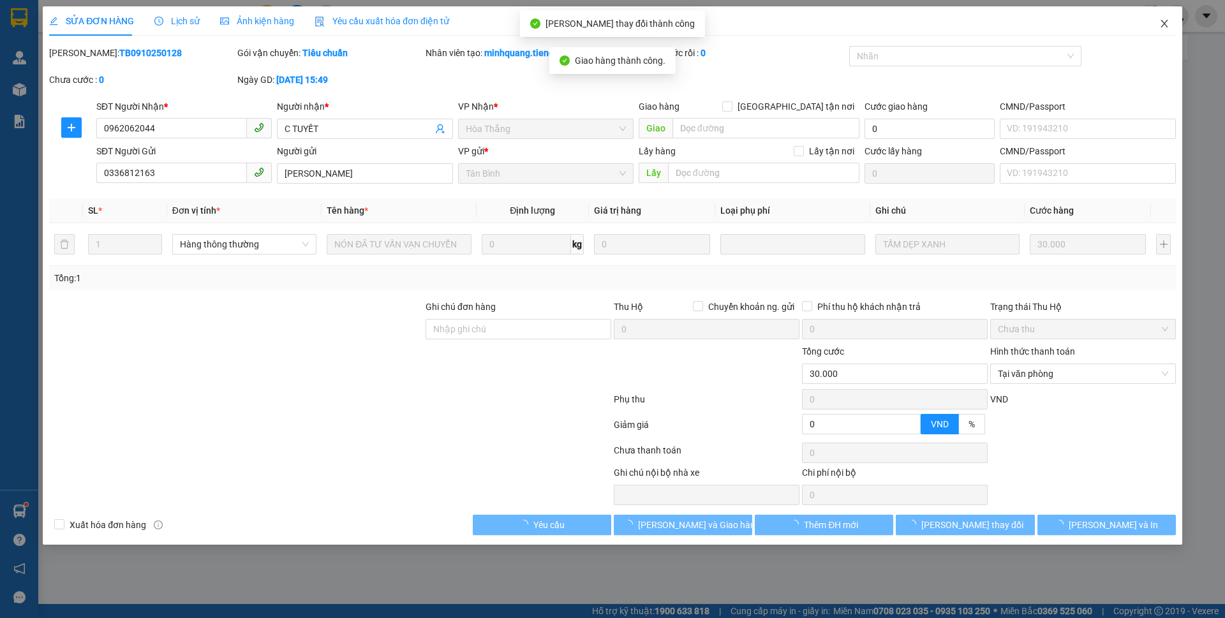
click at [1166, 28] on icon "close" at bounding box center [1164, 23] width 10 height 10
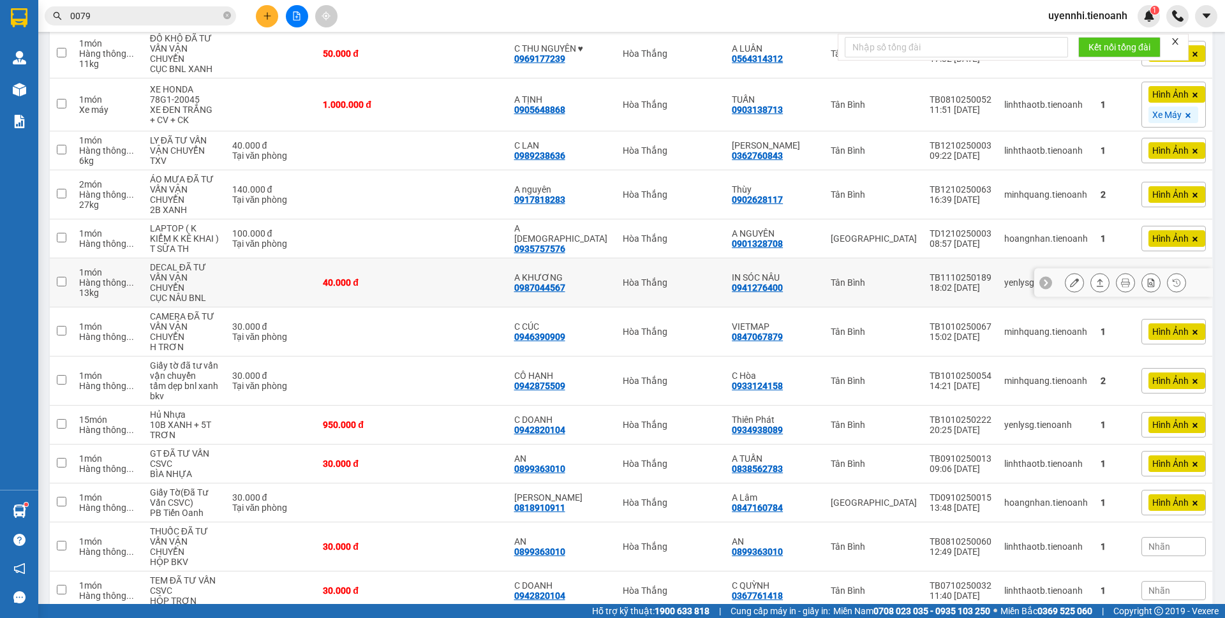
scroll to position [191, 0]
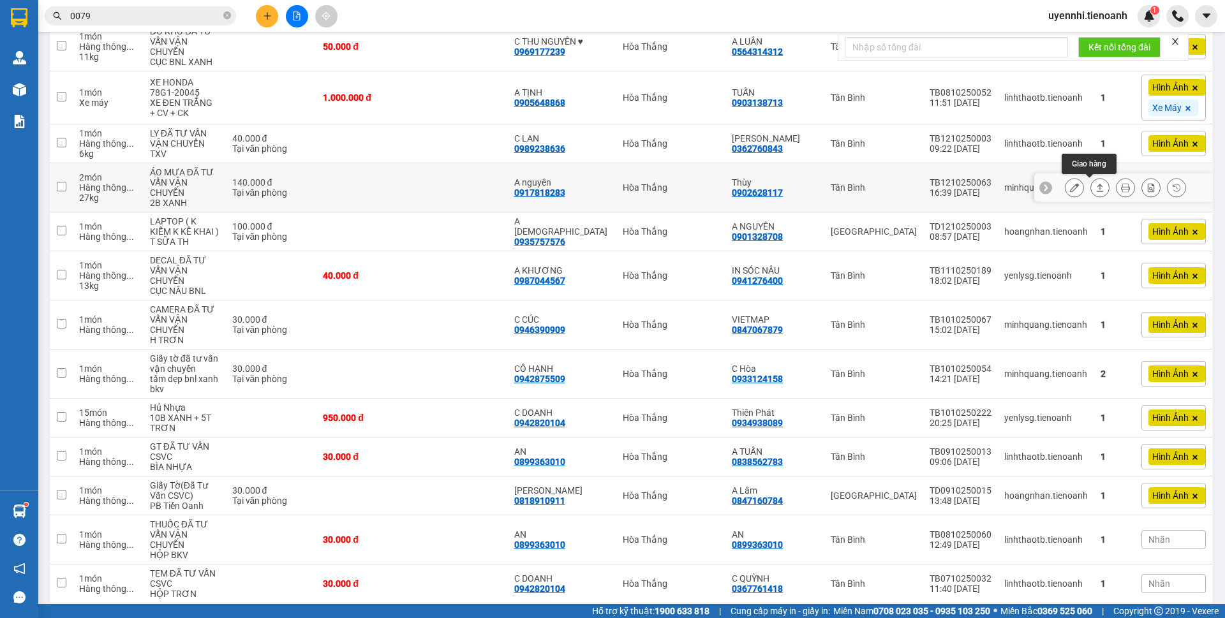
click at [1091, 182] on button at bounding box center [1100, 188] width 18 height 22
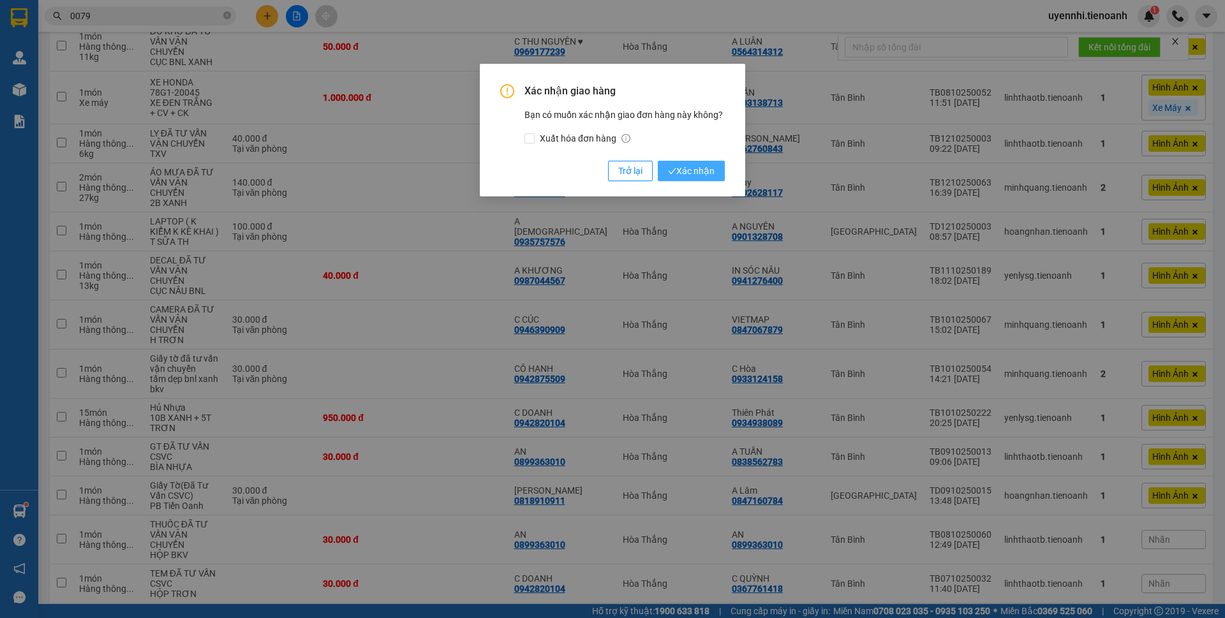
click at [698, 165] on span "Xác nhận" at bounding box center [691, 171] width 47 height 14
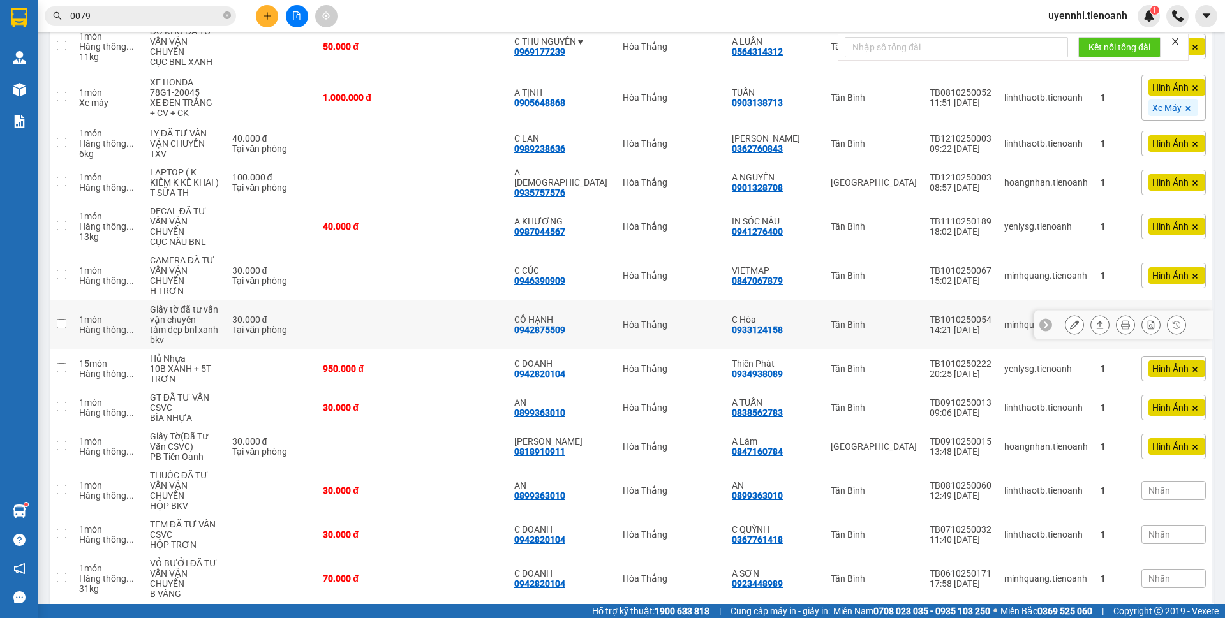
click at [1095, 327] on icon at bounding box center [1099, 324] width 9 height 9
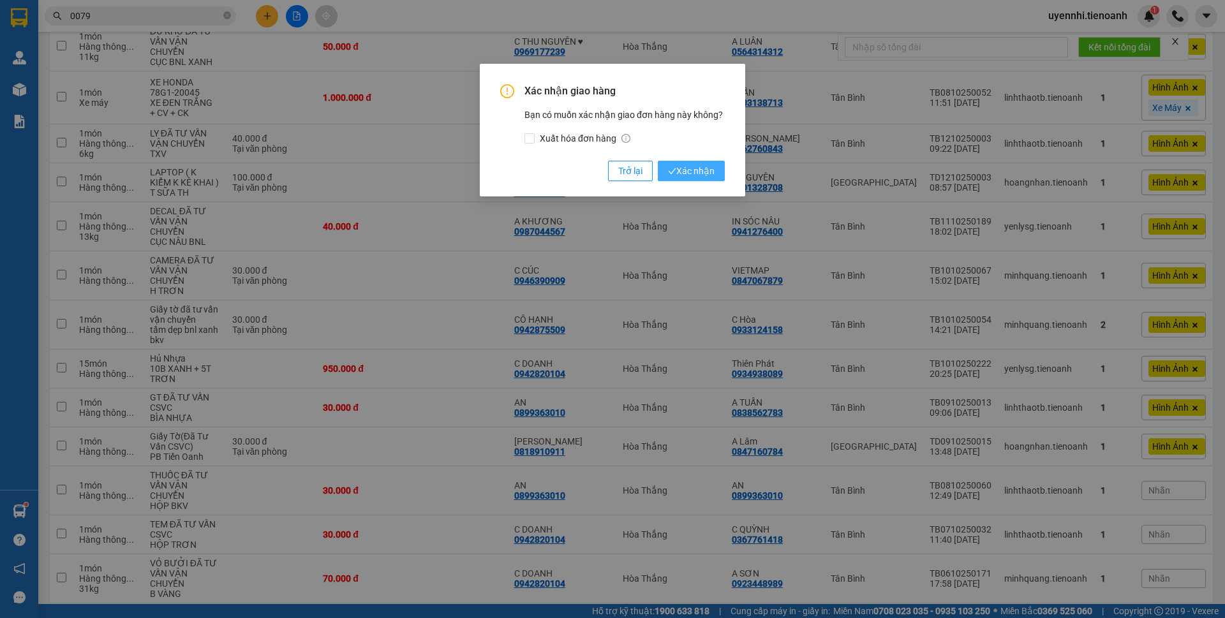
click at [691, 163] on button "Xác nhận" at bounding box center [691, 171] width 67 height 20
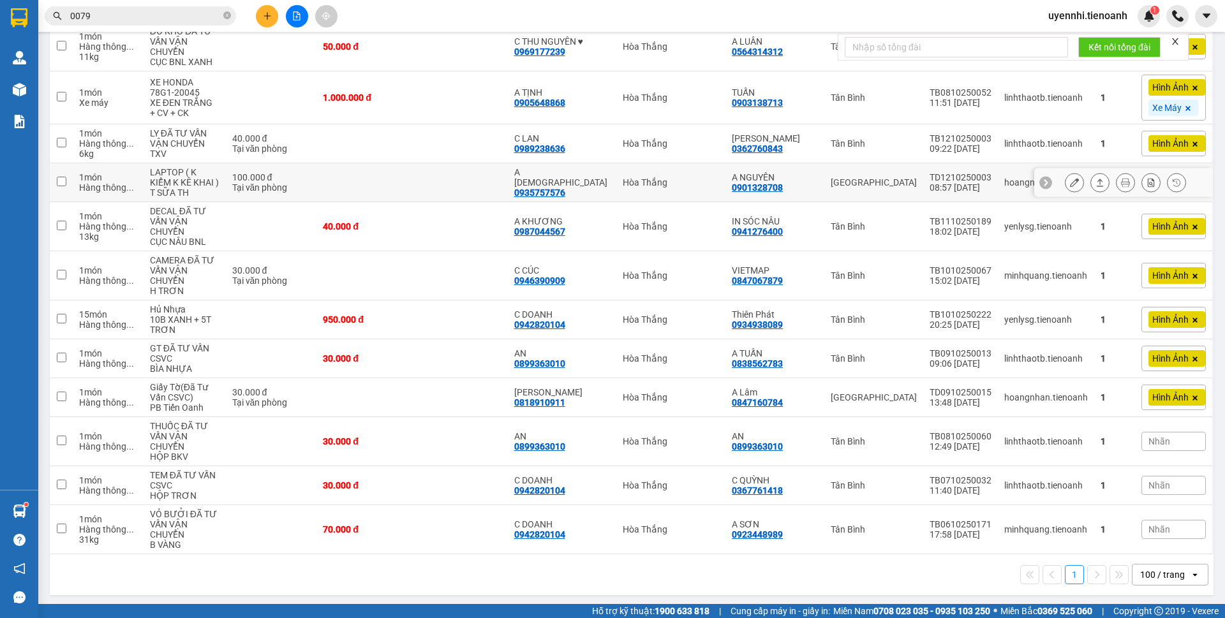
click at [1095, 184] on icon at bounding box center [1099, 182] width 9 height 9
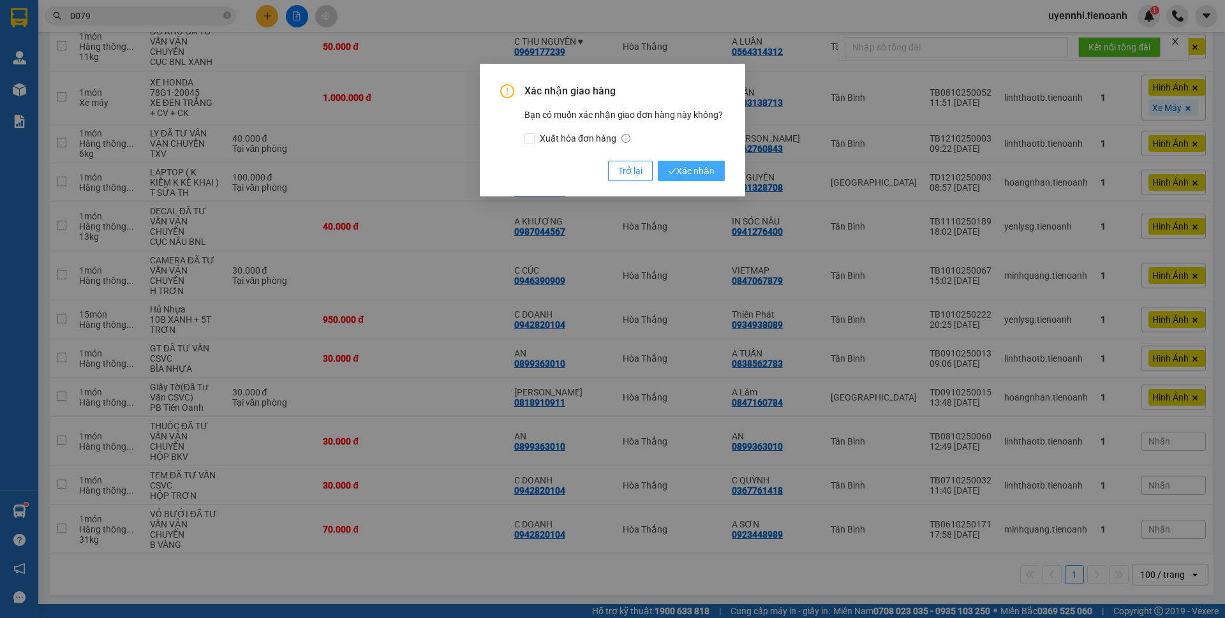
click at [697, 170] on span "Xác nhận" at bounding box center [691, 171] width 47 height 14
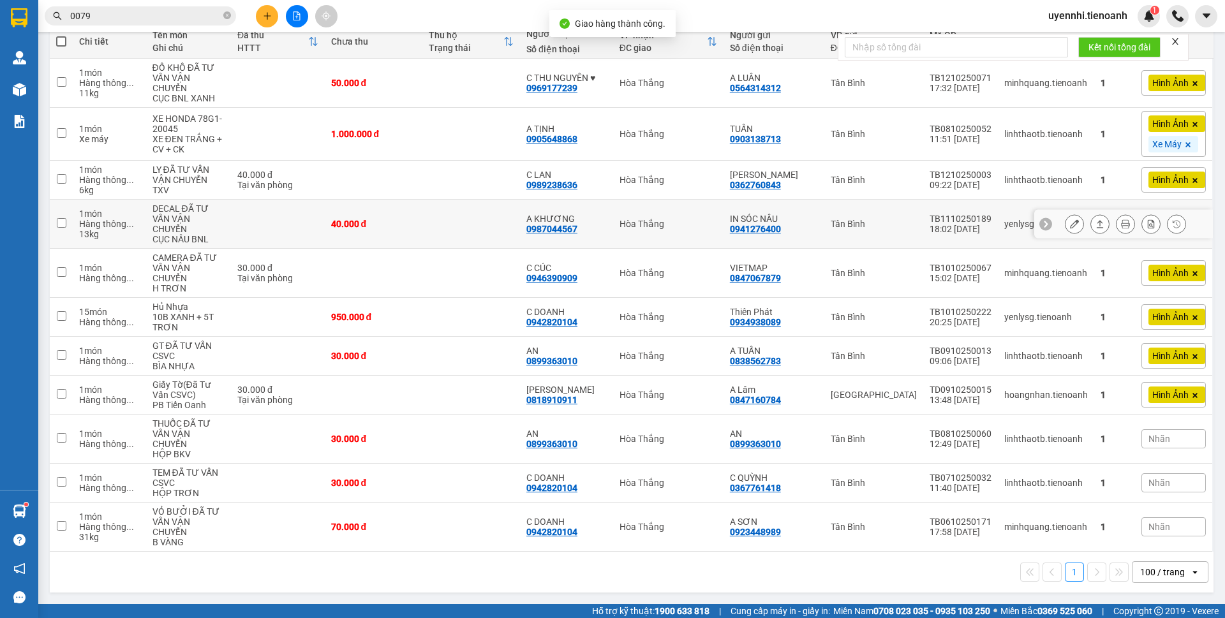
scroll to position [0, 0]
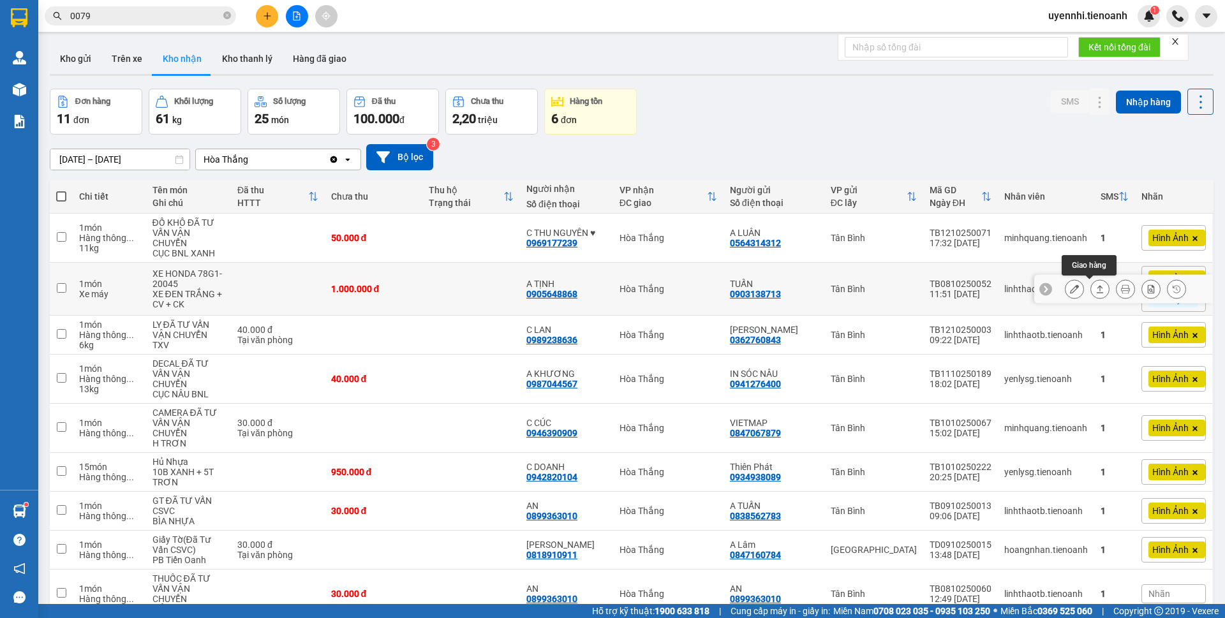
click at [1095, 287] on icon at bounding box center [1099, 288] width 9 height 9
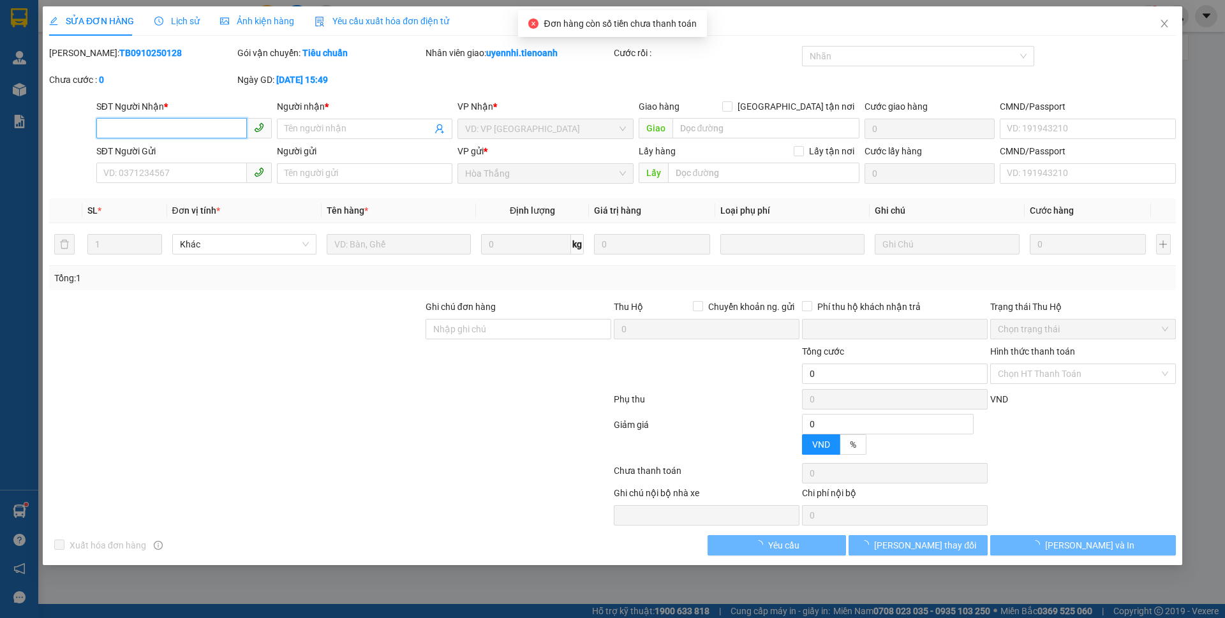
type input "0905648868"
type input "A TỊNH"
type input "0903138713"
type input "TUẤN"
type input "0315385378"
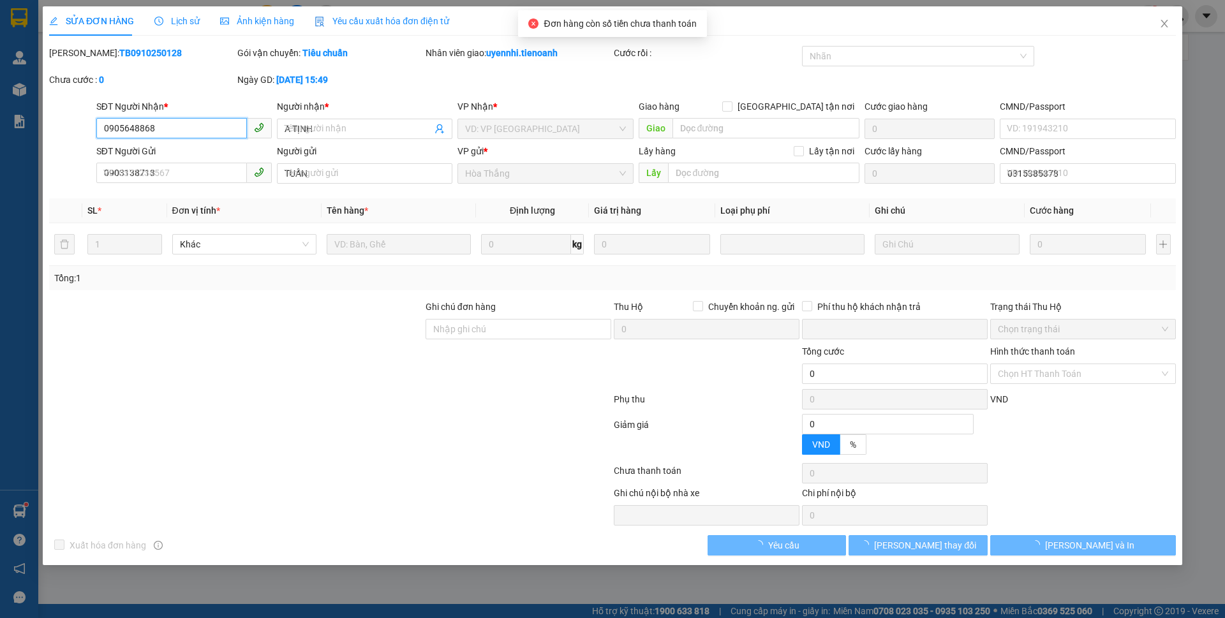
type input "0"
type input "1.000.000"
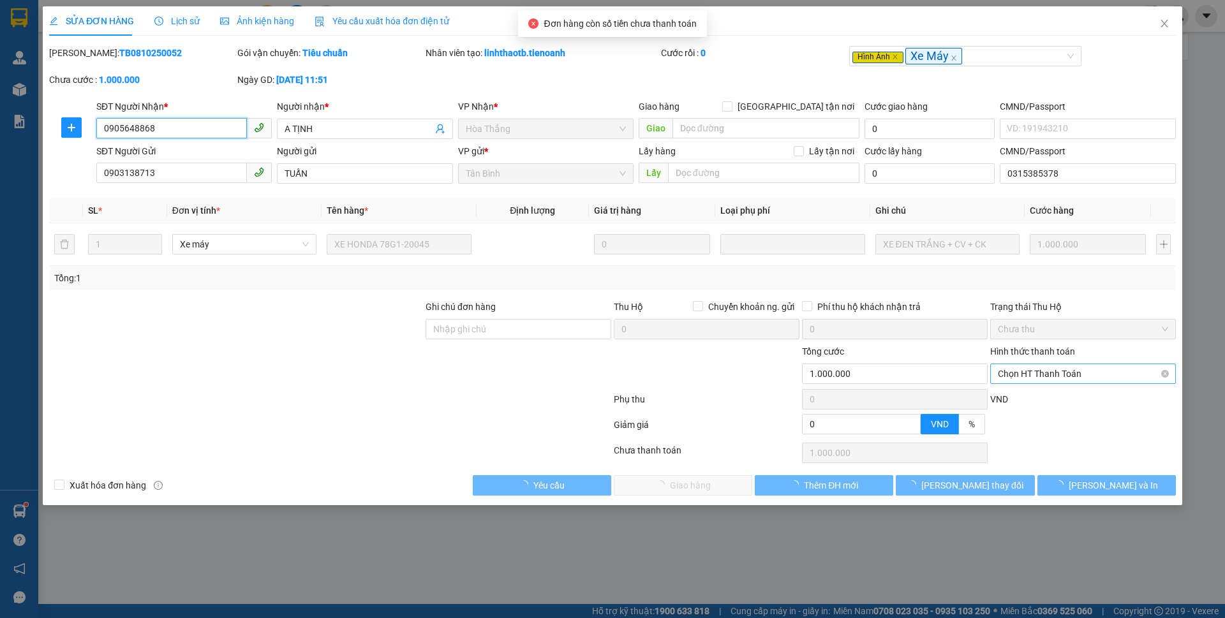
click at [1040, 376] on span "Chọn HT Thanh Toán" at bounding box center [1082, 373] width 170 height 19
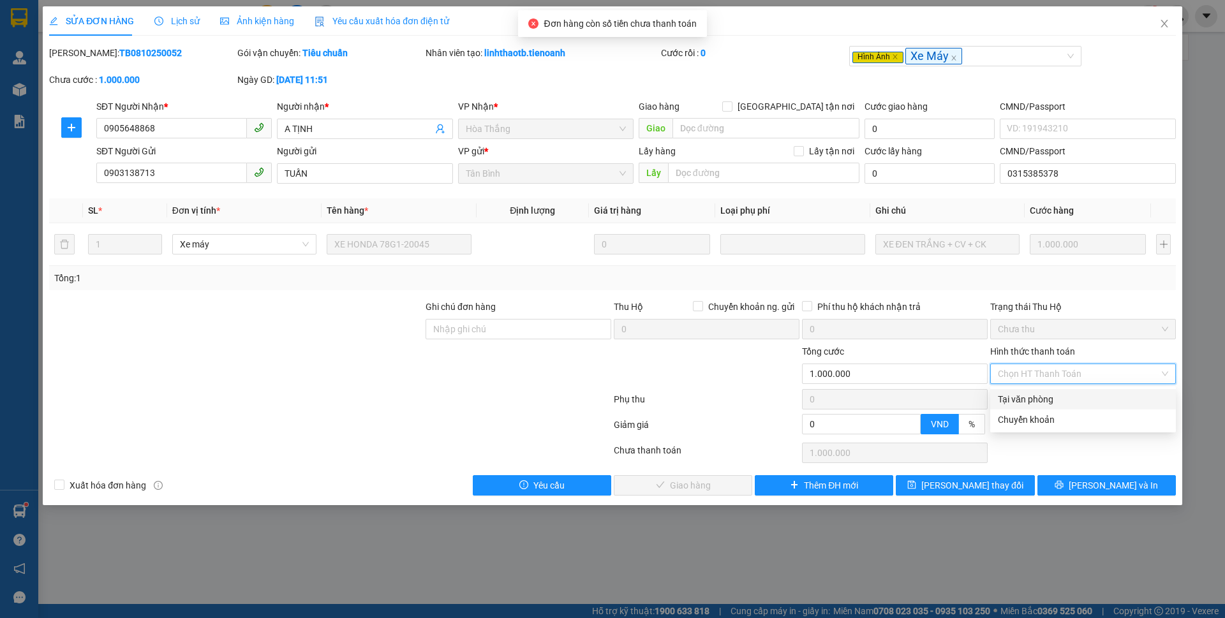
click at [1019, 399] on div "Tại văn phòng" at bounding box center [1082, 399] width 170 height 14
type input "0"
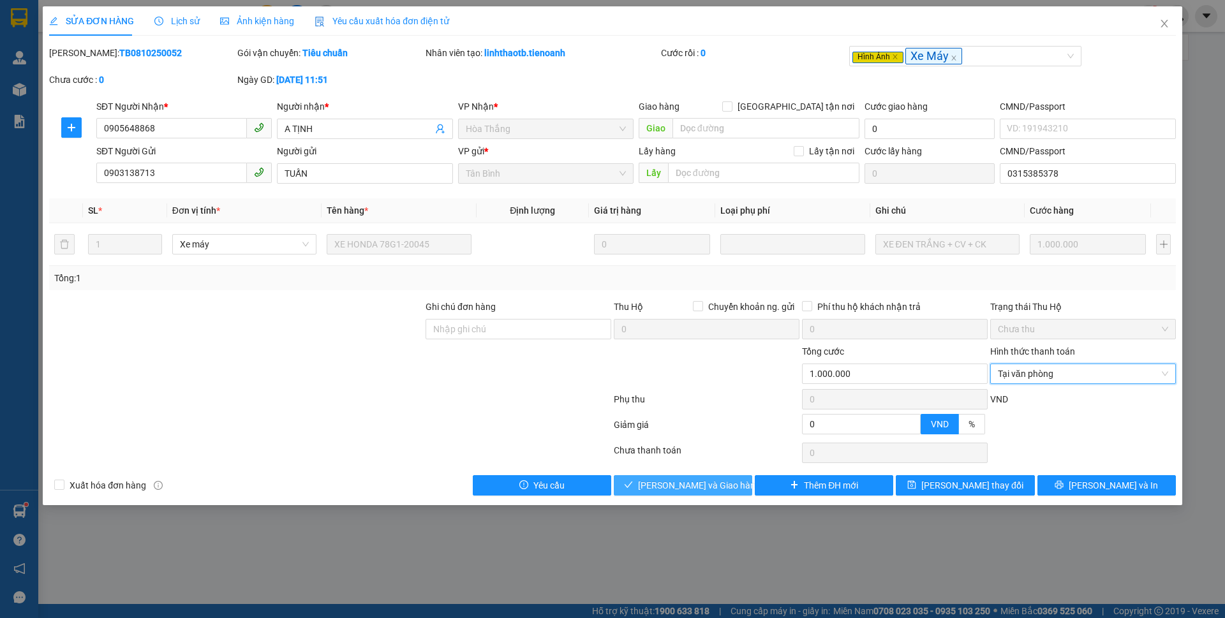
click at [712, 487] on span "[PERSON_NAME] và Giao hàng" at bounding box center [699, 485] width 122 height 14
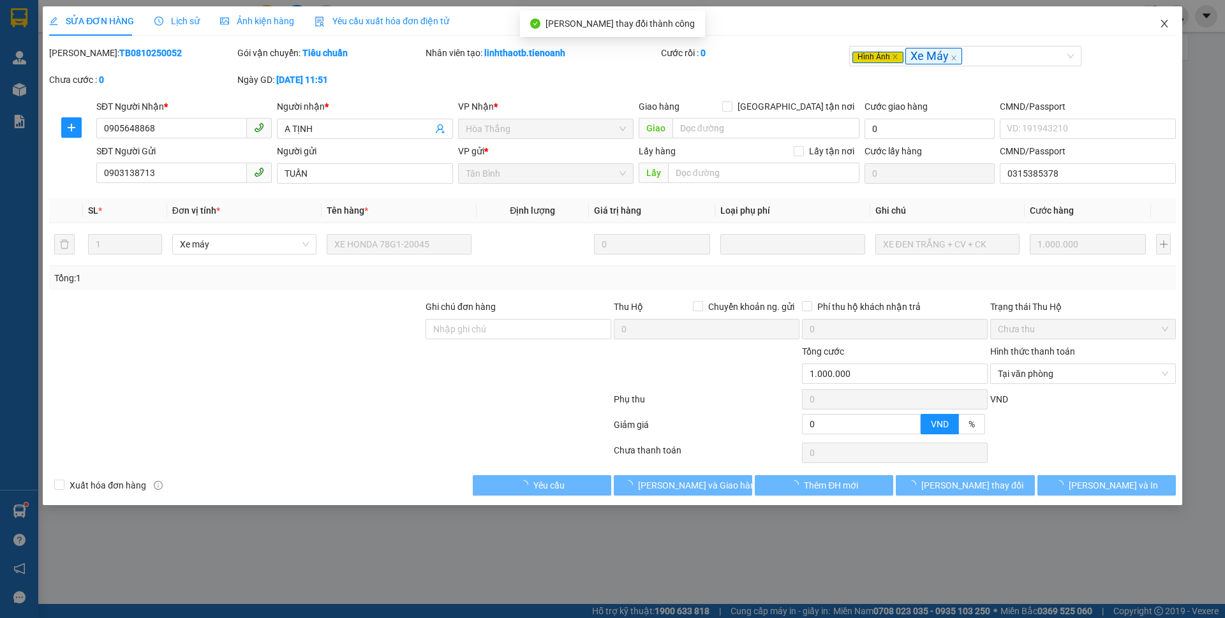
click at [1164, 26] on icon "close" at bounding box center [1164, 23] width 10 height 10
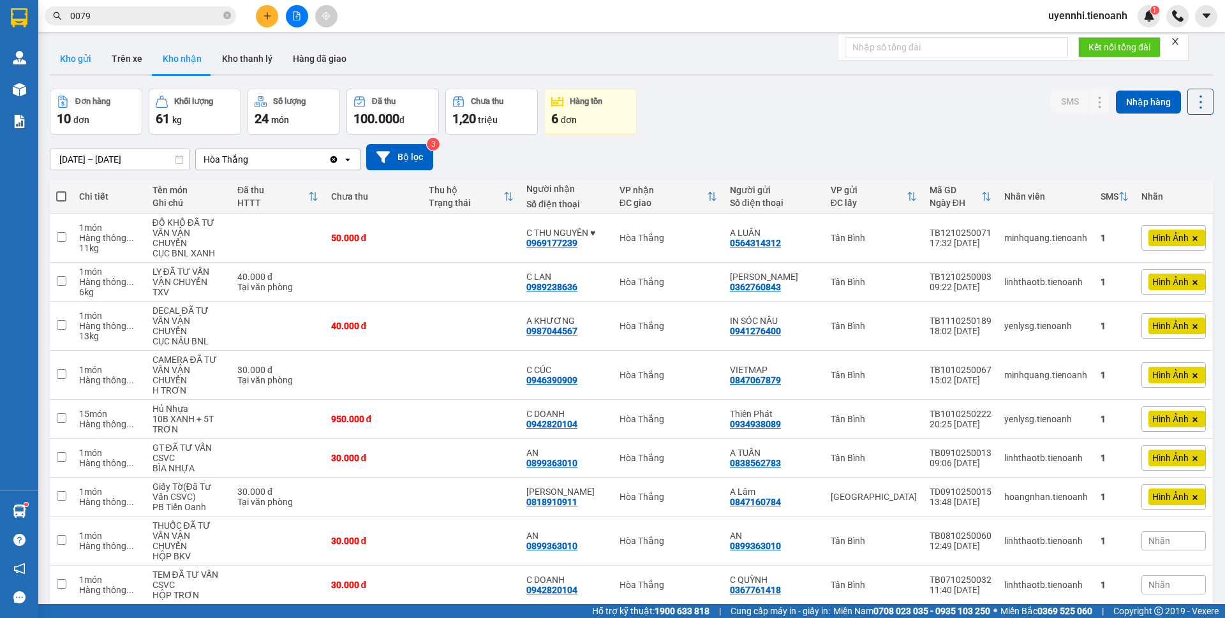
click at [82, 64] on button "Kho gửi" at bounding box center [76, 58] width 52 height 31
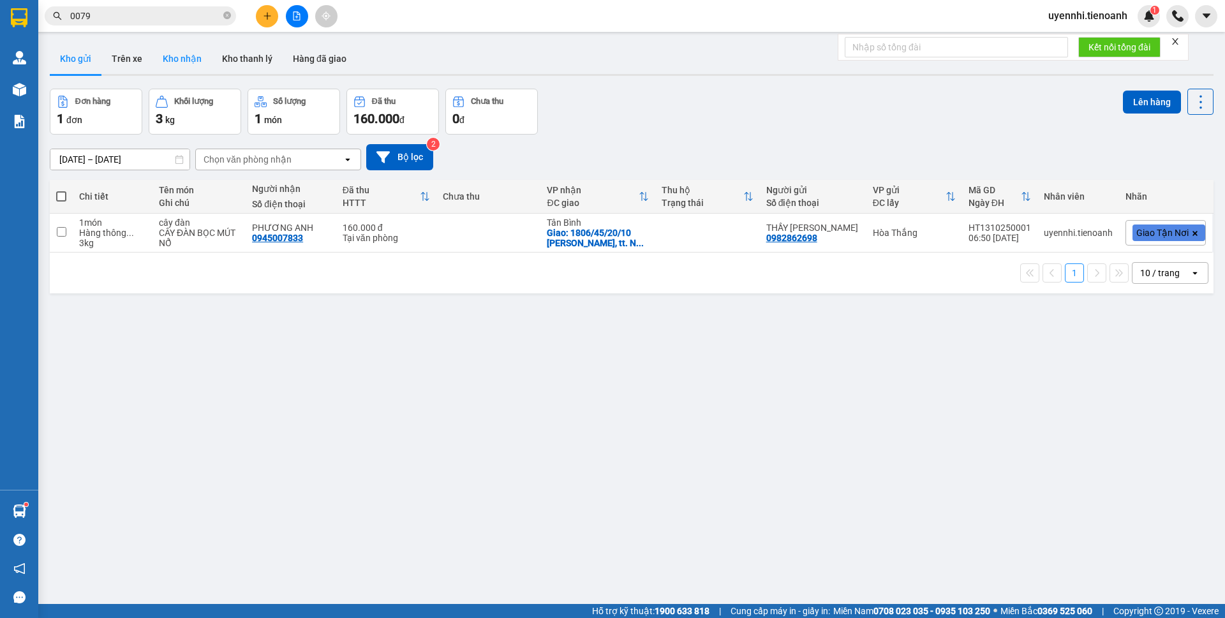
click at [179, 63] on button "Kho nhận" at bounding box center [181, 58] width 59 height 31
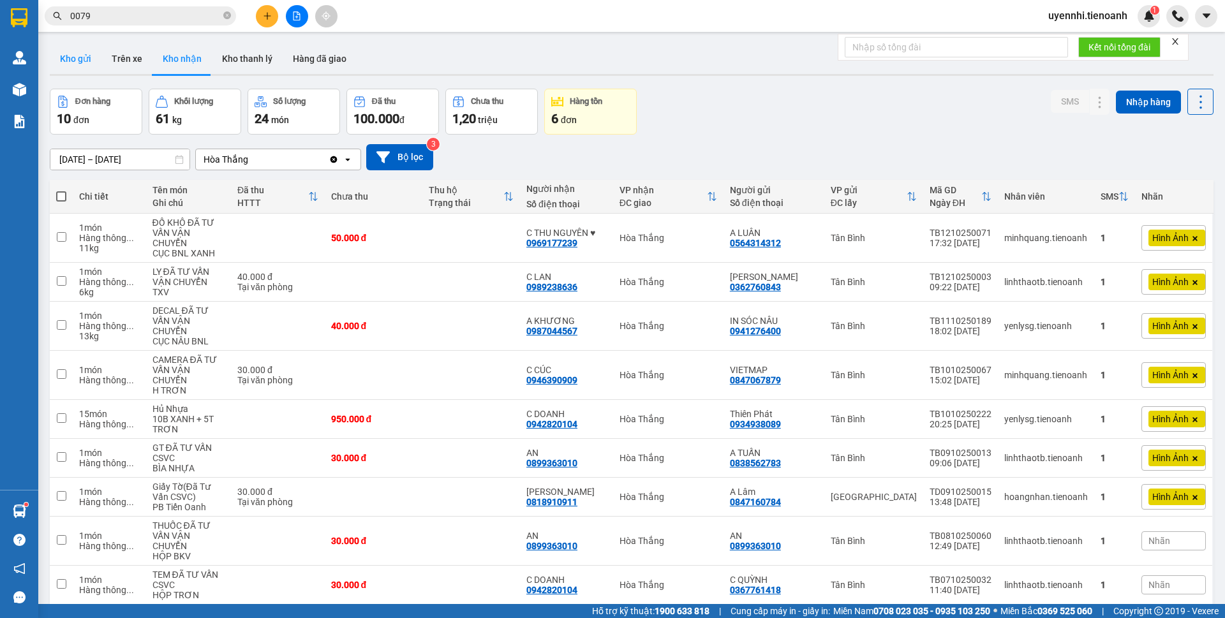
click at [99, 60] on button "Kho gửi" at bounding box center [76, 58] width 52 height 31
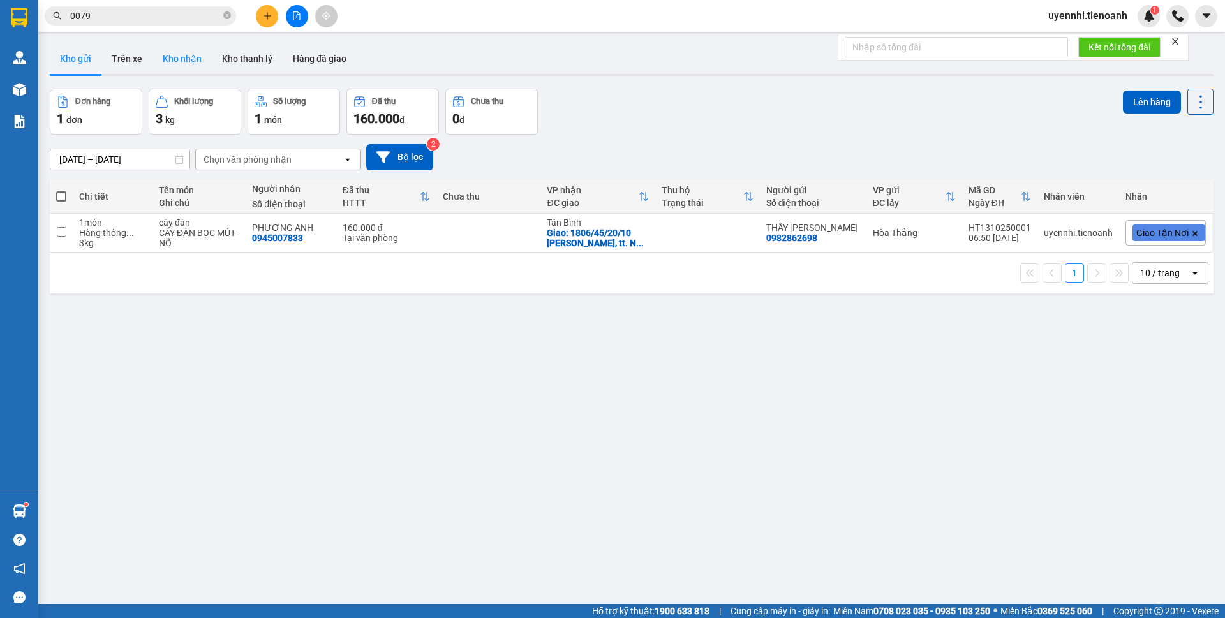
click at [184, 54] on button "Kho nhận" at bounding box center [181, 58] width 59 height 31
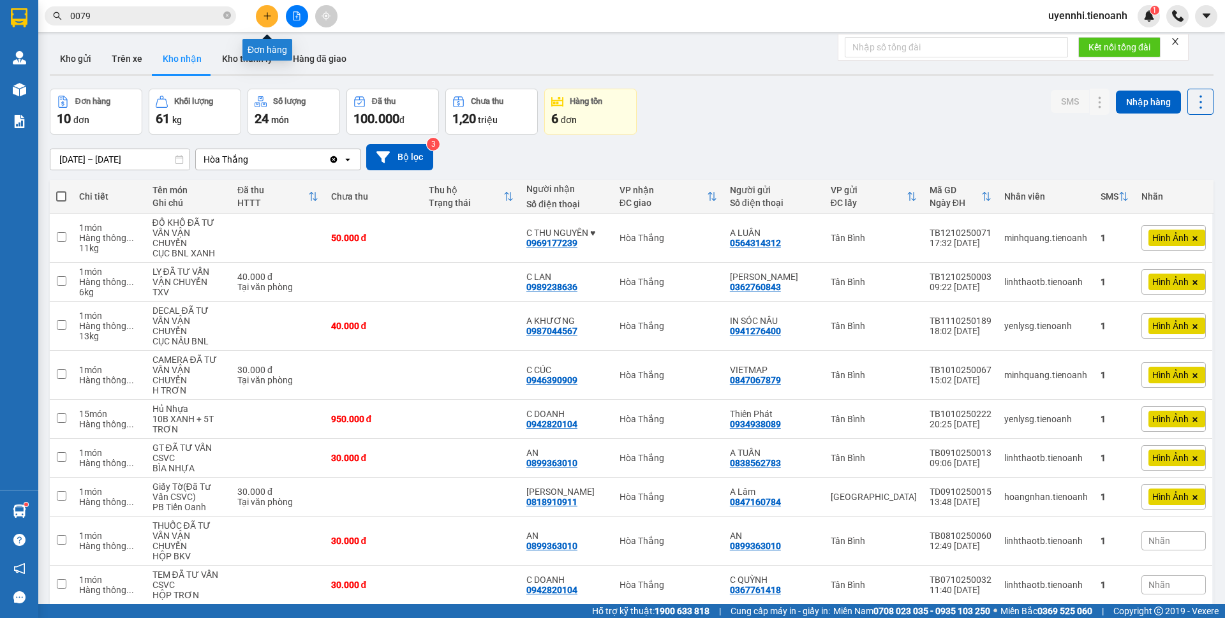
click at [258, 15] on button at bounding box center [267, 16] width 22 height 22
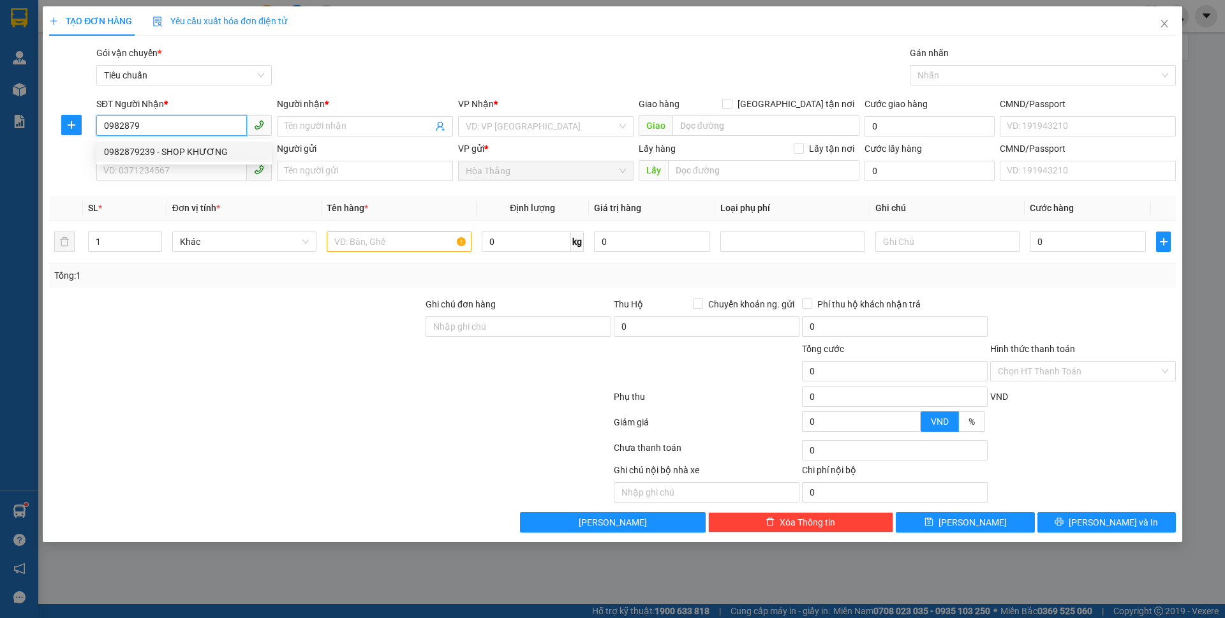
click at [160, 149] on div "0982879239 - SHOP KHƯƠNG" at bounding box center [184, 152] width 160 height 14
type input "0982879239"
type input "SHOP KHƯƠNG"
type input "KHÁCH QUỲNH"
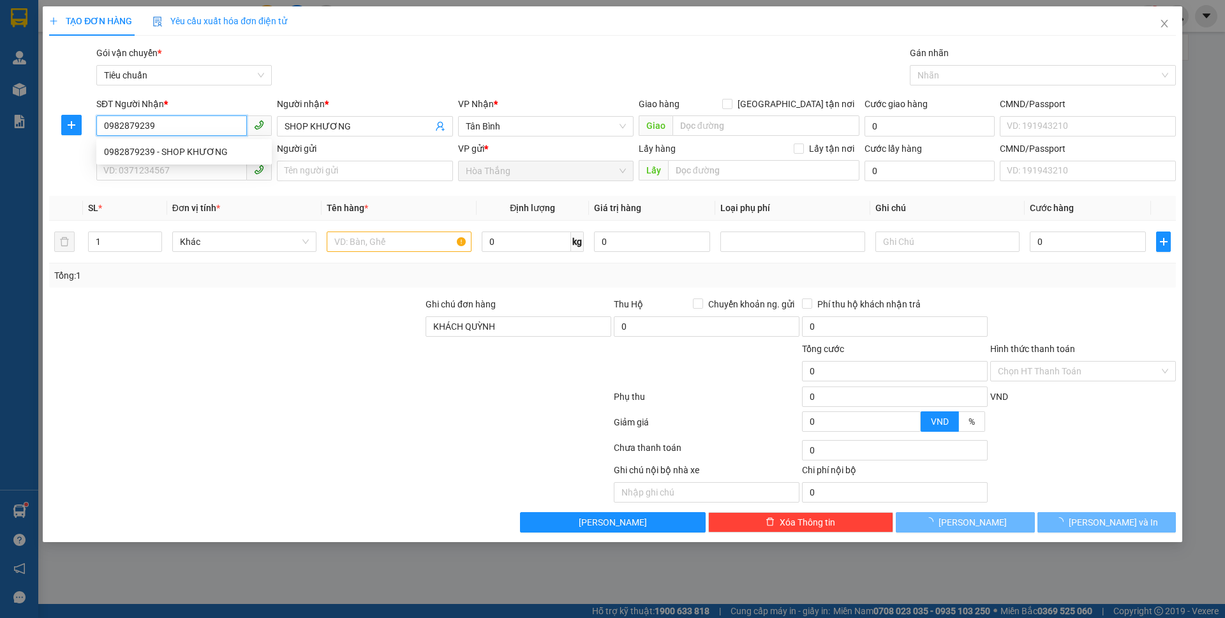
type input "130.000"
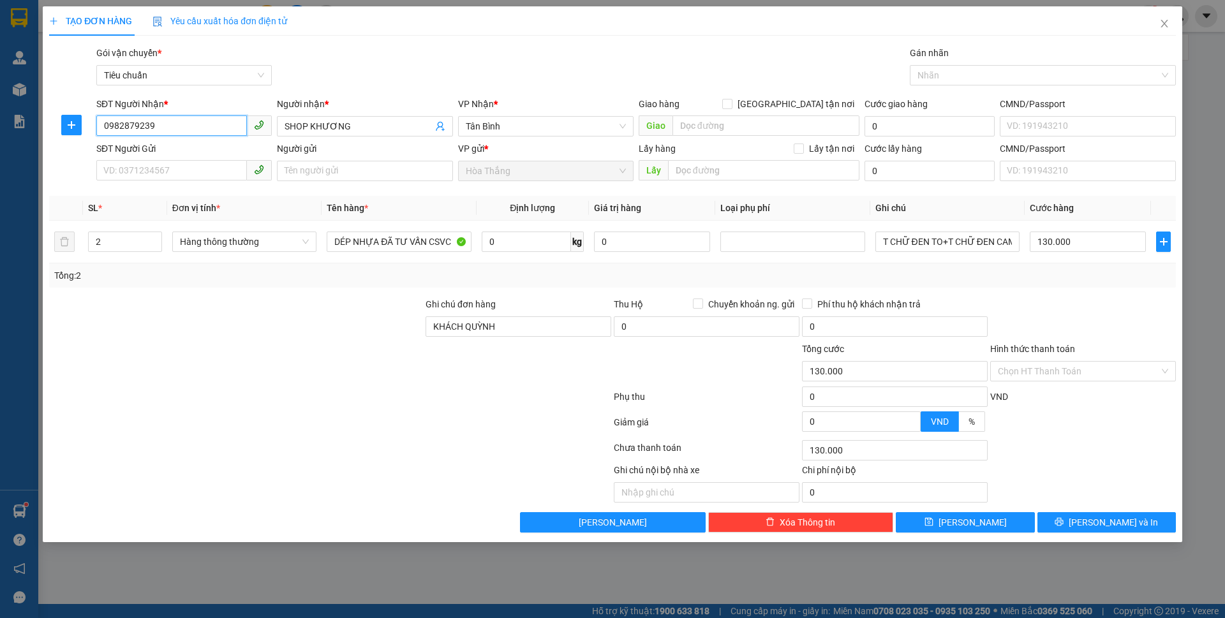
type input "0982879239"
click at [483, 579] on div "TẠO ĐƠN HÀNG Yêu cầu xuất hóa đơn điện tử Transit Pickup Surcharge Ids Transit …" at bounding box center [612, 309] width 1225 height 618
click at [541, 242] on input "0" at bounding box center [526, 242] width 89 height 20
type input "0"
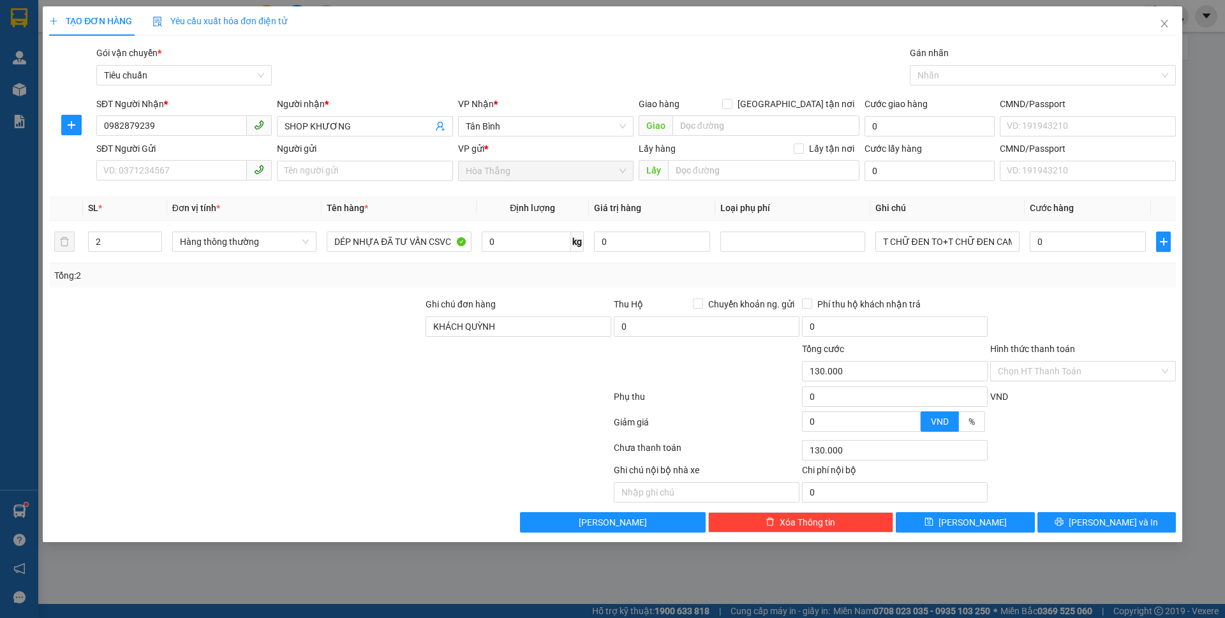
type input "0"
click at [436, 431] on div at bounding box center [330, 425] width 564 height 26
click at [509, 240] on input "0" at bounding box center [526, 242] width 89 height 20
type input "21"
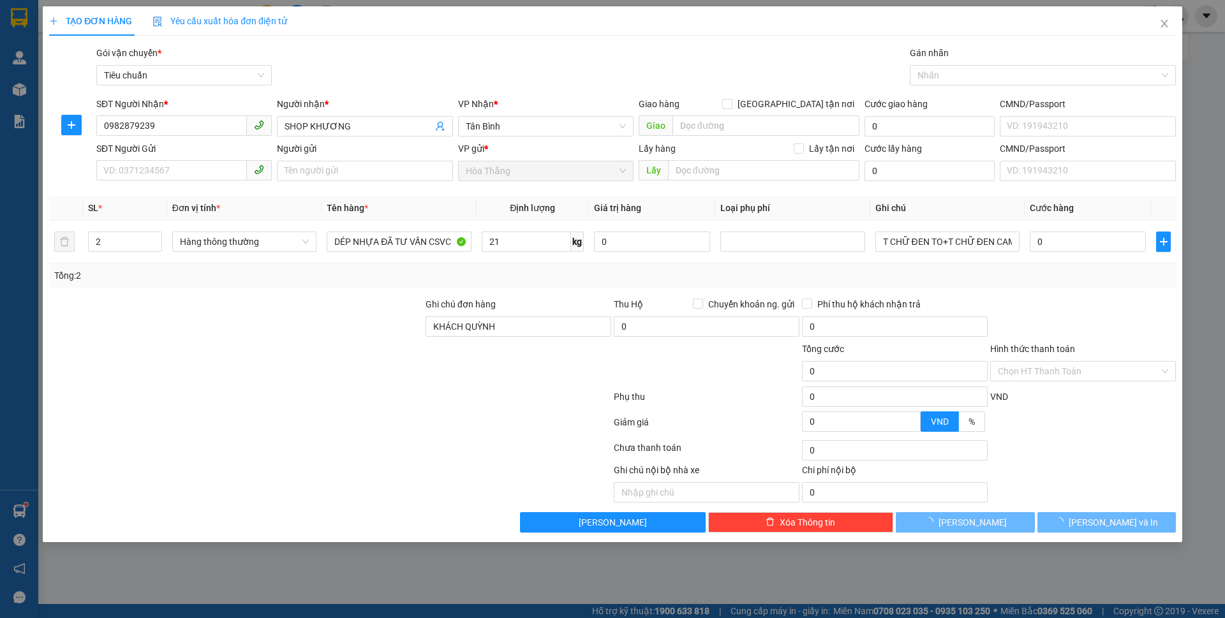
click at [353, 297] on div at bounding box center [236, 319] width 376 height 45
type input "60.000"
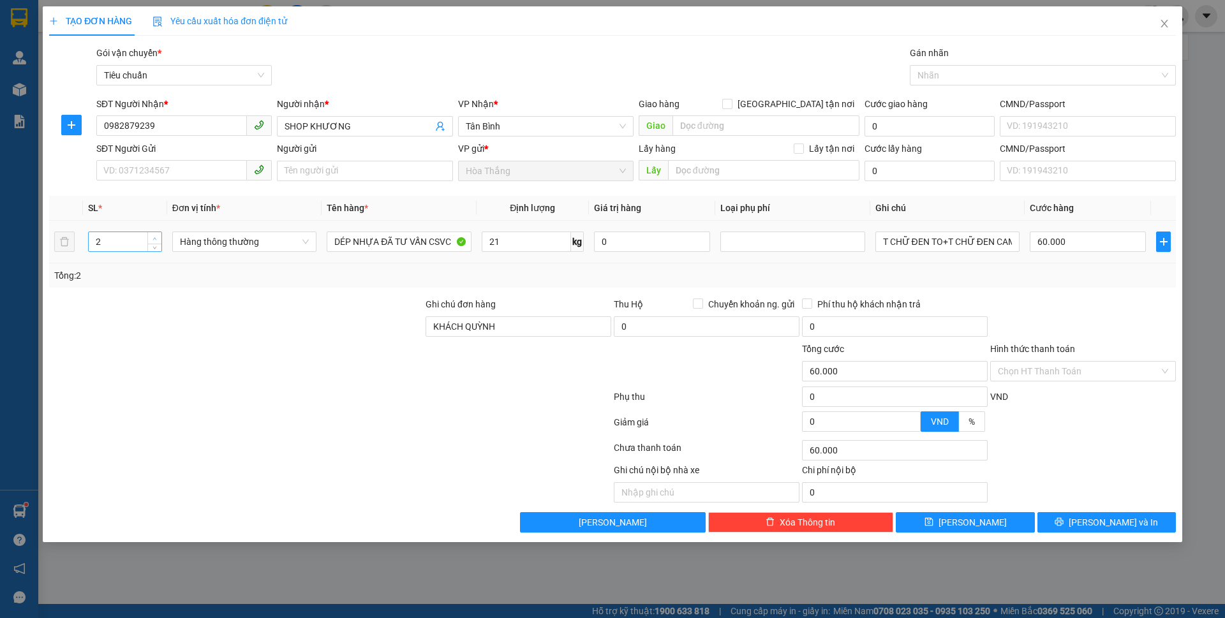
type input "3"
click at [151, 237] on span "up" at bounding box center [155, 239] width 8 height 8
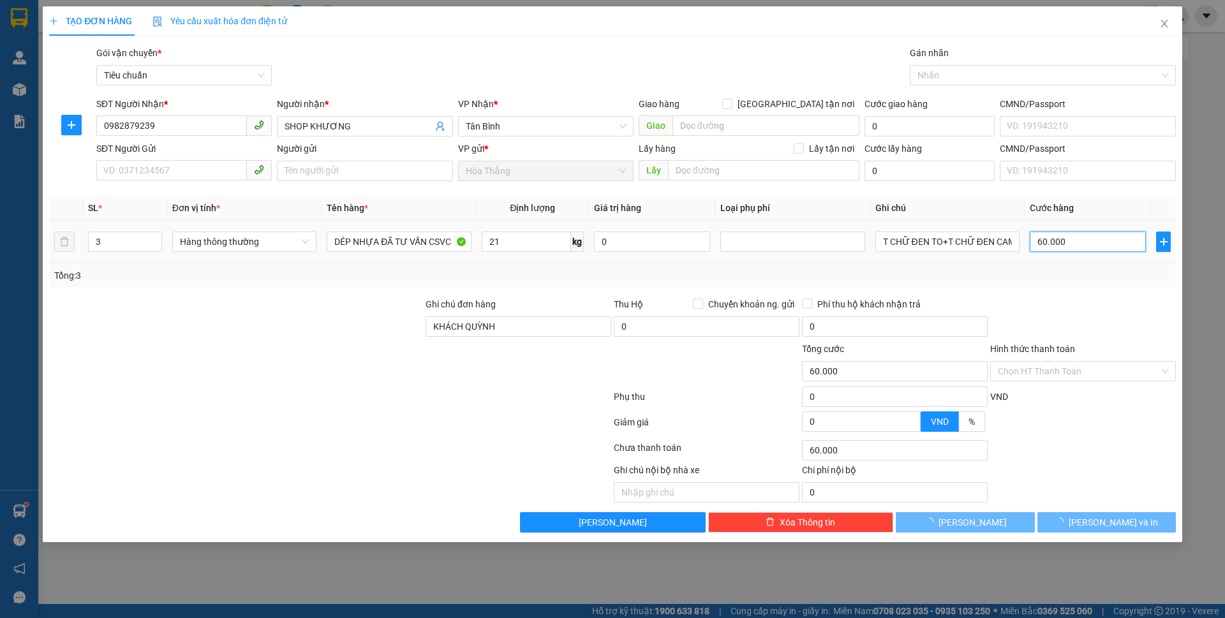
click at [1094, 234] on input "60.000" at bounding box center [1087, 242] width 116 height 20
type input "8"
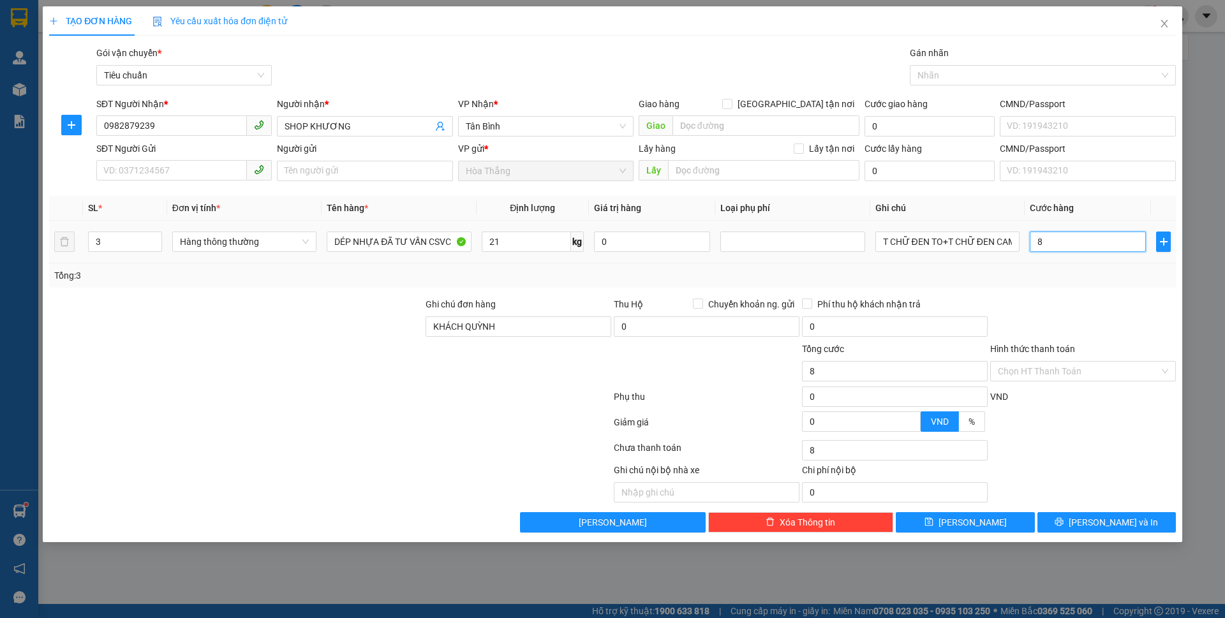
type input "80"
type input "80.000"
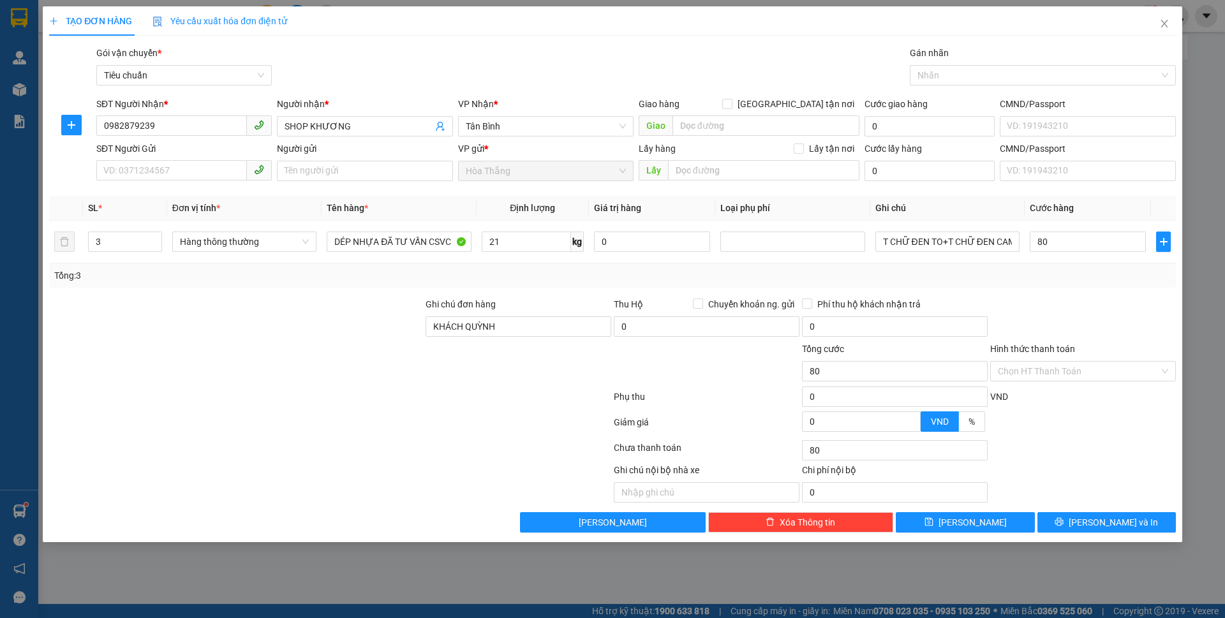
type input "80.000"
click at [1121, 291] on div "Transit Pickup Surcharge Ids Transit Deliver Surcharge Ids Transit Deliver Surc…" at bounding box center [612, 289] width 1126 height 487
click at [1097, 242] on input "80.000" at bounding box center [1087, 242] width 116 height 20
type input "8"
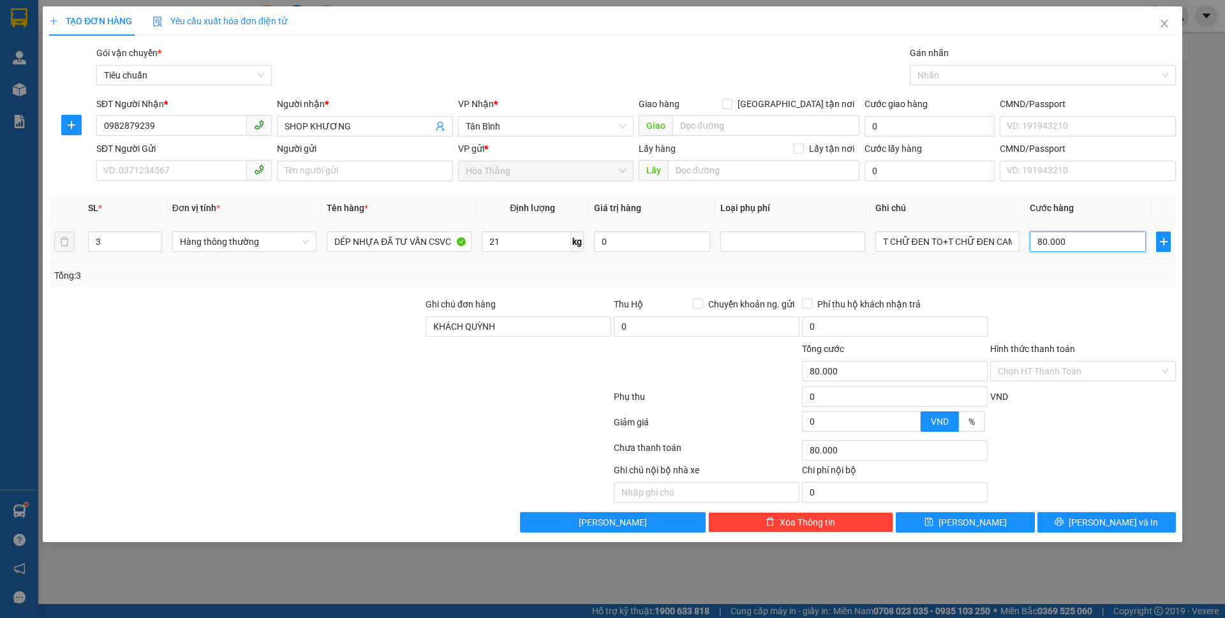
type input "8"
type input "80"
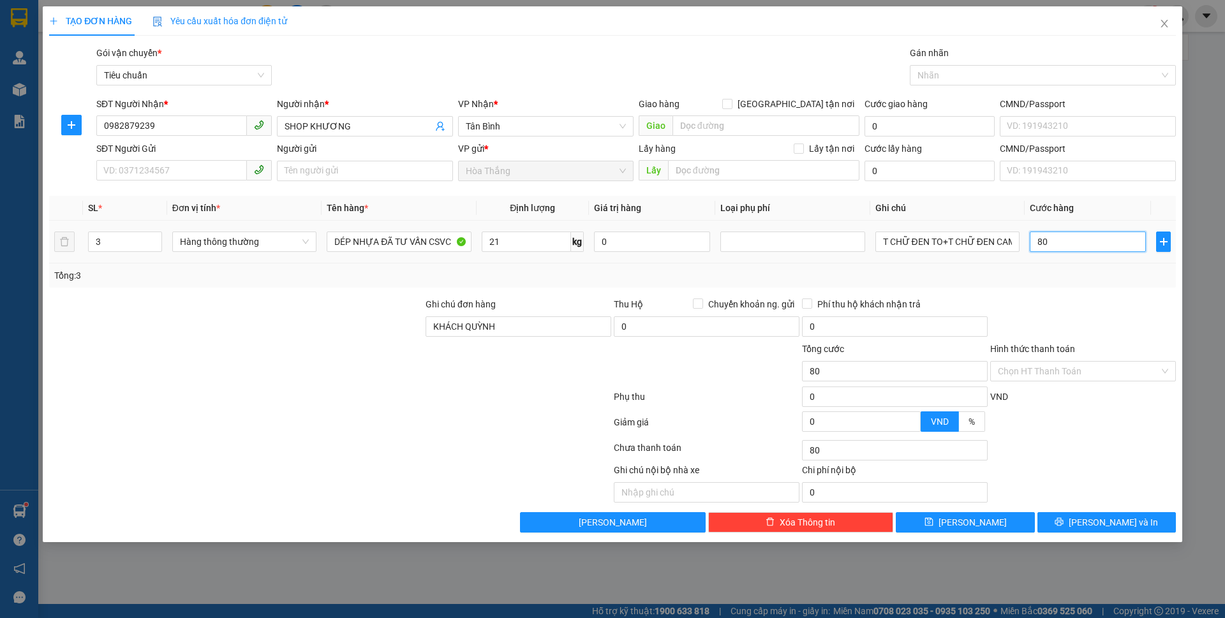
type input "0"
type input "240.000"
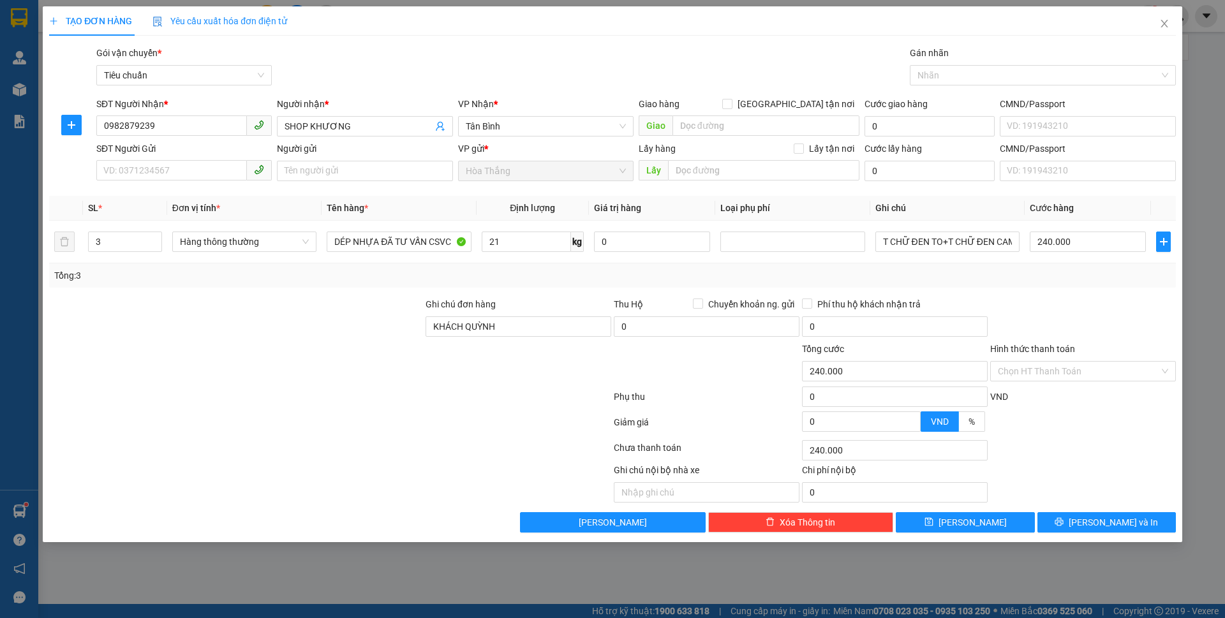
click at [1106, 281] on div "Tổng: 3" at bounding box center [612, 276] width 1116 height 14
drag, startPoint x: 879, startPoint y: 242, endPoint x: 1012, endPoint y: 245, distance: 132.1
click at [1012, 245] on input "T CHỮ ĐEN TO+T CHỮ ĐEN CAM" at bounding box center [947, 242] width 144 height 20
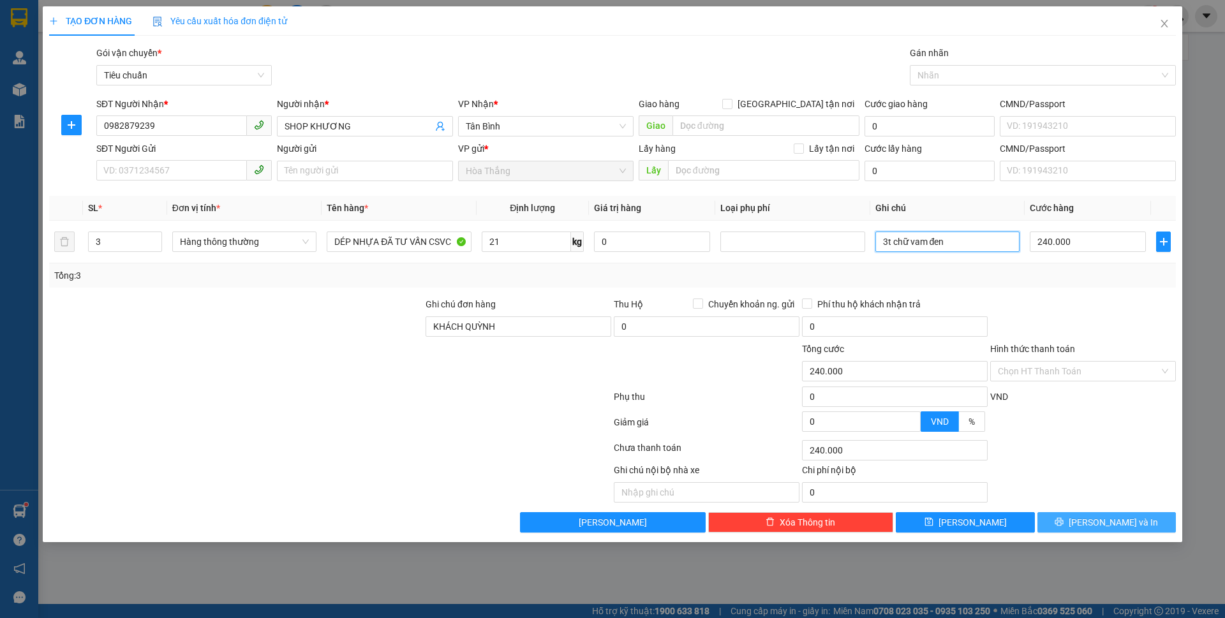
type input "3t chữ vam đen"
click at [1108, 522] on span "[PERSON_NAME] và In" at bounding box center [1112, 522] width 89 height 14
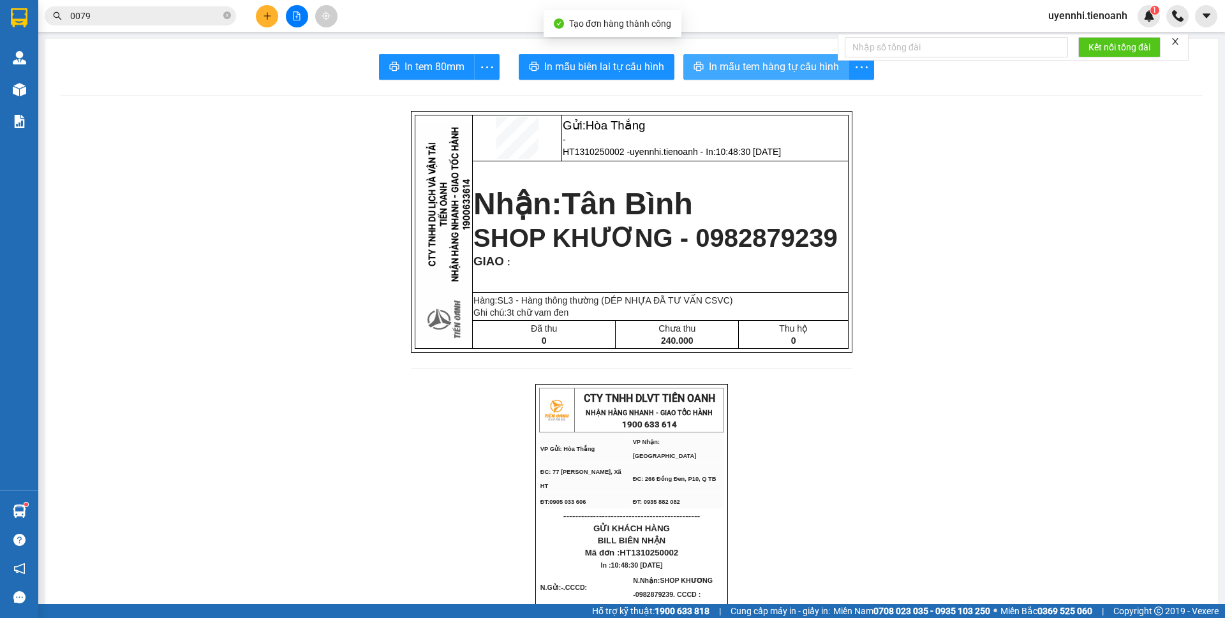
click at [719, 61] on span "In mẫu tem hàng tự cấu hình" at bounding box center [774, 67] width 130 height 16
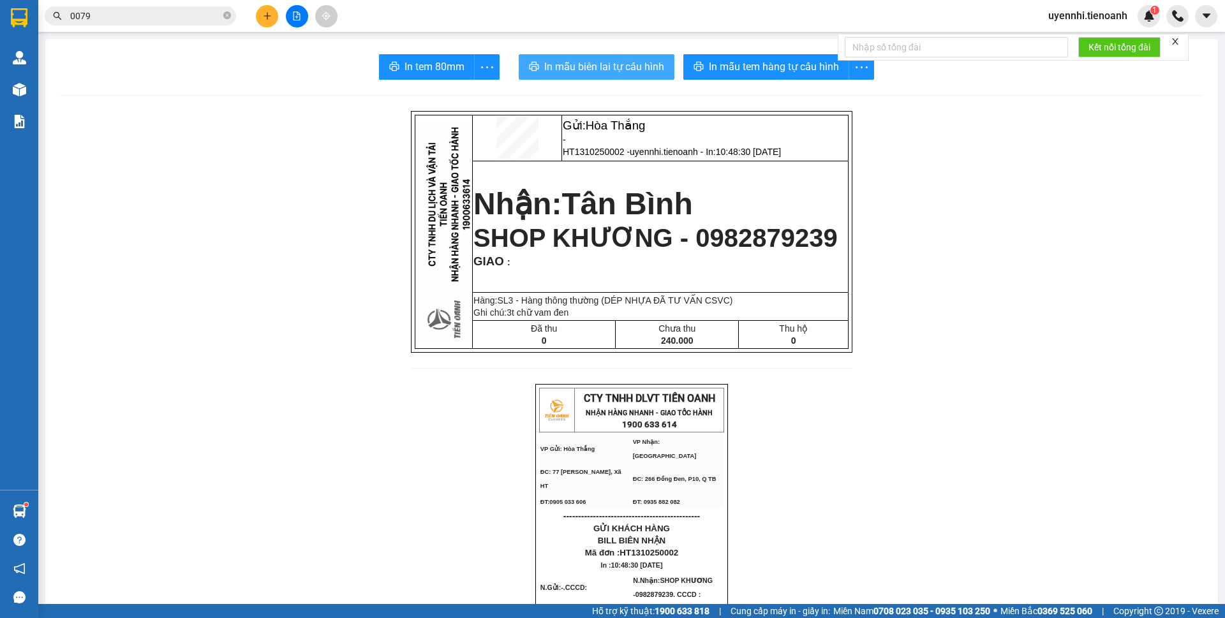
click at [568, 64] on span "In mẫu biên lai tự cấu hình" at bounding box center [604, 67] width 120 height 16
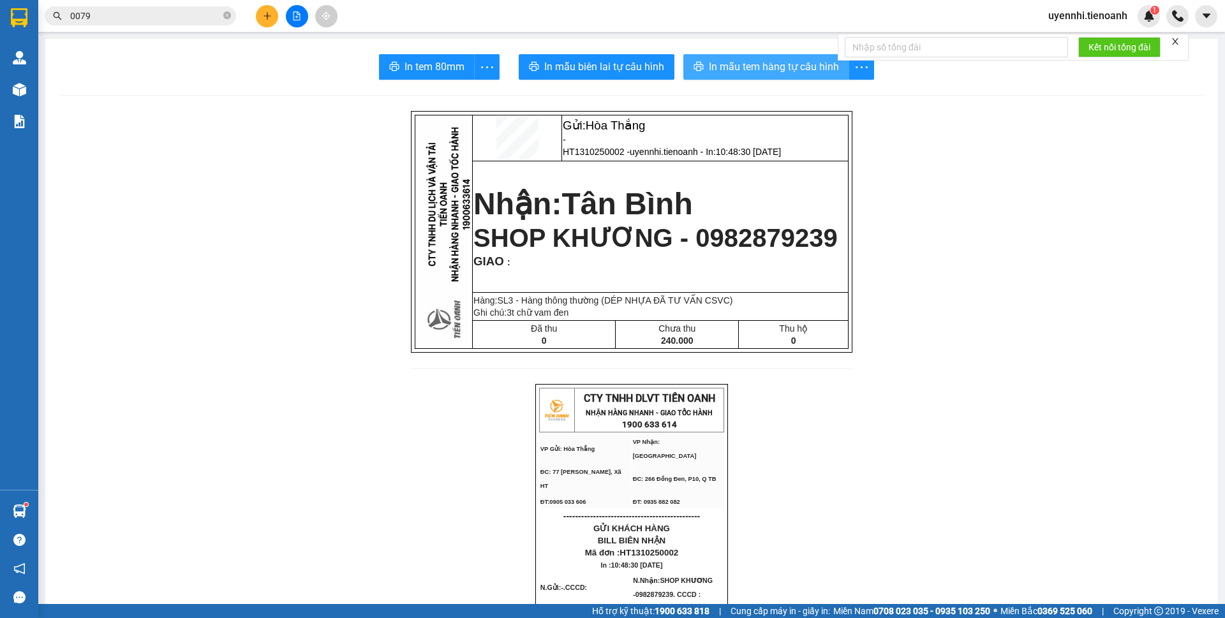
click at [742, 70] on span "In mẫu tem hàng tự cấu hình" at bounding box center [774, 67] width 130 height 16
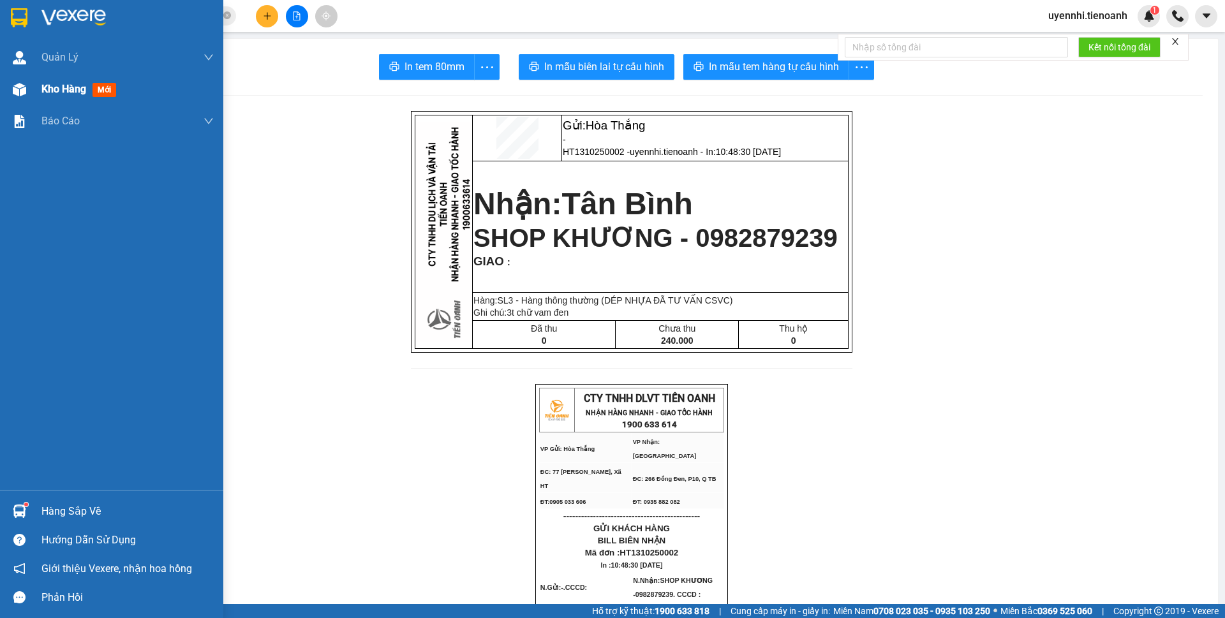
click at [63, 91] on span "Kho hàng" at bounding box center [63, 89] width 45 height 12
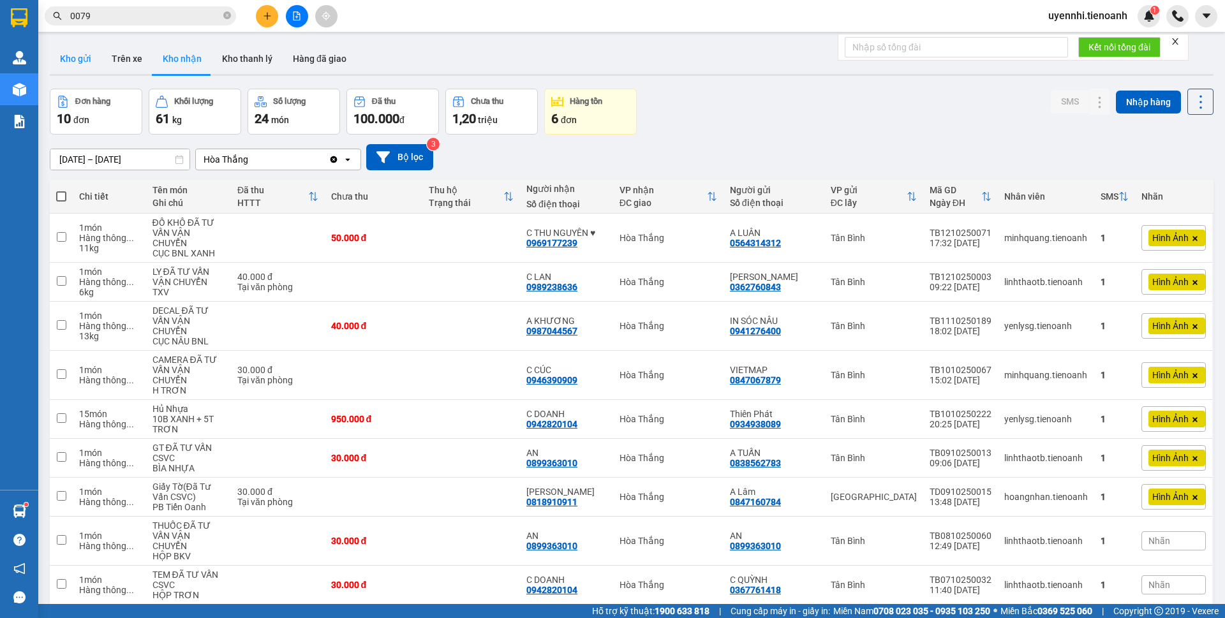
click at [55, 55] on button "Kho gửi" at bounding box center [76, 58] width 52 height 31
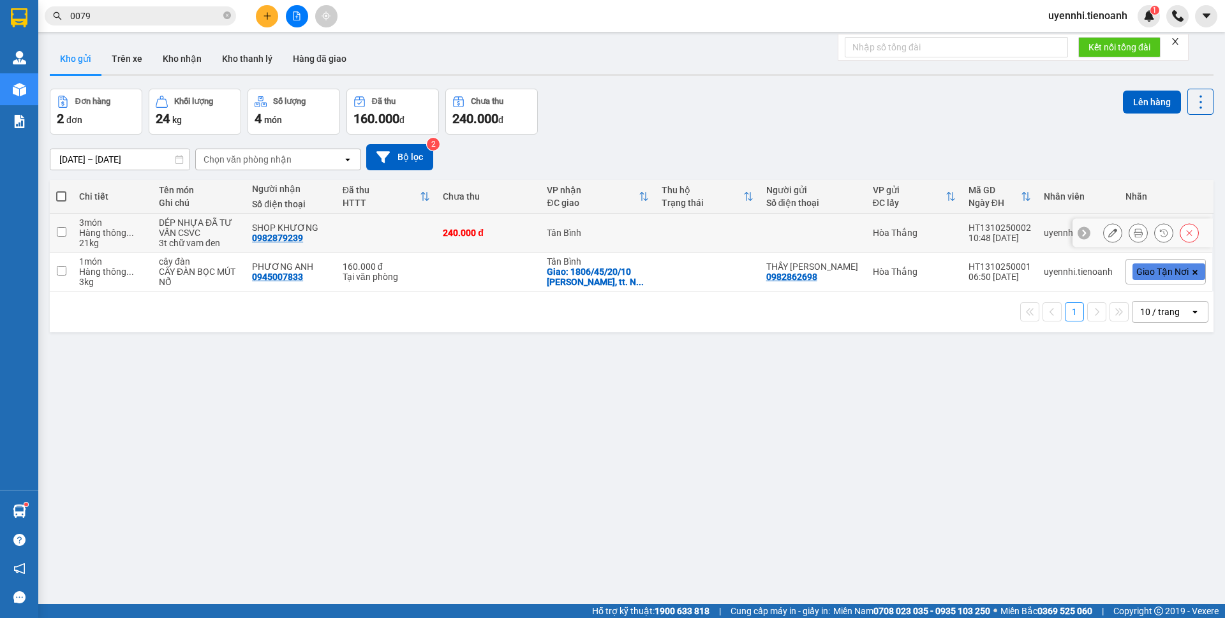
click at [1103, 233] on button at bounding box center [1112, 233] width 18 height 22
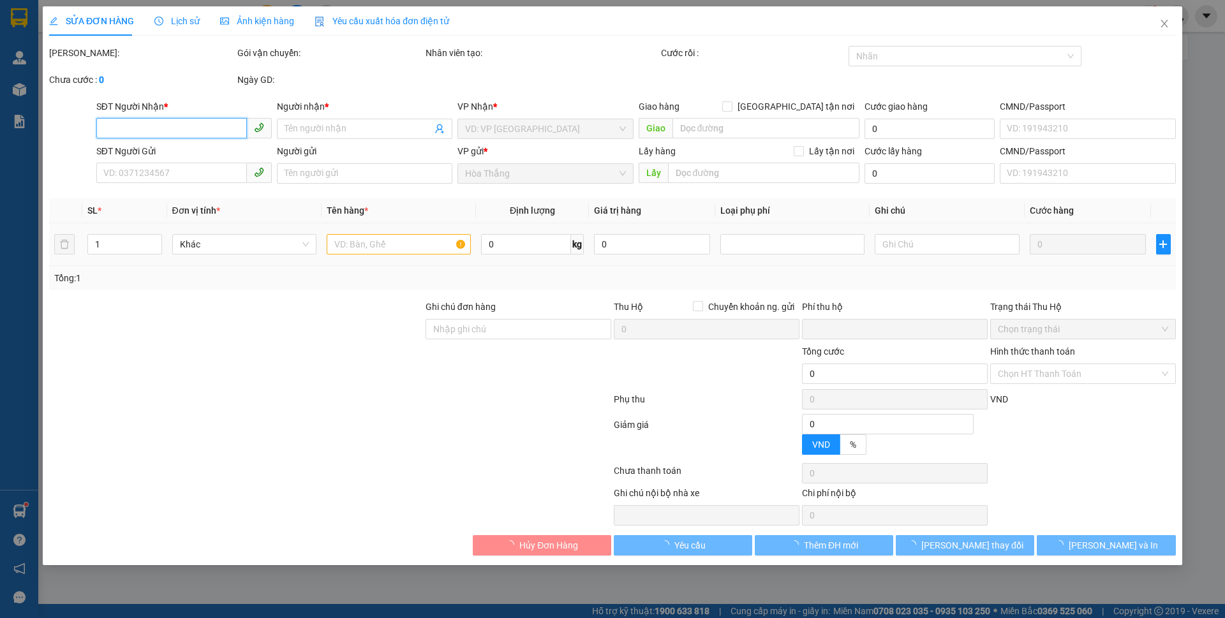
type input "0982879239"
type input "SHOP KHƯƠNG"
type input "KHÁCH QUỲNH"
type input "0"
type input "240.000"
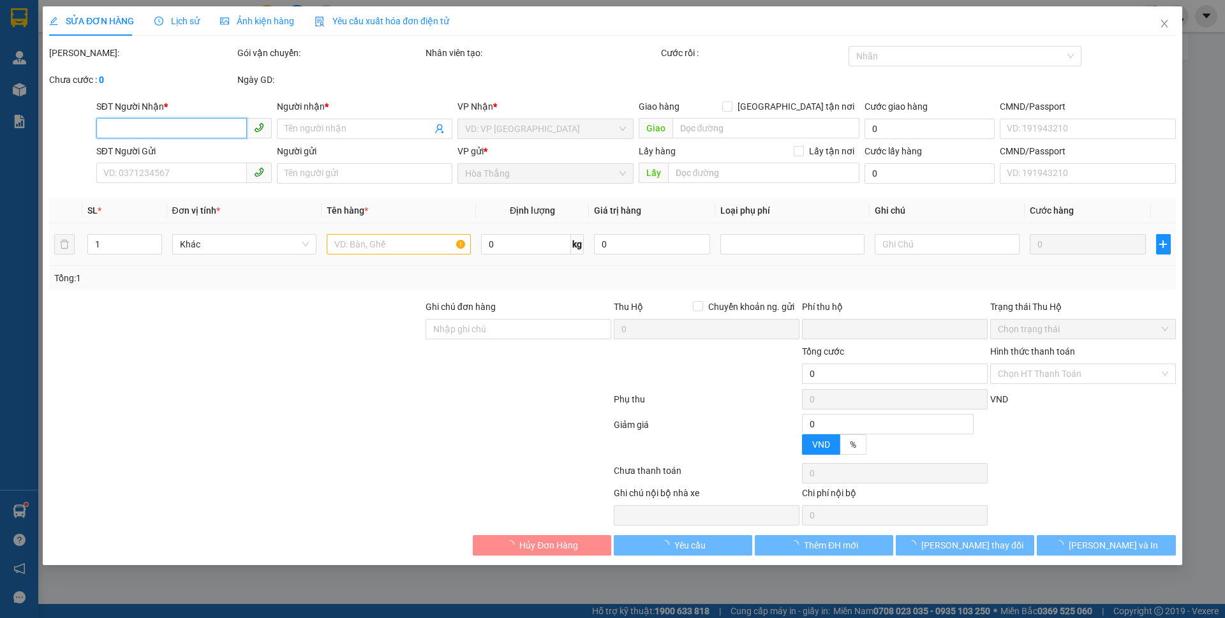
type input "240.000"
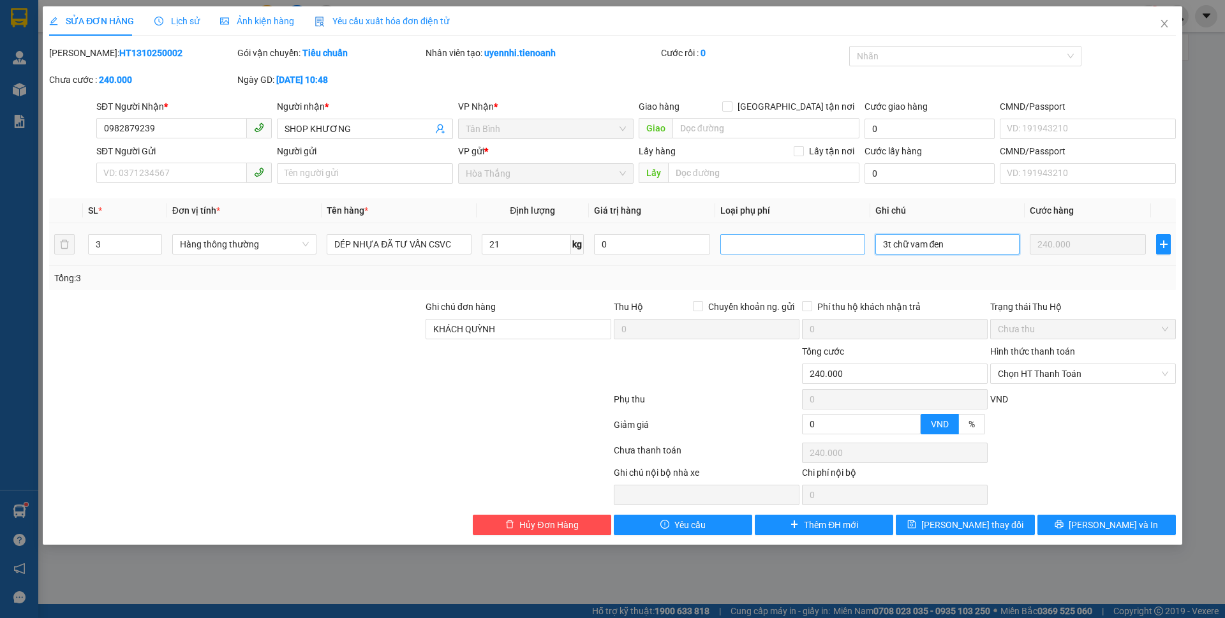
drag, startPoint x: 891, startPoint y: 241, endPoint x: 861, endPoint y: 237, distance: 30.2
click at [861, 237] on tr "3 Hàng thông thường DÉP NHỰA ĐÃ TƯ VẤN CSVC 21 kg 0 3t chữ vam đen 240.000" at bounding box center [612, 244] width 1126 height 43
drag, startPoint x: 960, startPoint y: 251, endPoint x: 855, endPoint y: 238, distance: 106.6
click at [855, 238] on tr "3 Hàng thông thường DÉP NHỰA ĐÃ TƯ VẤN CSVC 21 kg 0 3t chữ vam đen 240.000" at bounding box center [612, 244] width 1126 height 43
drag, startPoint x: 892, startPoint y: 245, endPoint x: 874, endPoint y: 240, distance: 19.2
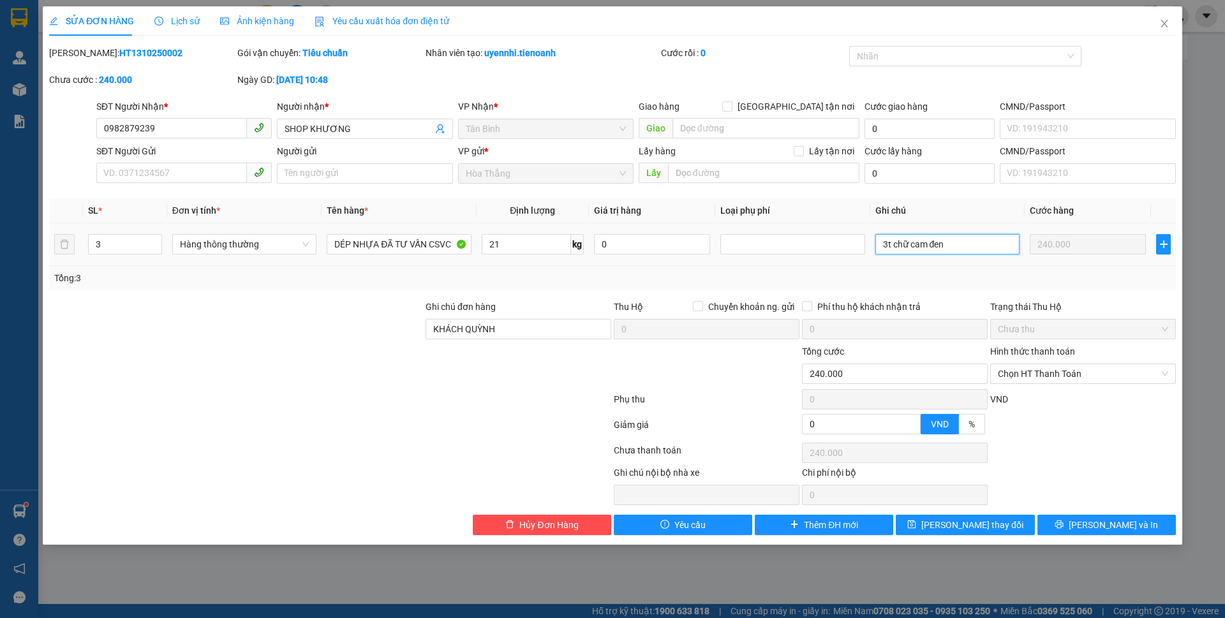
click at [874, 240] on td "3t chữ cam đen" at bounding box center [947, 244] width 154 height 43
type input "3 Tchữ cam đen"
drag, startPoint x: 379, startPoint y: 244, endPoint x: 525, endPoint y: 249, distance: 145.5
click at [524, 248] on tr "3 Hàng thông thường DÉP NHỰA ĐÃ TƯ VẤN CSVC 21 kg 0 3 Tchữ cam đen 240.000" at bounding box center [612, 244] width 1126 height 43
type input "DÉP NHỰA"
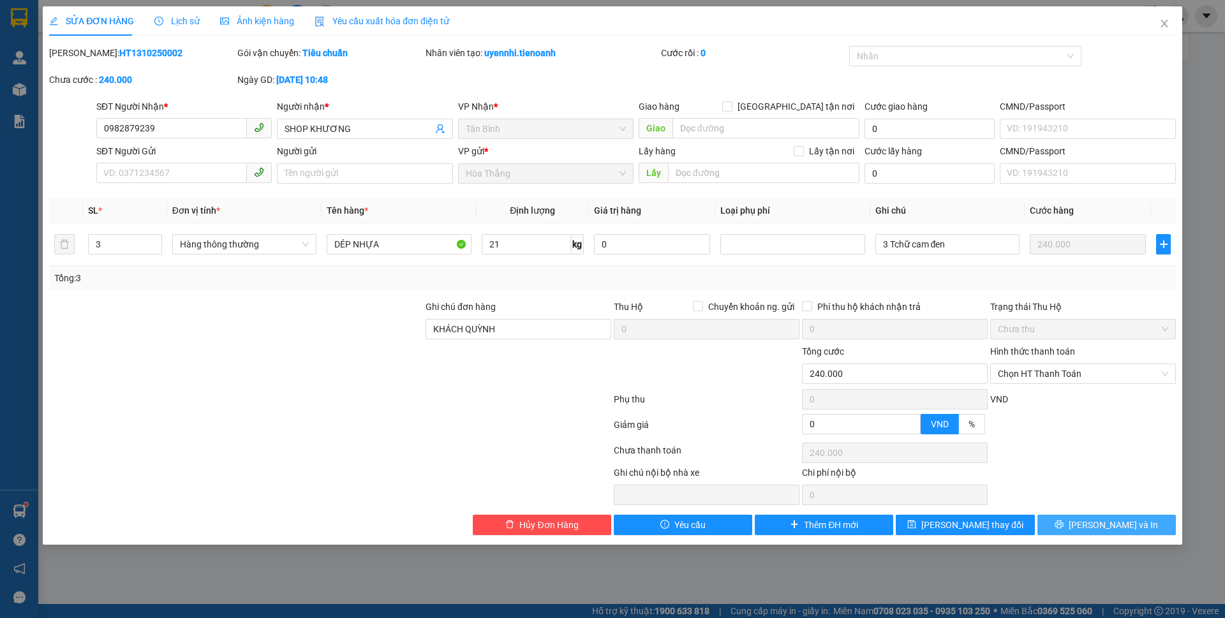
click at [1060, 521] on button "[PERSON_NAME] và In" at bounding box center [1106, 525] width 138 height 20
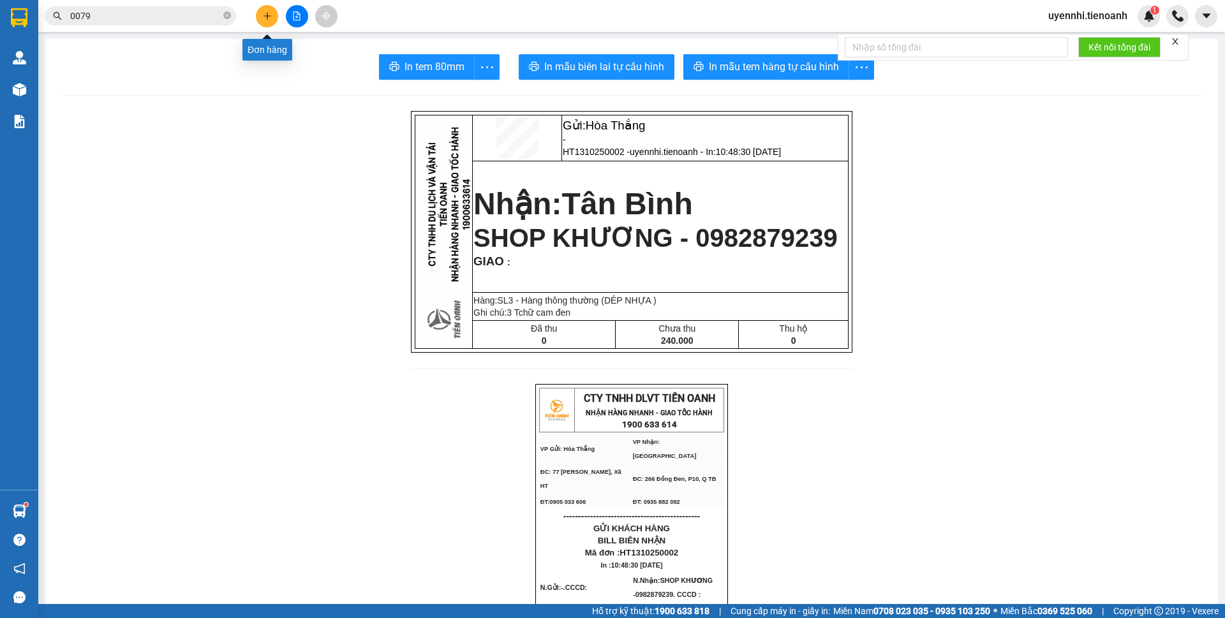
click at [270, 18] on icon "plus" at bounding box center [267, 15] width 9 height 9
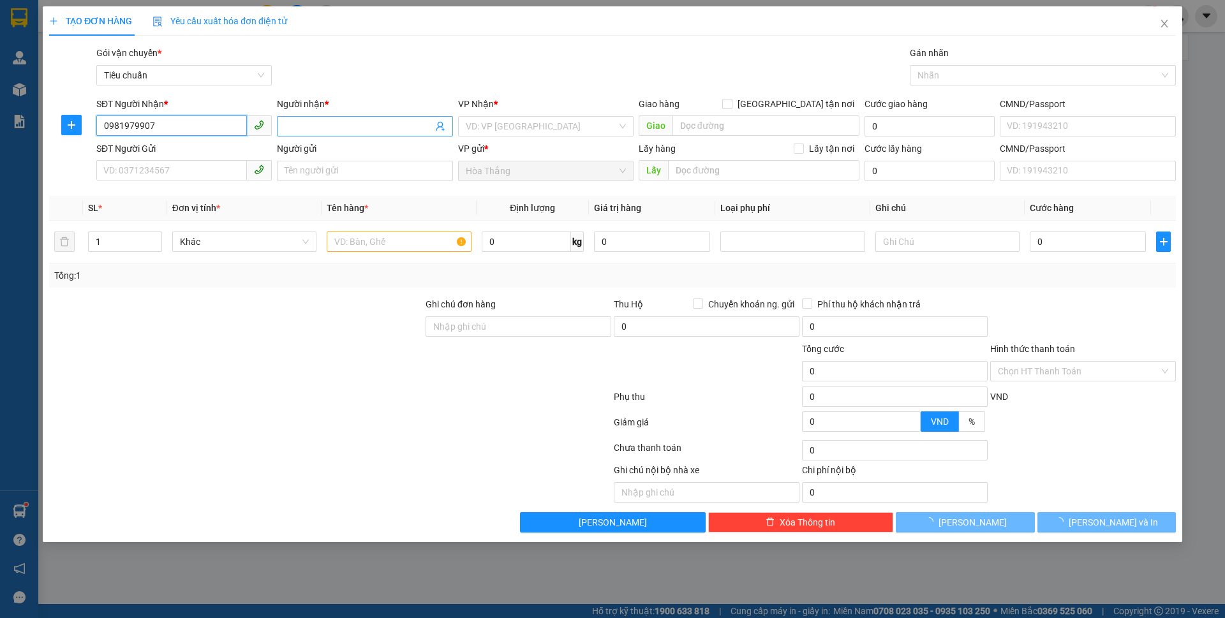
type input "0981979907"
click at [370, 119] on input "Người nhận *" at bounding box center [357, 126] width 147 height 14
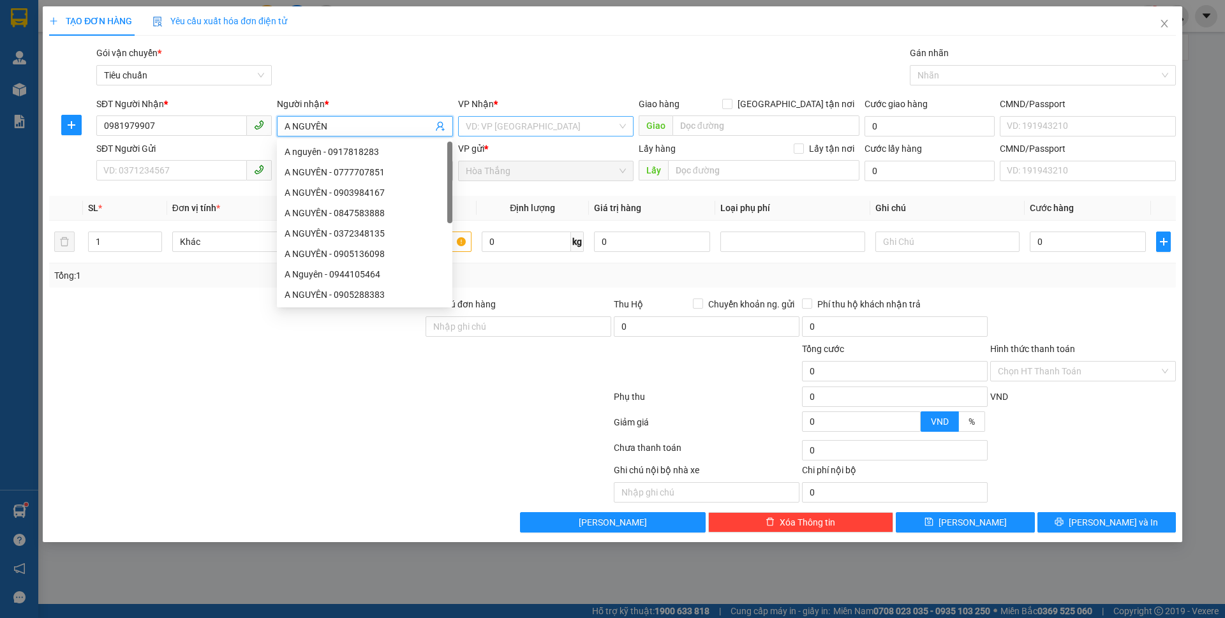
type input "A NGUYÊN"
click at [546, 124] on input "search" at bounding box center [541, 126] width 151 height 19
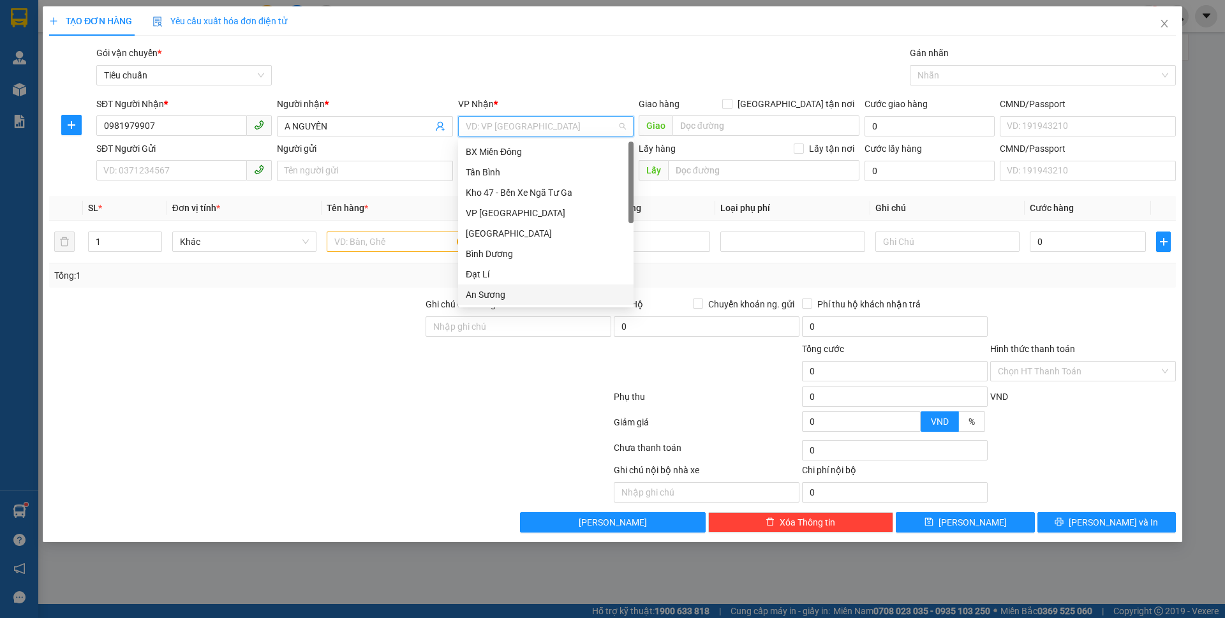
click at [490, 294] on div "An Sương" at bounding box center [546, 295] width 160 height 14
click at [476, 291] on div "An Sương" at bounding box center [546, 295] width 160 height 14
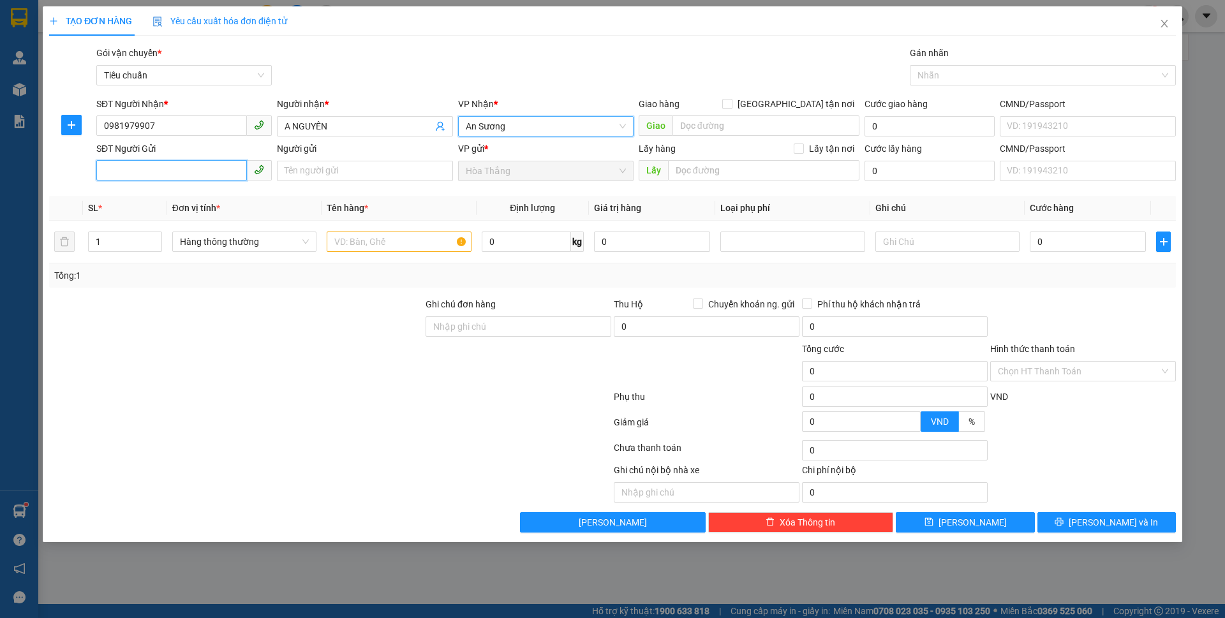
click at [175, 172] on input "SĐT Người Gửi" at bounding box center [171, 170] width 151 height 20
click at [152, 198] on div "0935684998 - C TÍCH" at bounding box center [184, 196] width 160 height 14
type input "0935684998"
type input "C TÍCH"
type input "GỌI CHO NGƯỜI GỞI TRƯỚC KHI GIAO HÀNG"
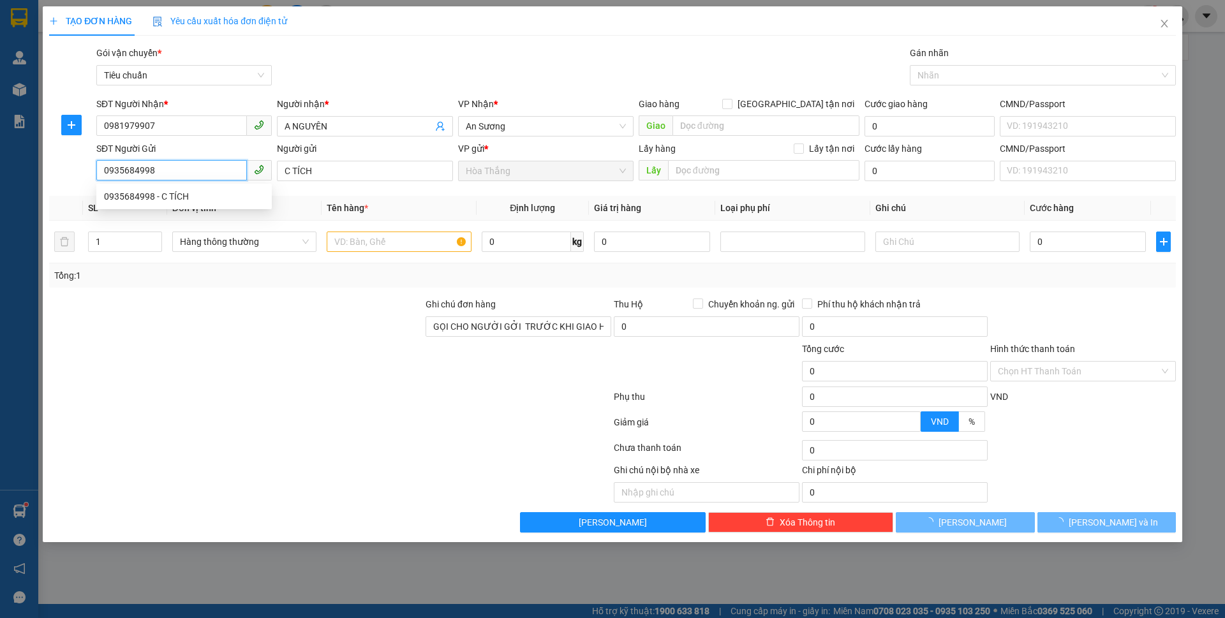
type input "200.000"
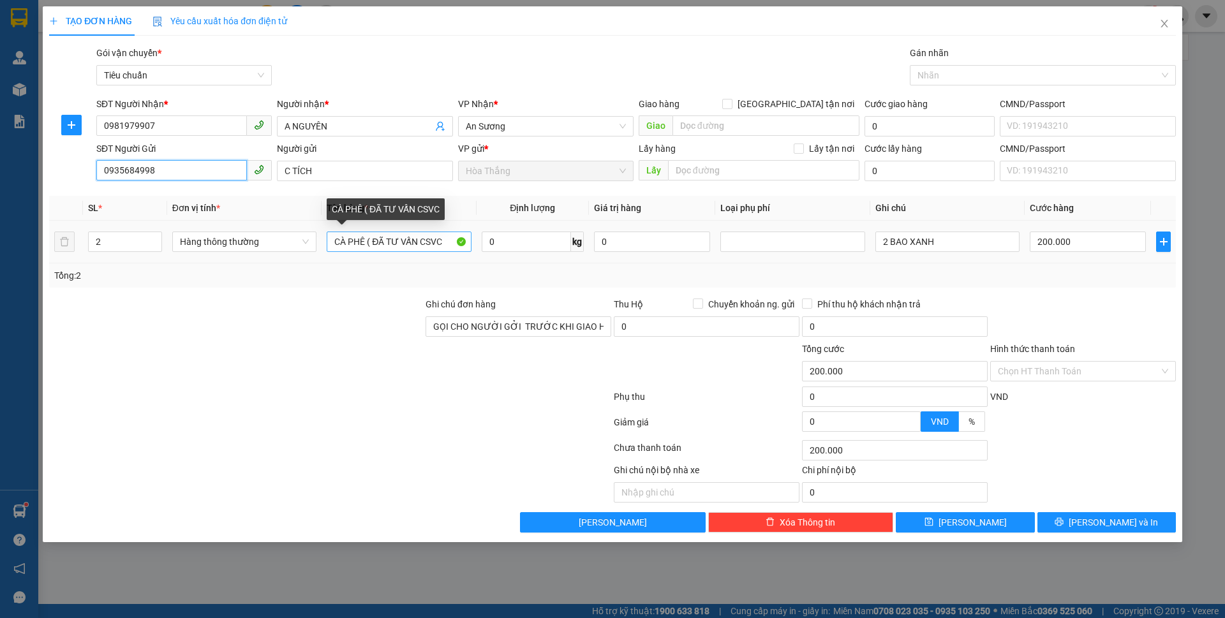
type input "0935684998"
click at [365, 241] on input "CÀ PHÊ ( ĐÃ TƯ VẤN CSVC" at bounding box center [399, 242] width 144 height 20
drag, startPoint x: 886, startPoint y: 237, endPoint x: 858, endPoint y: 234, distance: 28.9
click at [858, 234] on tr "2 Hàng thông thường CÀ PHÊ ( ĐÃ TƯ VẤN CSVC 0 kg 0 2 BAO XANH 200.000" at bounding box center [612, 242] width 1126 height 43
type input "6 BAO XANH"
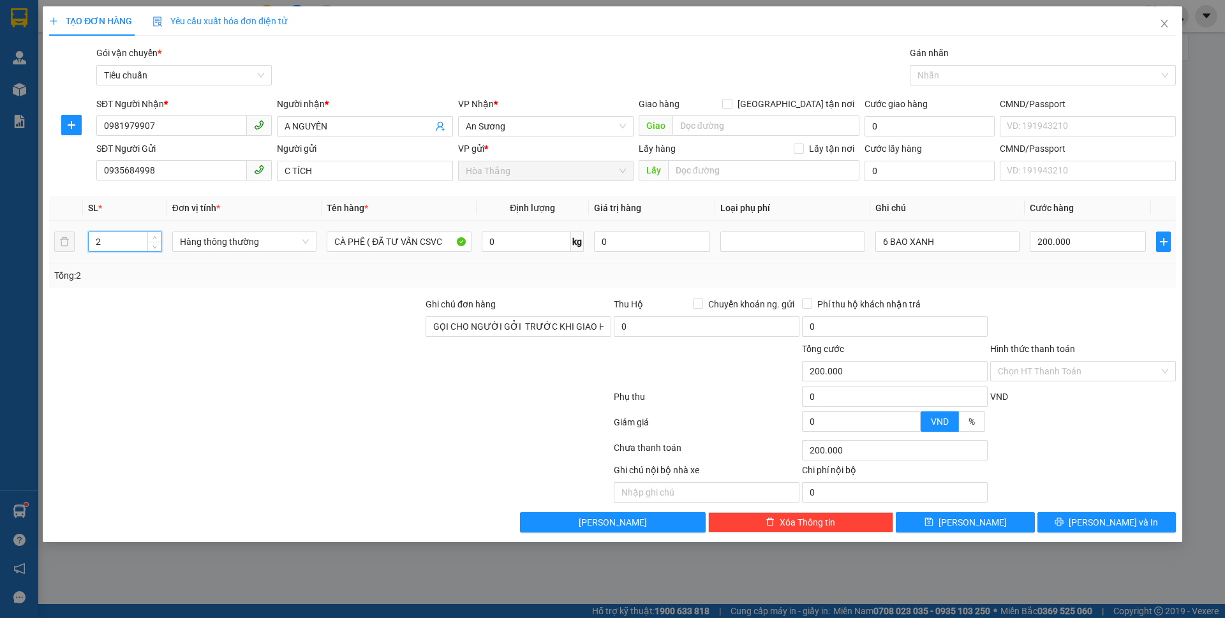
drag, startPoint x: 123, startPoint y: 243, endPoint x: 50, endPoint y: 241, distance: 73.4
click at [50, 241] on tr "2 Hàng thông thường CÀ PHÊ ( ĐÃ TƯ VẤN CSVC 0 kg 0 6 BAO XANH 200.000" at bounding box center [612, 242] width 1126 height 43
type input "6"
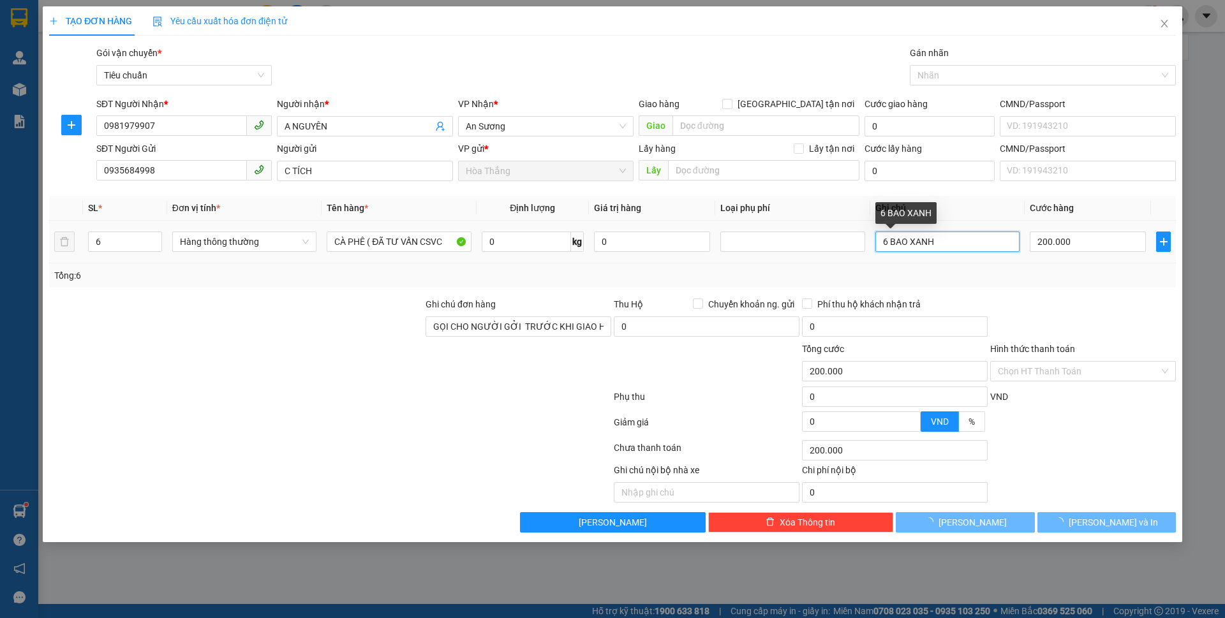
click at [970, 246] on input "6 BAO XANH" at bounding box center [947, 242] width 144 height 20
type input "6 BAO XANH"
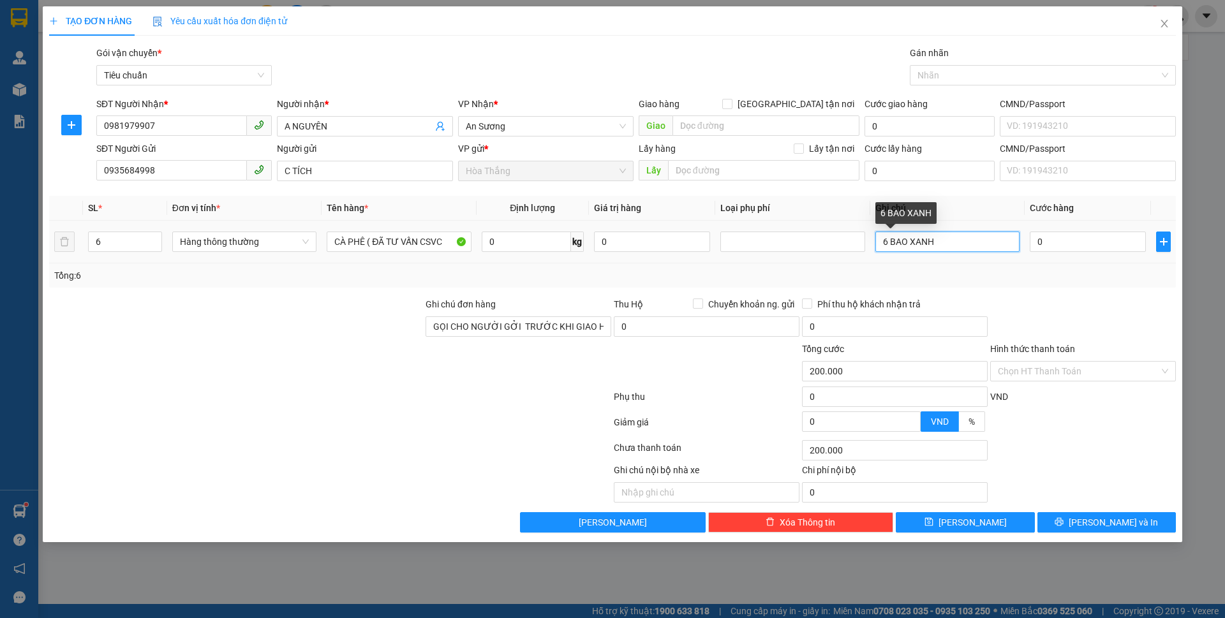
type input "0"
type input "6 BAO XANH LÁ"
click at [532, 244] on input "0" at bounding box center [526, 242] width 89 height 20
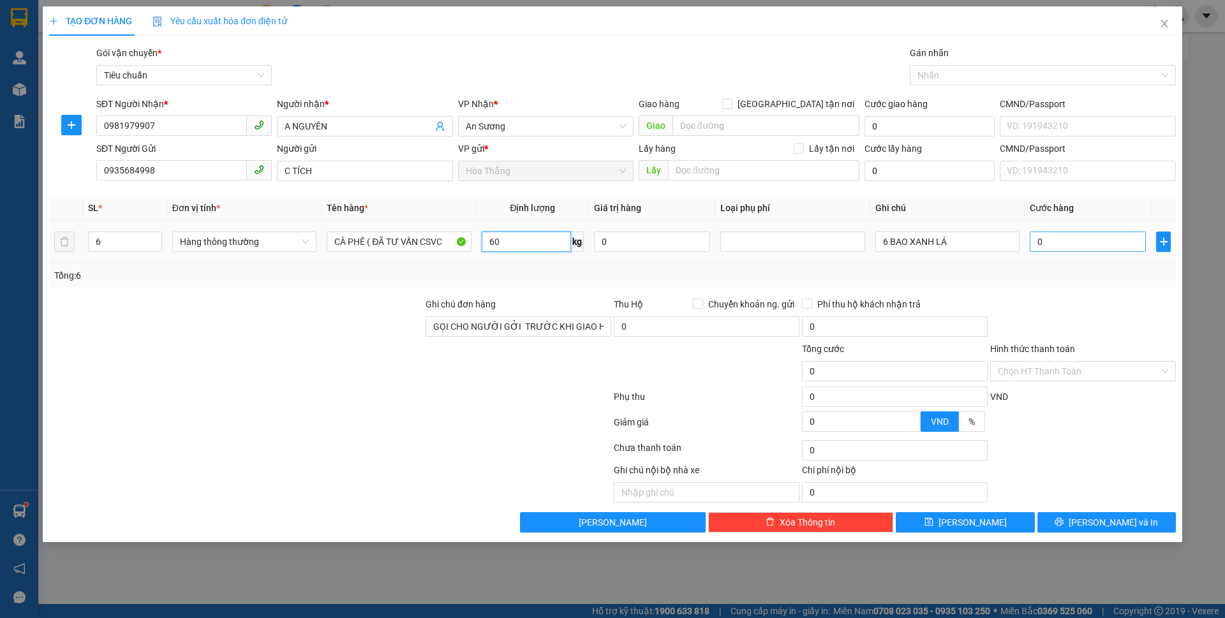
type input "60"
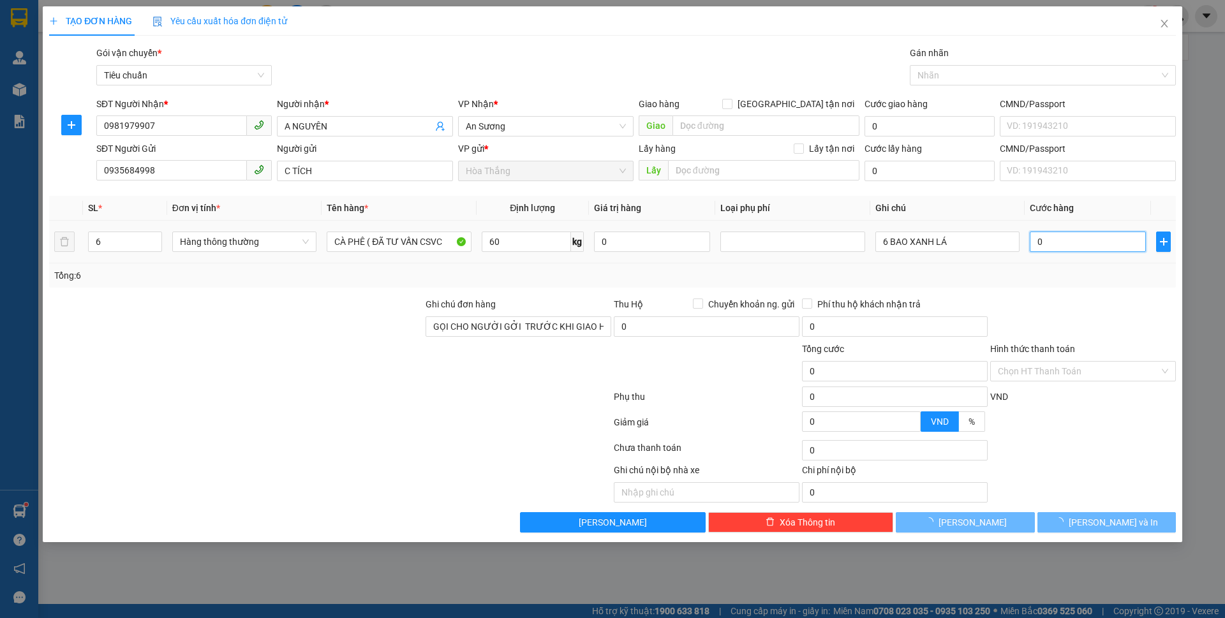
click at [1098, 251] on input "0" at bounding box center [1087, 242] width 116 height 20
type input "100.000"
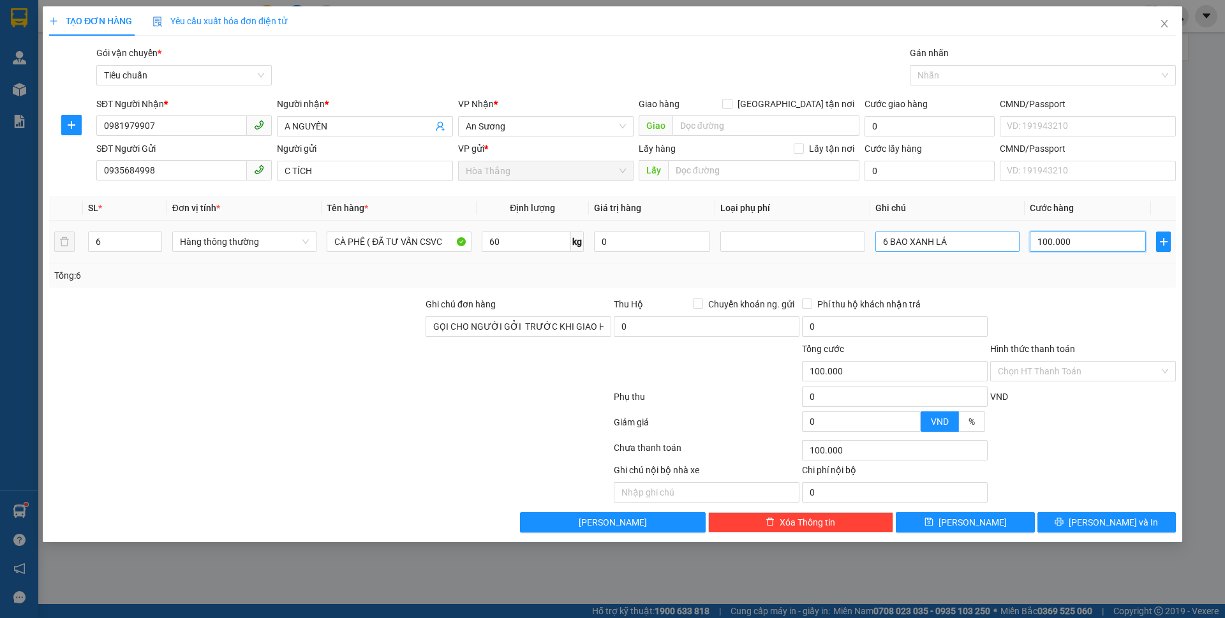
drag, startPoint x: 1101, startPoint y: 244, endPoint x: 990, endPoint y: 240, distance: 111.7
click at [990, 240] on tr "6 Hàng thông thường CÀ PHÊ ( ĐÃ TƯ VẤN CSVC 60 kg 0 6 BAO XANH LÁ 100.000" at bounding box center [612, 242] width 1126 height 43
type input "6"
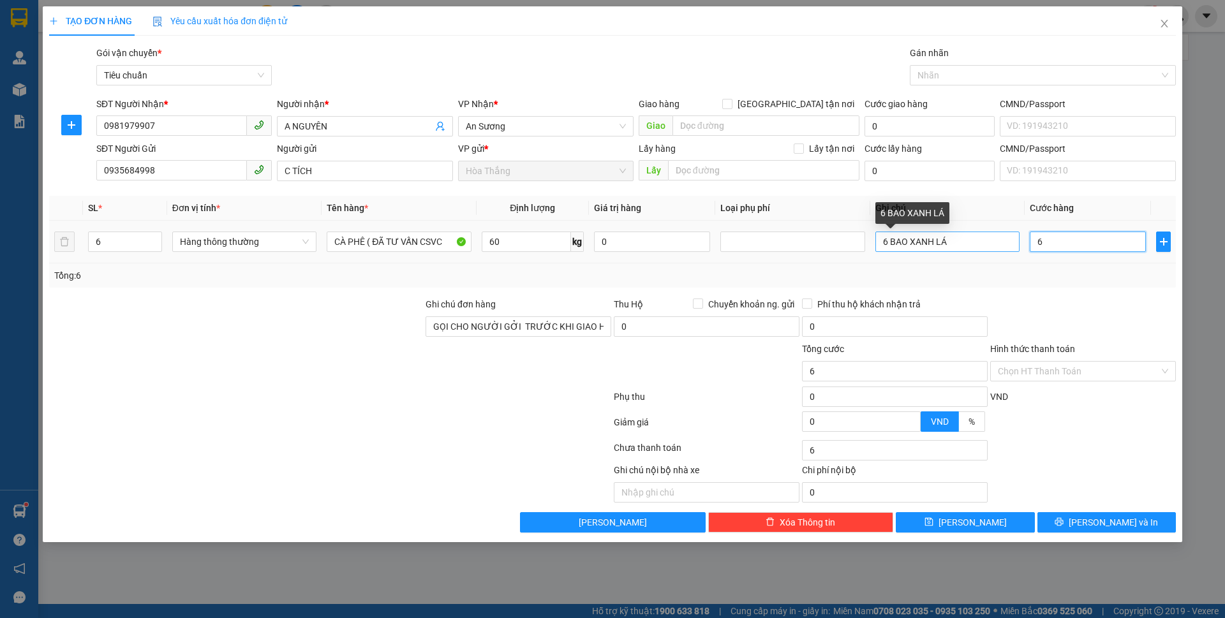
type input "60"
type input "600"
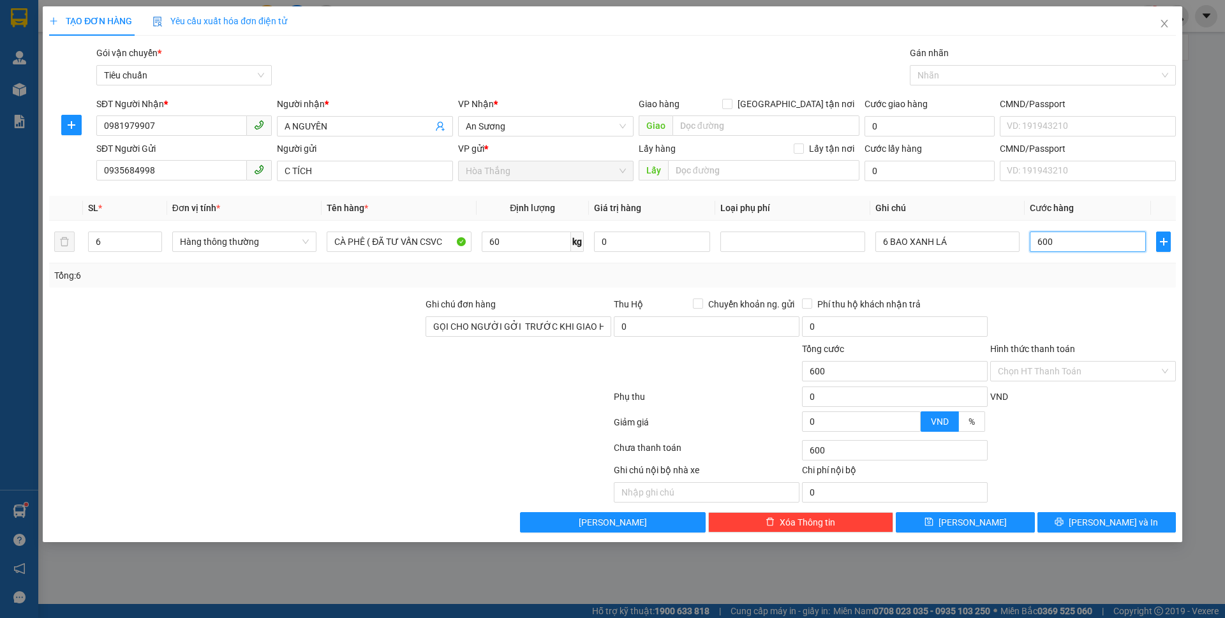
type input "600"
type input "600.000"
click at [1112, 351] on div "Hình thức thanh toán" at bounding box center [1083, 351] width 186 height 19
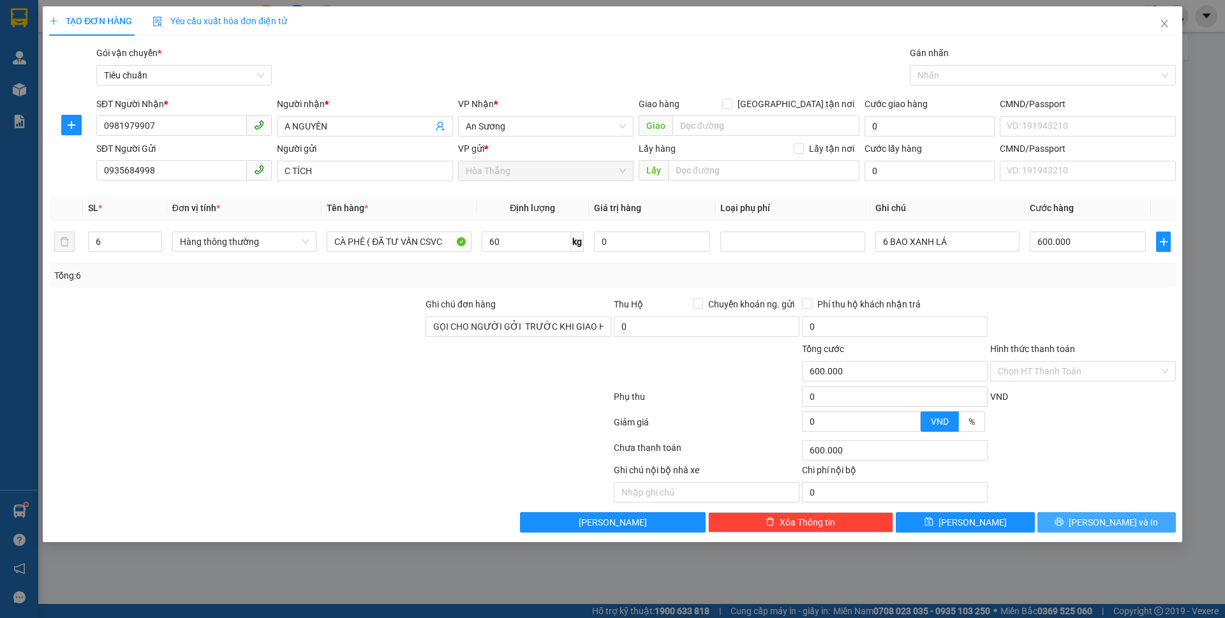
click at [1092, 520] on button "[PERSON_NAME] và In" at bounding box center [1106, 522] width 138 height 20
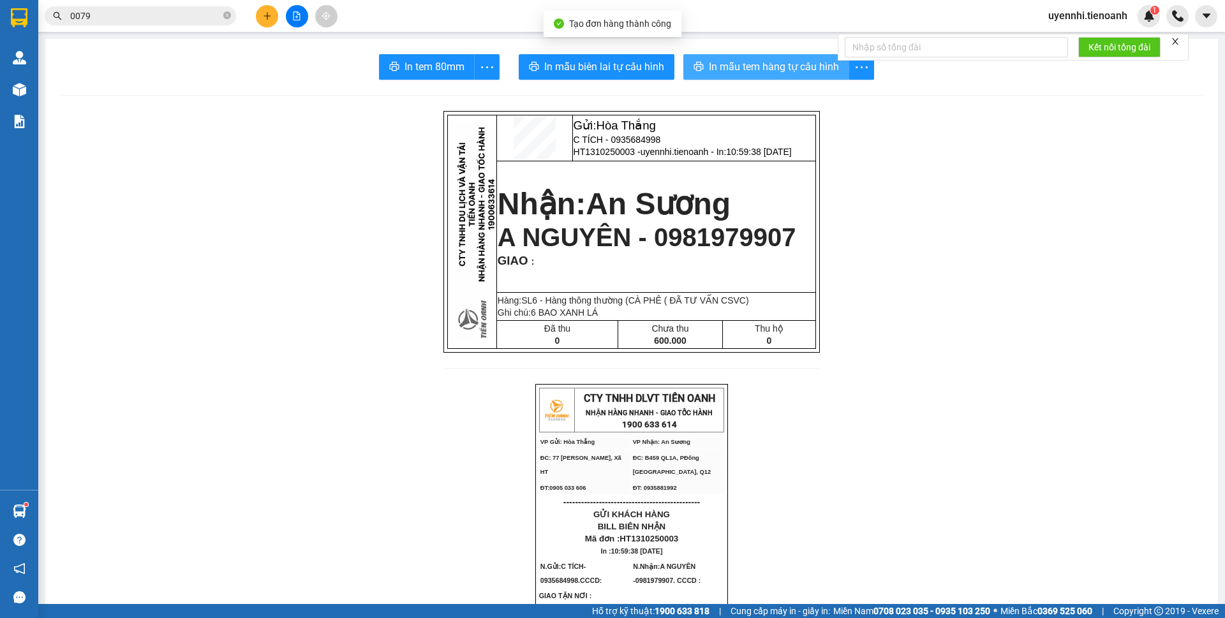
click at [770, 66] on span "In mẫu tem hàng tự cấu hình" at bounding box center [774, 67] width 130 height 16
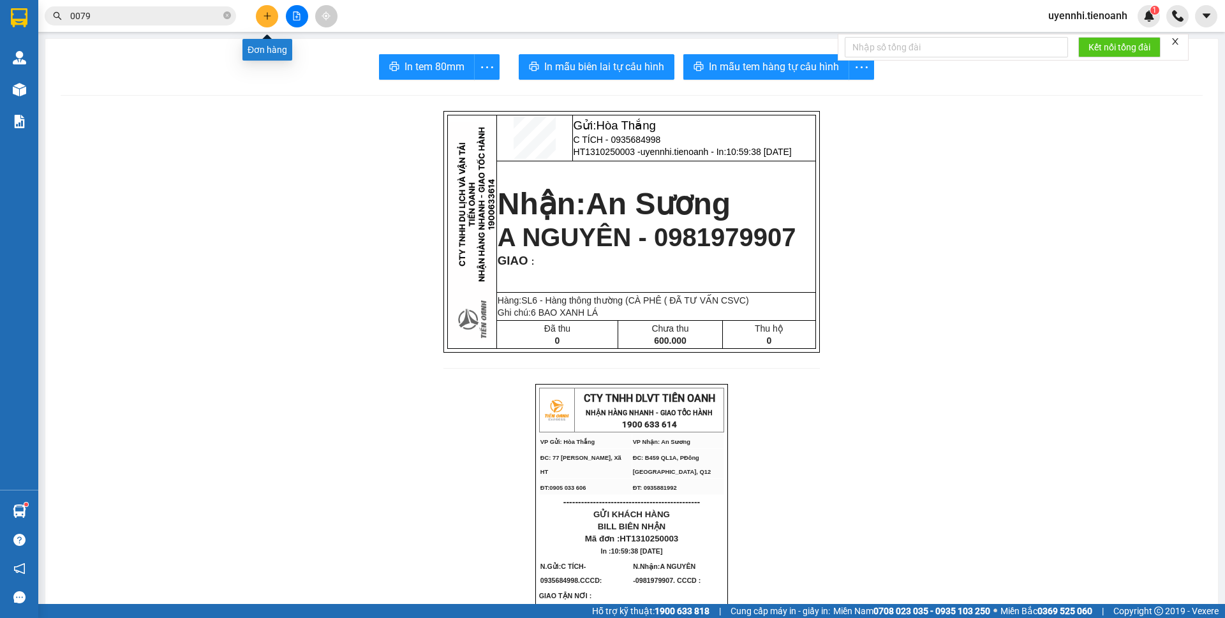
click at [267, 15] on icon "plus" at bounding box center [267, 15] width 1 height 7
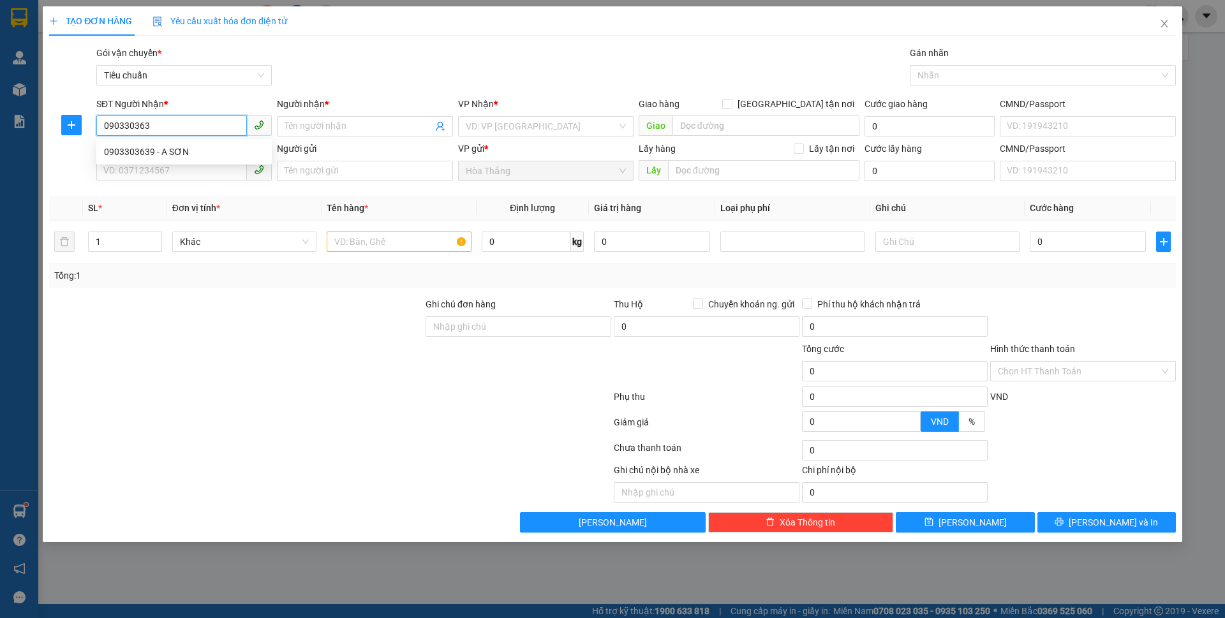
type input "0903303639"
click at [141, 151] on div "0903303639 - A SƠN" at bounding box center [184, 152] width 160 height 14
type input "A SƠN"
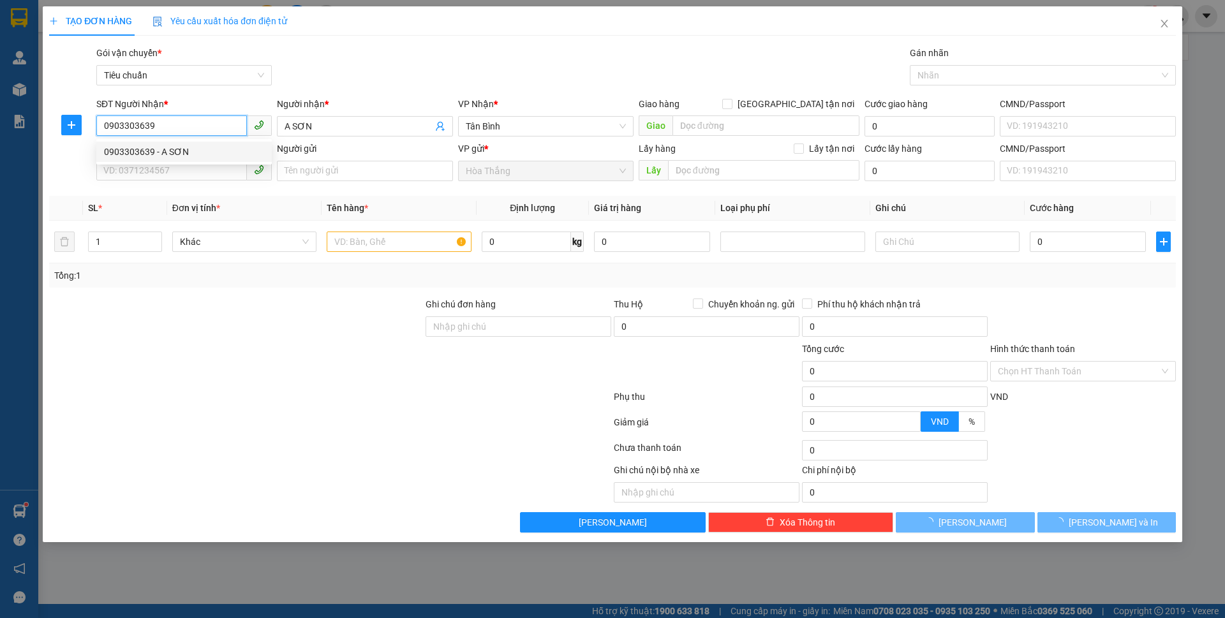
type input "70.000"
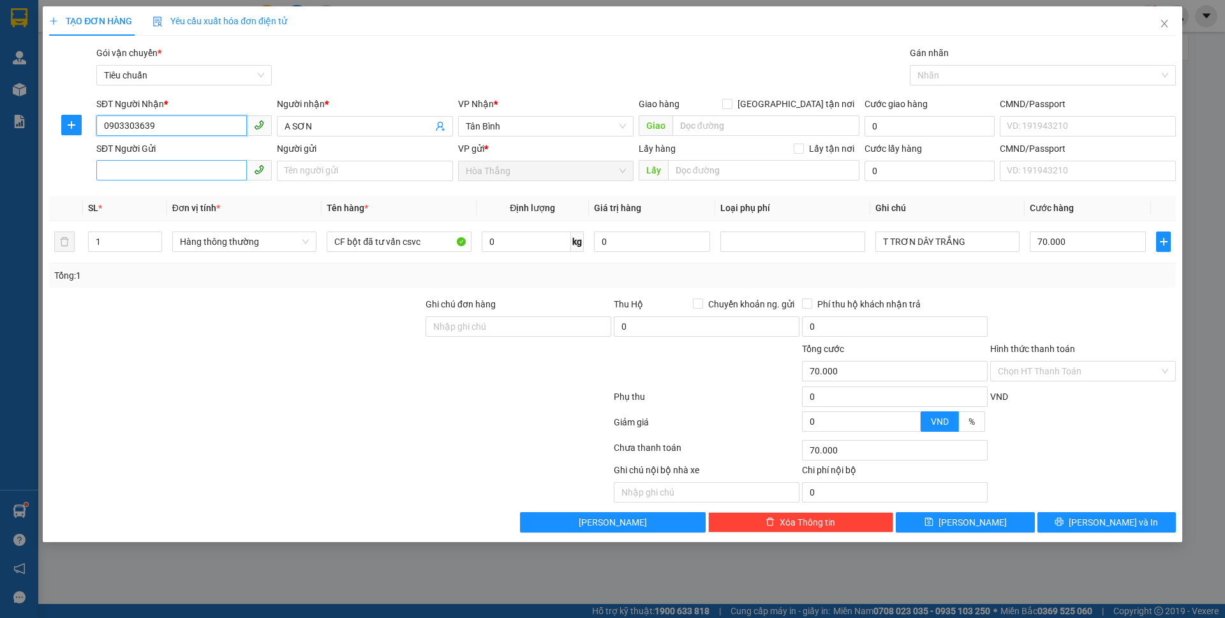
type input "0903303639"
click at [184, 176] on input "SĐT Người Gửi" at bounding box center [171, 170] width 151 height 20
click at [112, 195] on div "0935226947 - C Trà" at bounding box center [184, 196] width 160 height 14
type input "0935226947"
type input "C Trà"
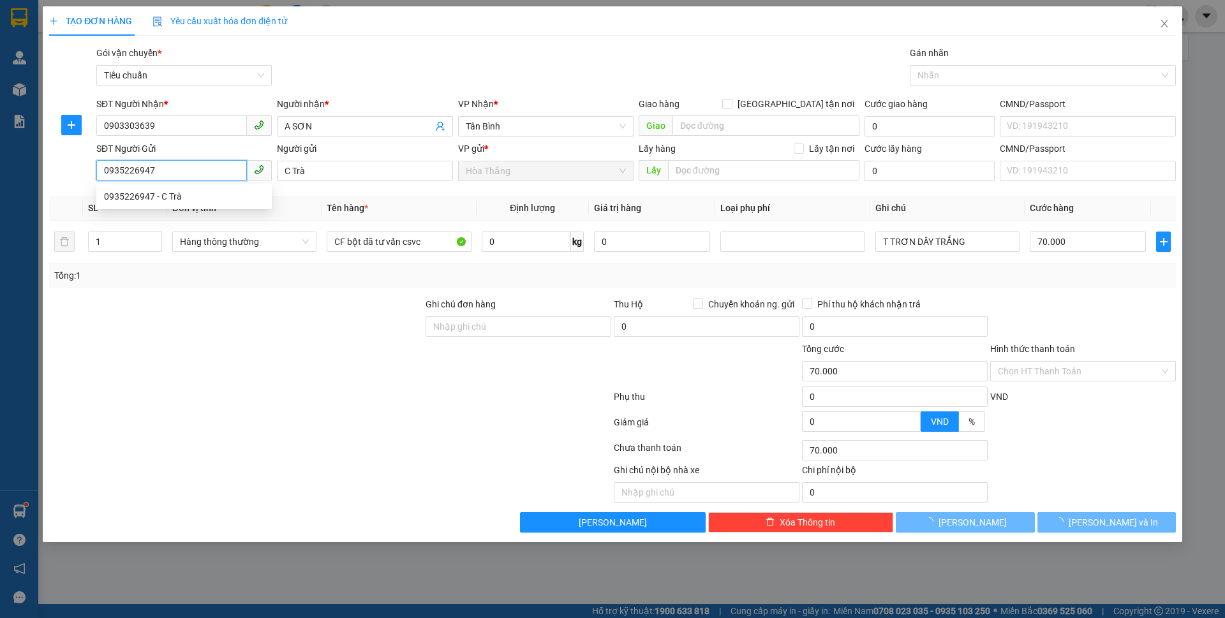
type input "40.000"
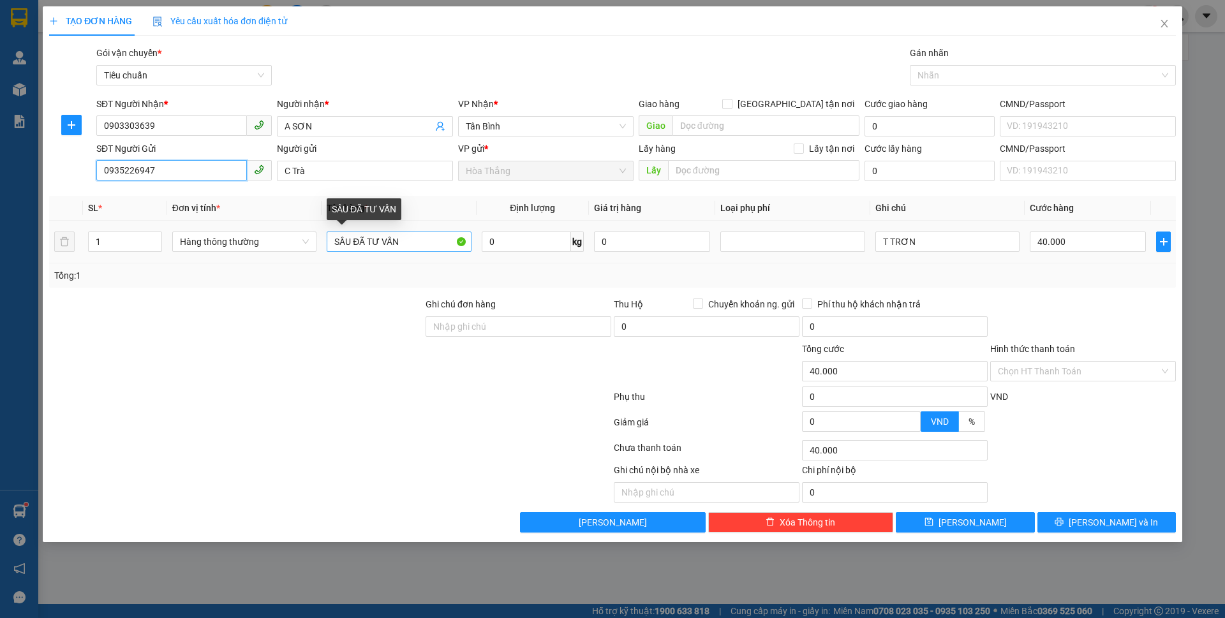
type input "0935226947"
drag, startPoint x: 332, startPoint y: 242, endPoint x: 1224, endPoint y: 347, distance: 897.8
click at [1224, 346] on div "TẠO ĐƠN HÀNG Yêu cầu xuất hóa đơn điện tử Transit Pickup Surcharge Ids Transit …" at bounding box center [612, 309] width 1225 height 618
type input "THUỐC TÂY ĐÃ TƯ VẤN"
click at [534, 242] on input "0" at bounding box center [526, 242] width 89 height 20
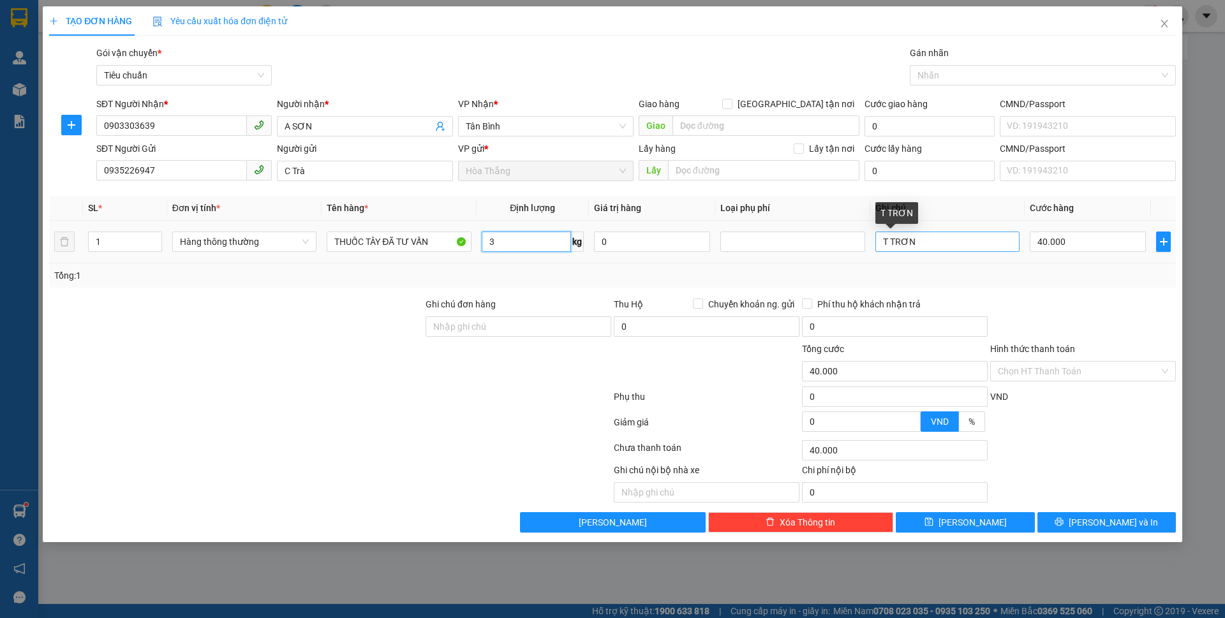
type input "3"
click at [965, 237] on input "T TRƠN" at bounding box center [947, 242] width 144 height 20
type input "30.000"
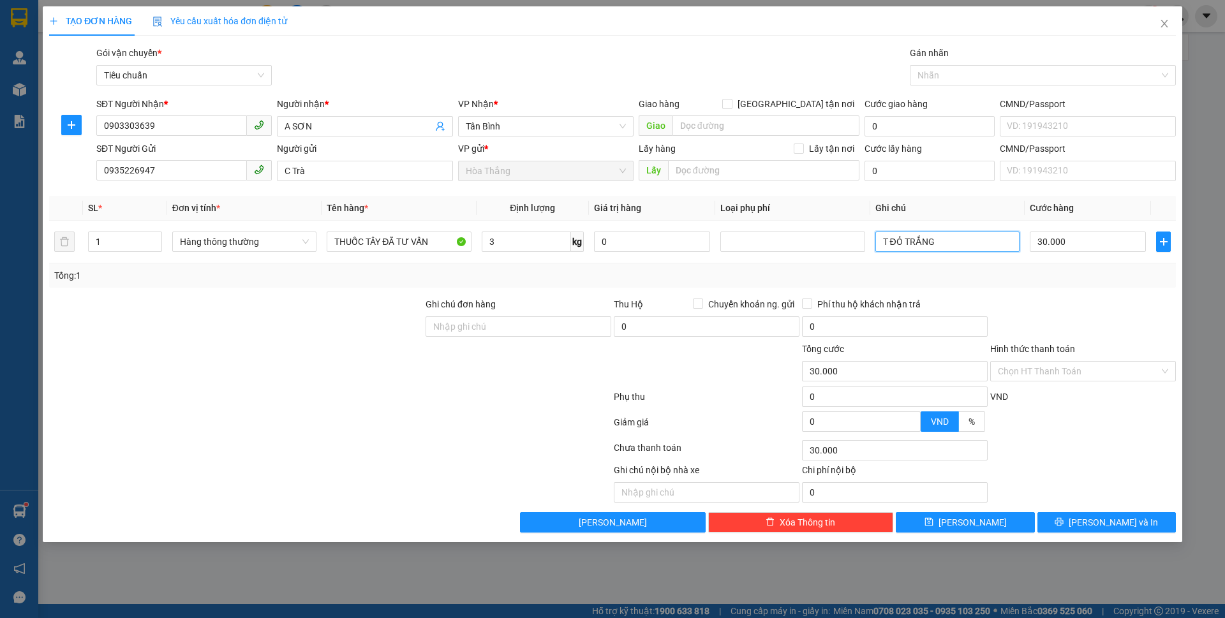
type input "T ĐỎ TRẮNG"
click at [1070, 294] on div "Transit Pickup Surcharge Ids Transit Deliver Surcharge Ids Transit Deliver Surc…" at bounding box center [612, 289] width 1126 height 487
click at [1073, 371] on input "Hình thức thanh toán" at bounding box center [1077, 371] width 161 height 19
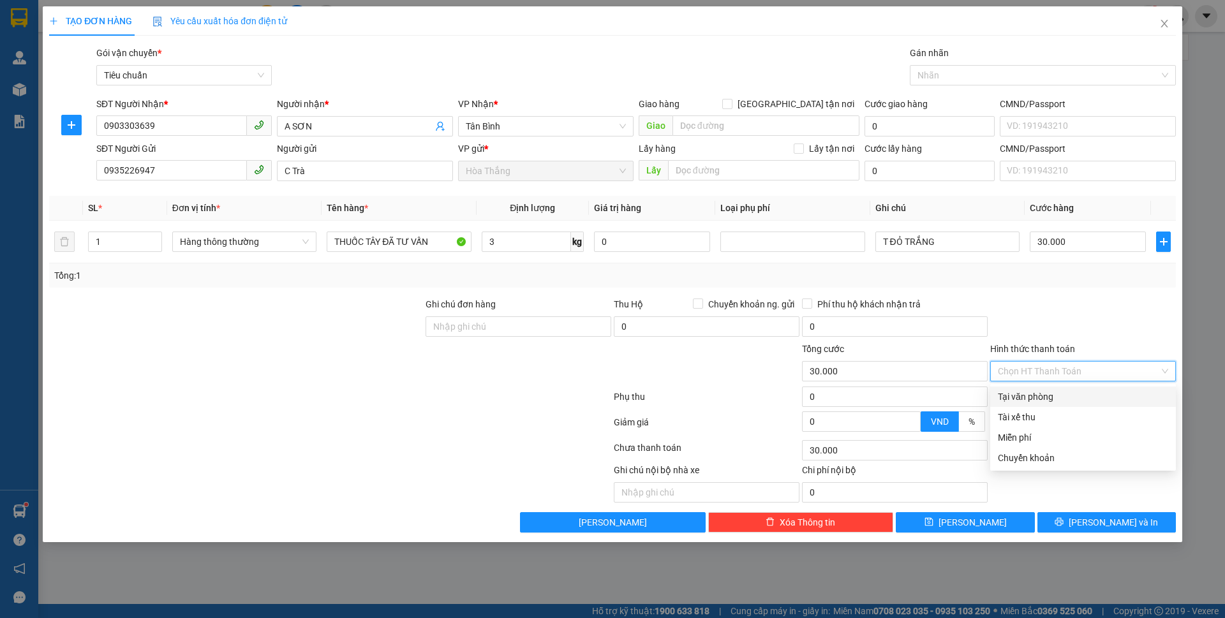
click at [1050, 397] on div "Tại văn phòng" at bounding box center [1082, 397] width 170 height 14
type input "0"
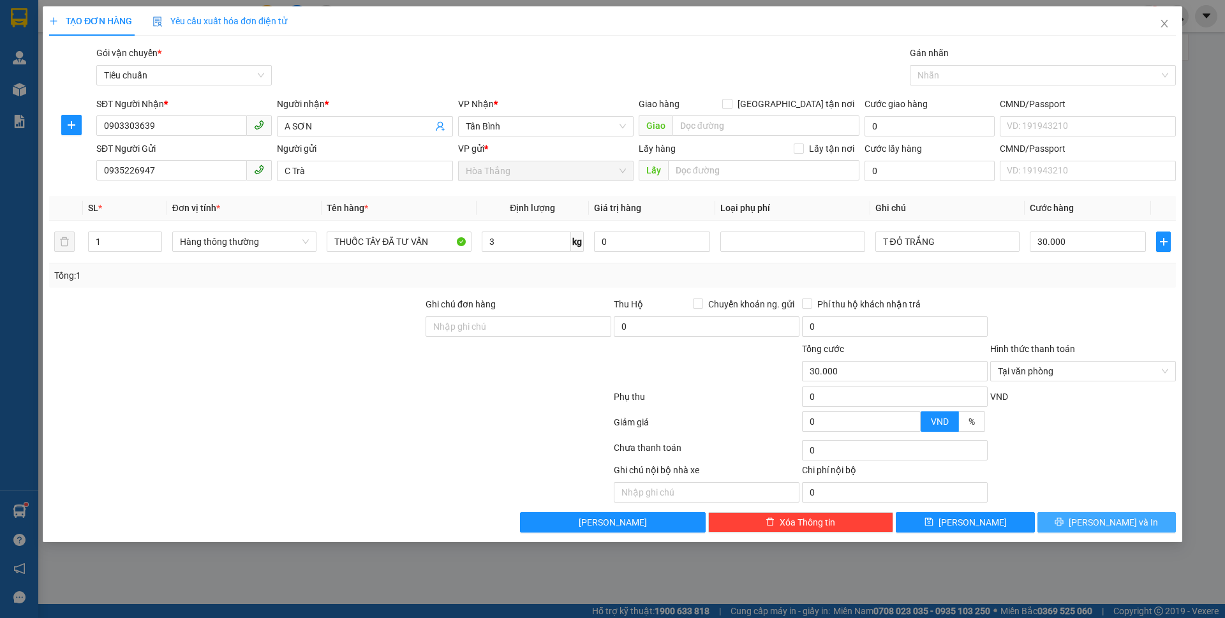
click at [1063, 526] on icon "printer" at bounding box center [1058, 521] width 9 height 9
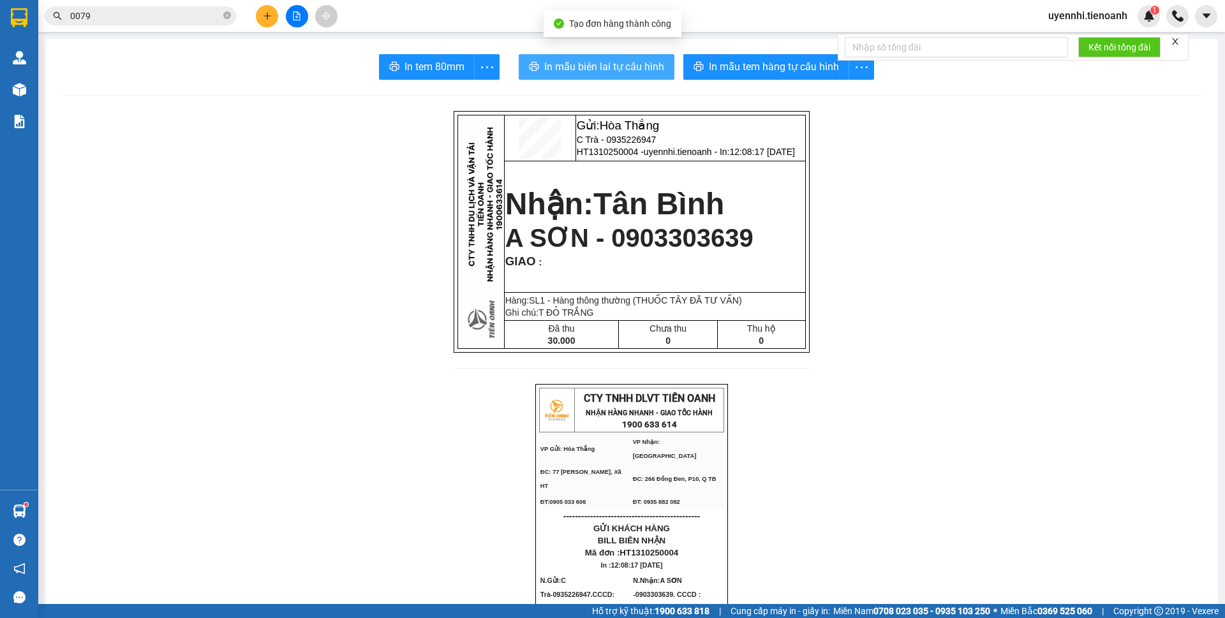
click at [585, 62] on span "In mẫu biên lai tự cấu hình" at bounding box center [604, 67] width 120 height 16
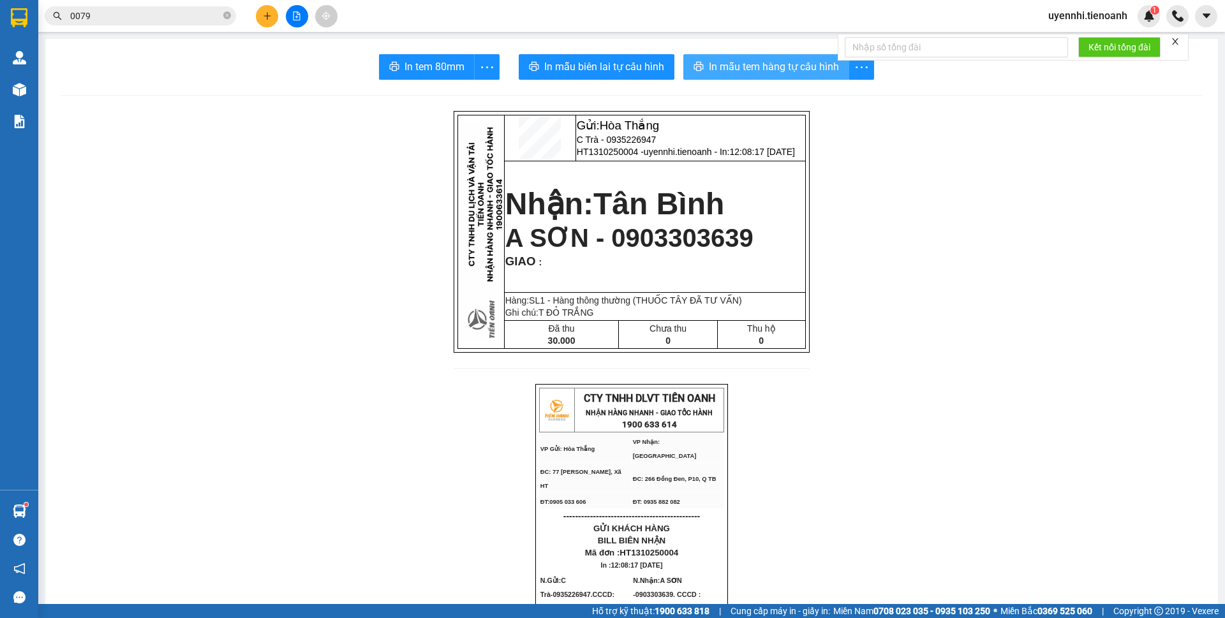
click at [738, 66] on span "In mẫu tem hàng tự cấu hình" at bounding box center [774, 67] width 130 height 16
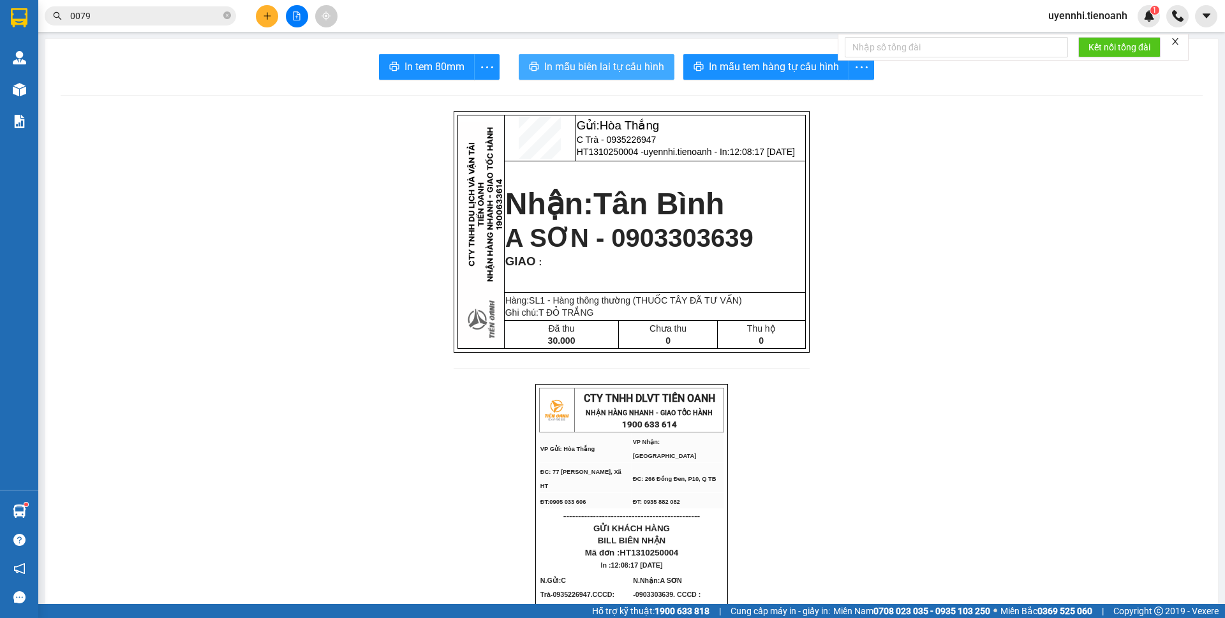
click at [572, 65] on span "In mẫu biên lai tự cấu hình" at bounding box center [604, 67] width 120 height 16
click at [261, 15] on button at bounding box center [267, 16] width 22 height 22
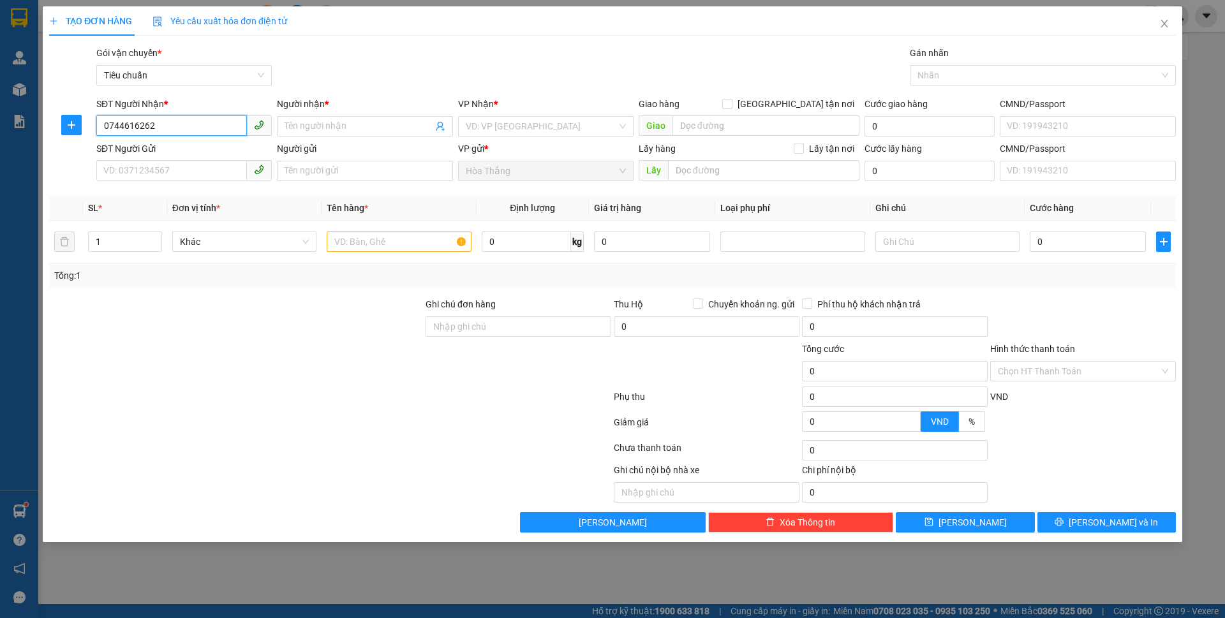
click at [121, 121] on input "0744616262" at bounding box center [171, 125] width 151 height 20
click at [117, 121] on input "0744616262" at bounding box center [171, 125] width 151 height 20
type input "0794616262"
click at [126, 148] on div "0794616262 - C Trà" at bounding box center [184, 152] width 160 height 14
type input "C Trà"
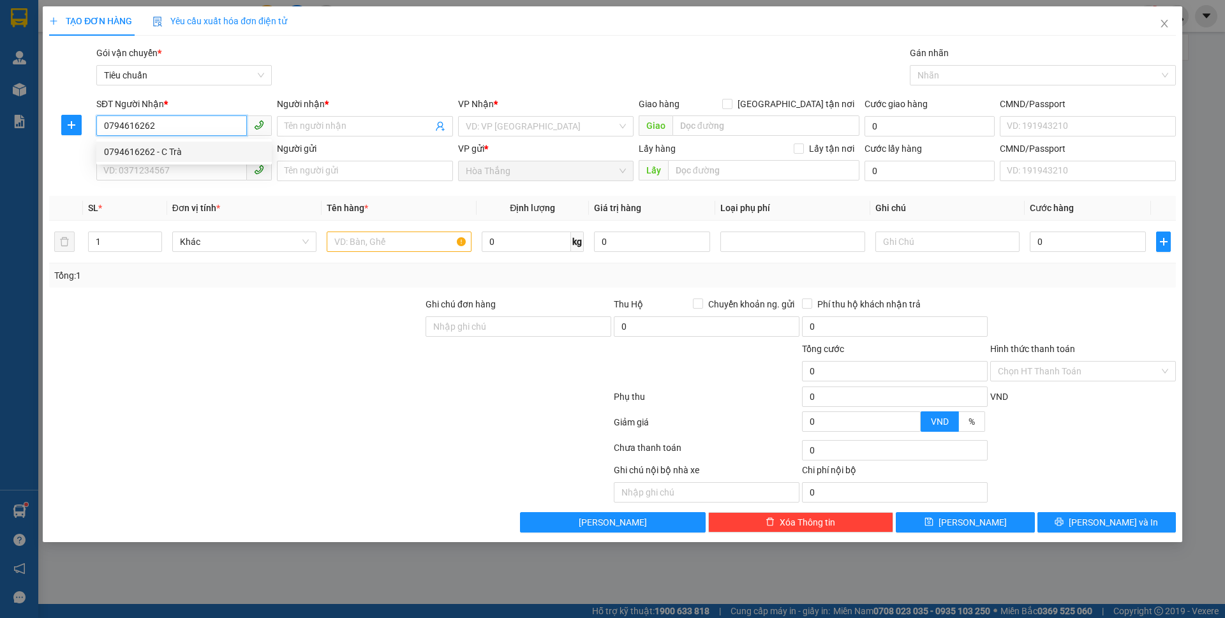
type input "066300017178"
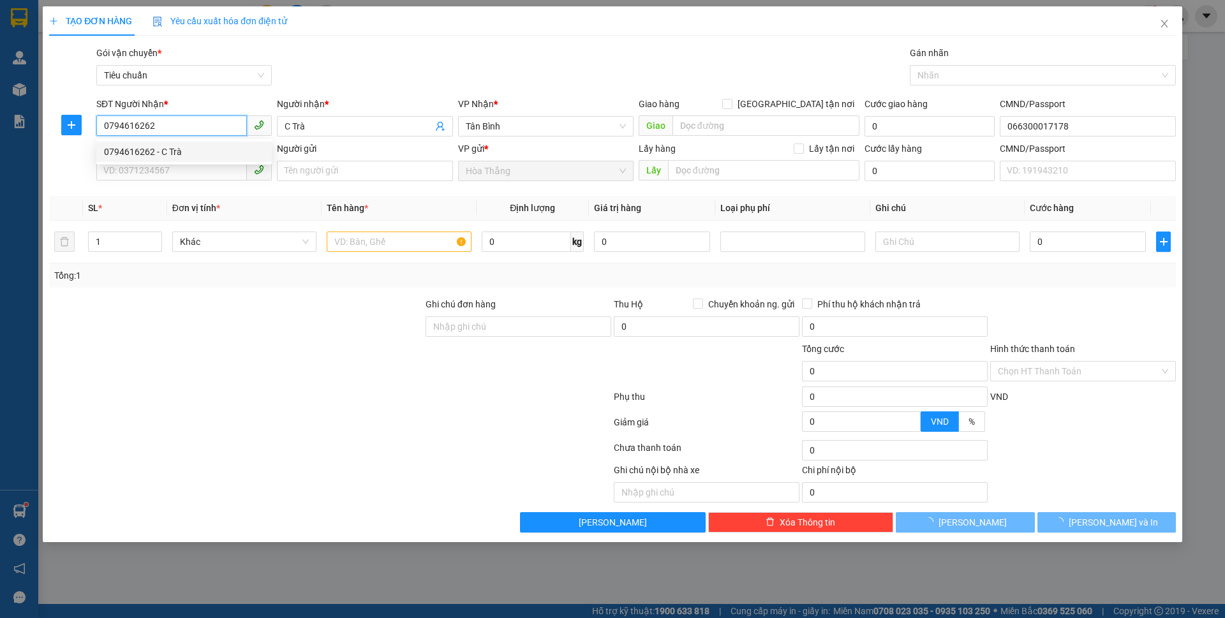
type input "50.000"
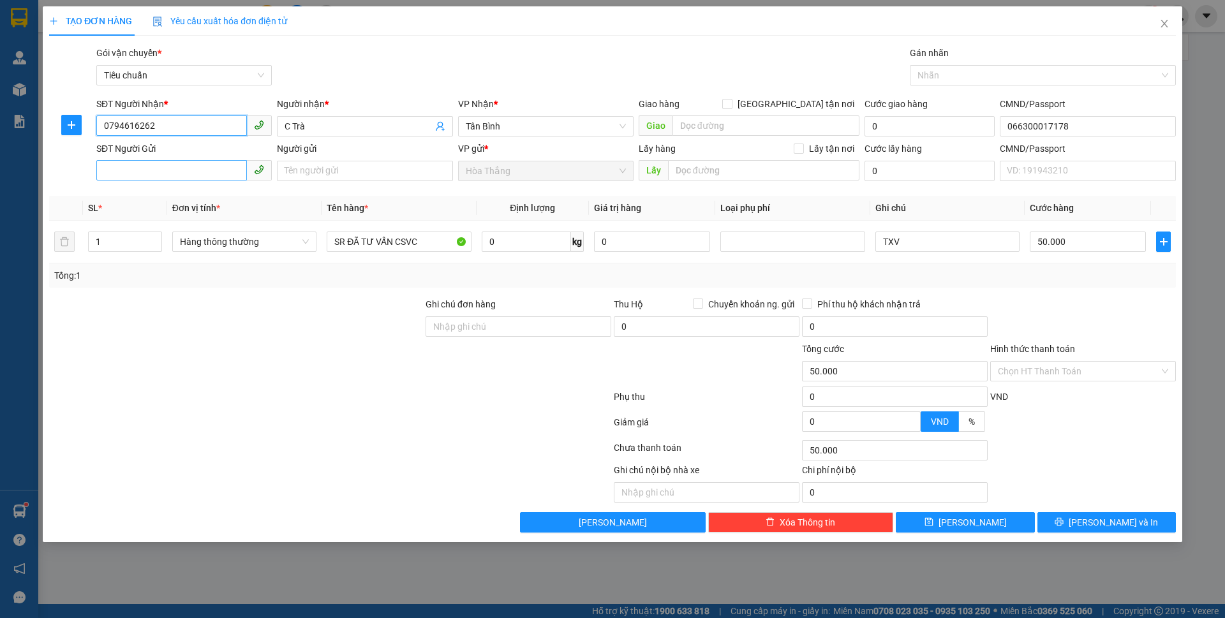
type input "0794616262"
click at [192, 179] on input "SĐT Người Gửi" at bounding box center [171, 170] width 151 height 20
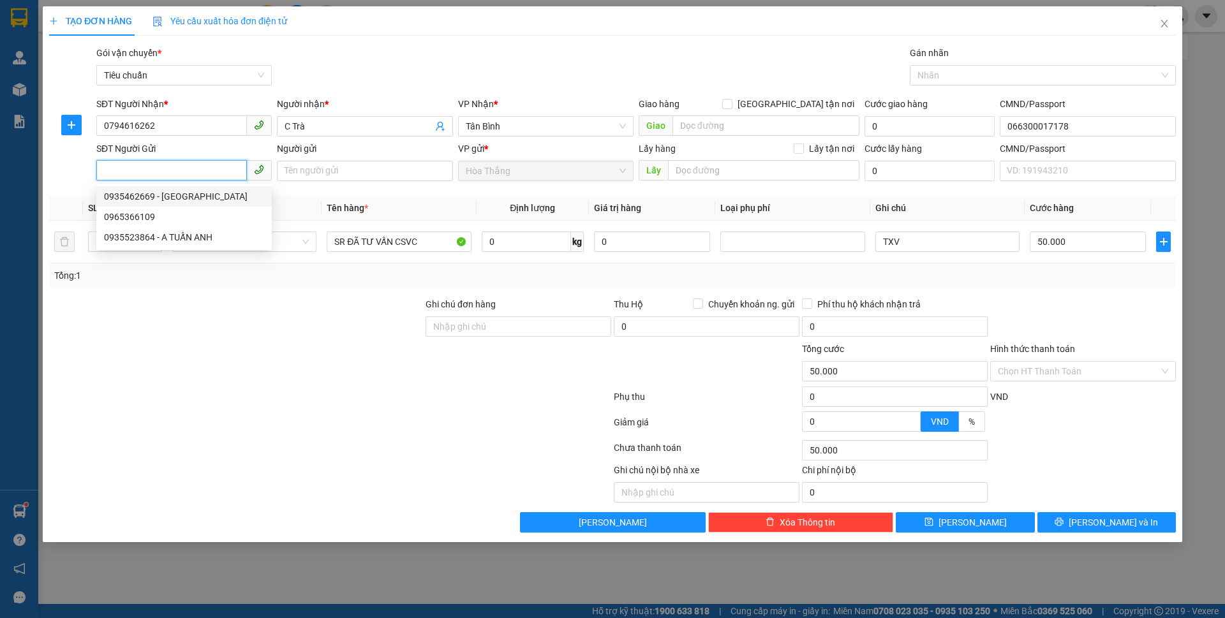
click at [181, 196] on div "0935462669 - [GEOGRAPHIC_DATA]" at bounding box center [184, 196] width 160 height 14
type input "0935462669"
type input "BÁC BẢY"
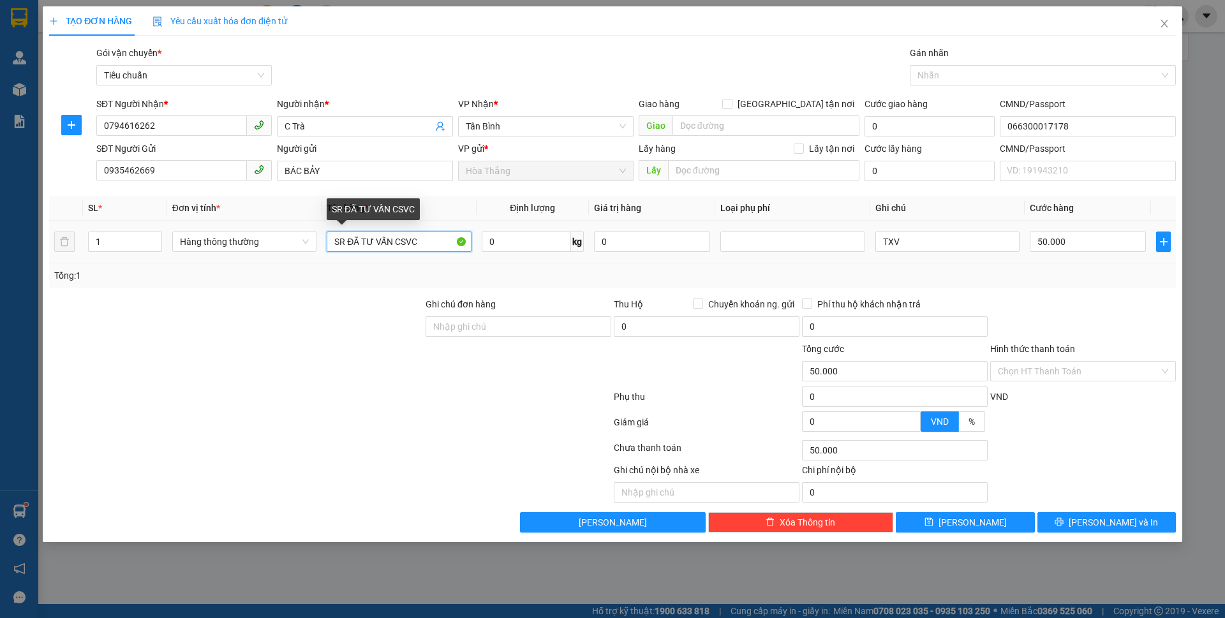
drag, startPoint x: 332, startPoint y: 239, endPoint x: 1019, endPoint y: 258, distance: 686.5
click at [1019, 258] on tr "1 Hàng thông thường SR ĐÃ TƯ VẤN CSVC 0 kg 0 TXV 50.000" at bounding box center [612, 242] width 1126 height 43
type input "GT"
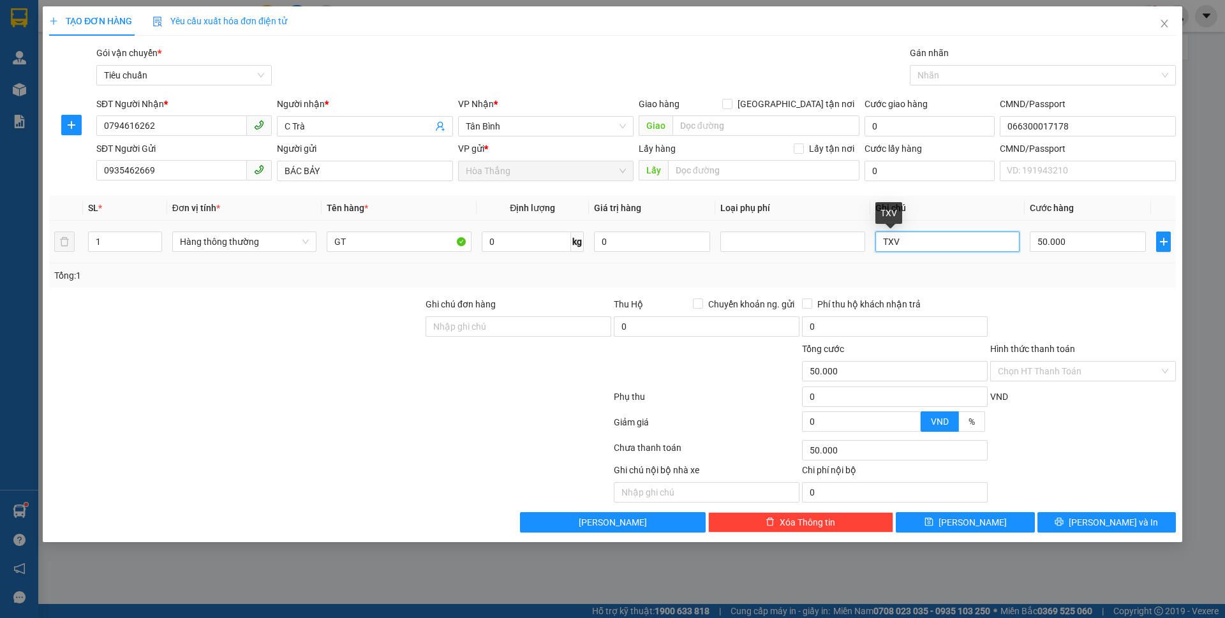
click at [945, 237] on input "TXV" at bounding box center [947, 242] width 144 height 20
type input "T"
type input "BÌA NILON"
click at [1080, 237] on input "50.000" at bounding box center [1087, 242] width 116 height 20
type input "3"
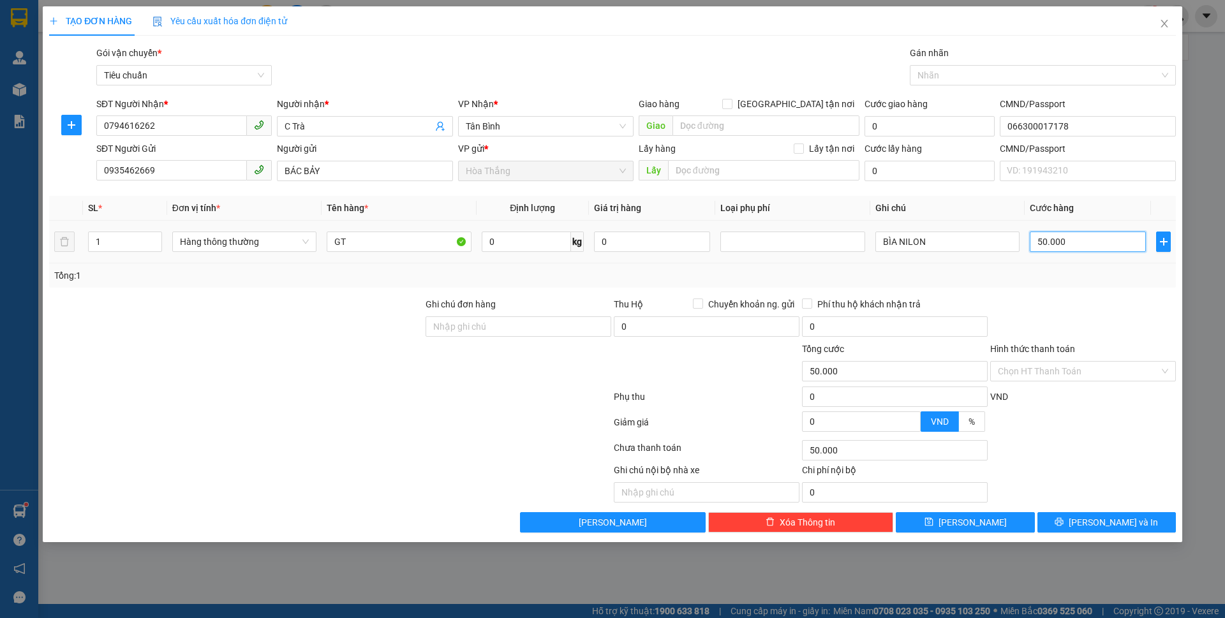
type input "3"
type input "30"
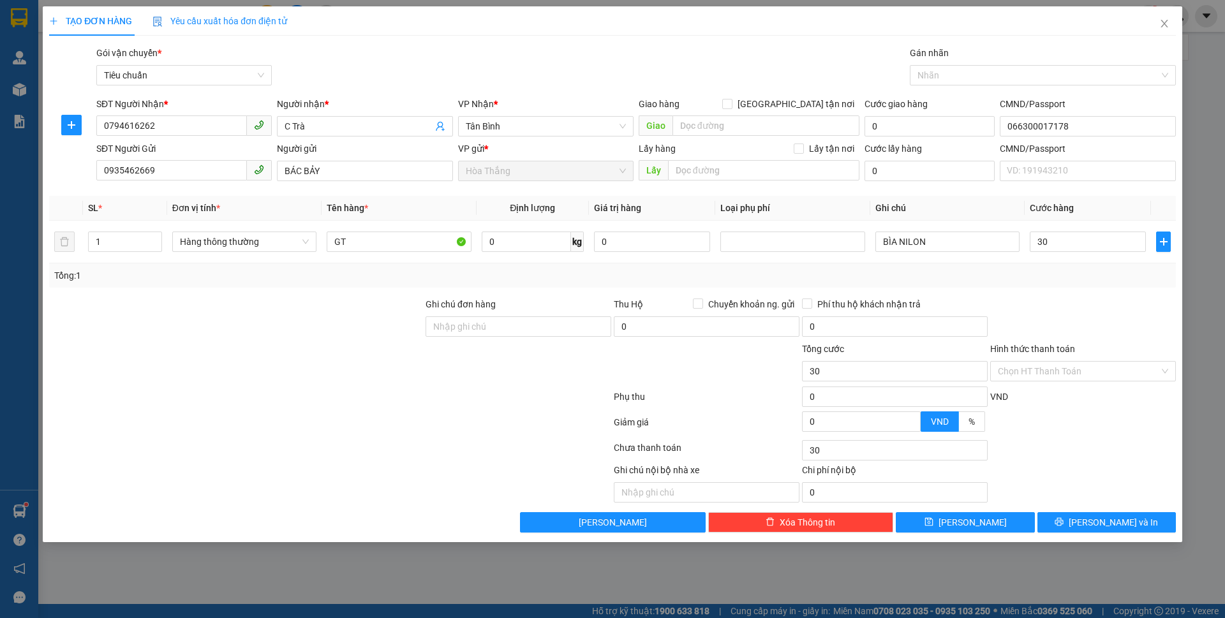
type input "30.000"
click at [1085, 265] on div "Tổng: 1" at bounding box center [612, 275] width 1126 height 24
click at [1067, 371] on input "Hình thức thanh toán" at bounding box center [1077, 371] width 161 height 19
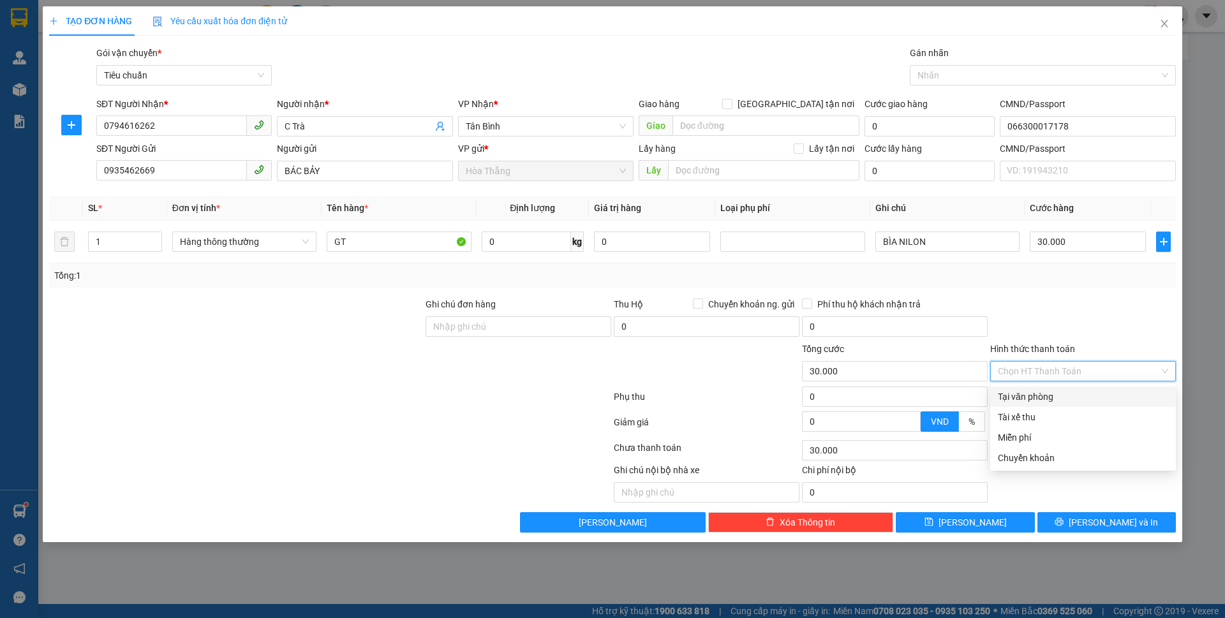
click at [1034, 395] on div "Tại văn phòng" at bounding box center [1082, 397] width 170 height 14
type input "0"
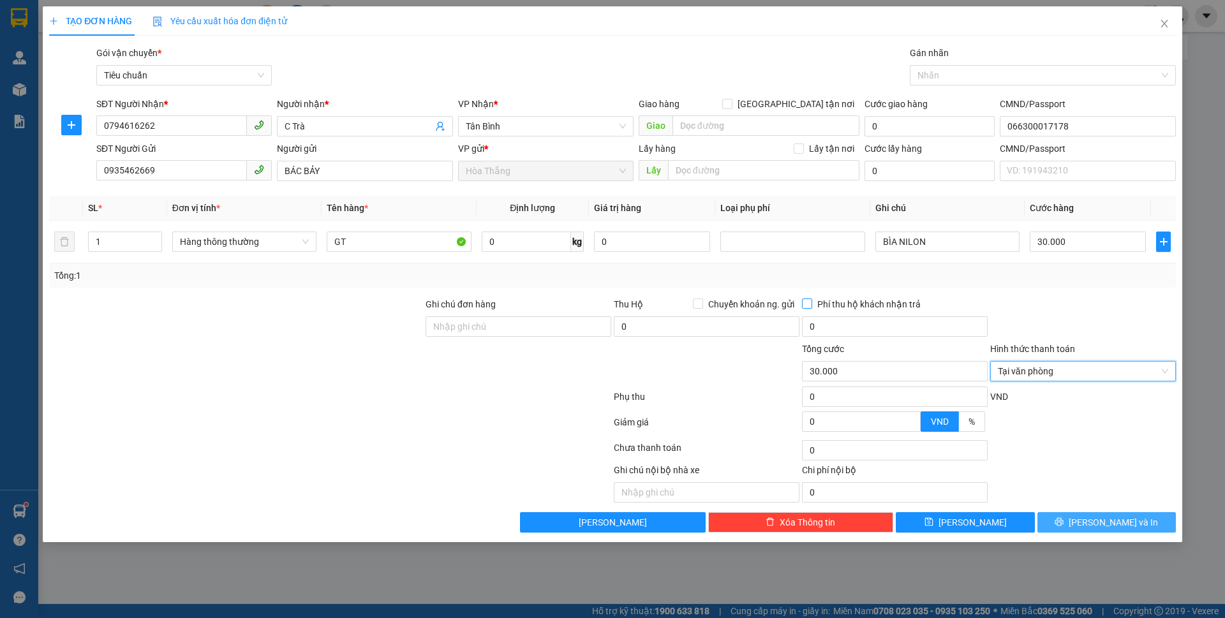
drag, startPoint x: 1091, startPoint y: 525, endPoint x: 865, endPoint y: 309, distance: 312.2
click at [1090, 525] on button "[PERSON_NAME] và In" at bounding box center [1106, 522] width 138 height 20
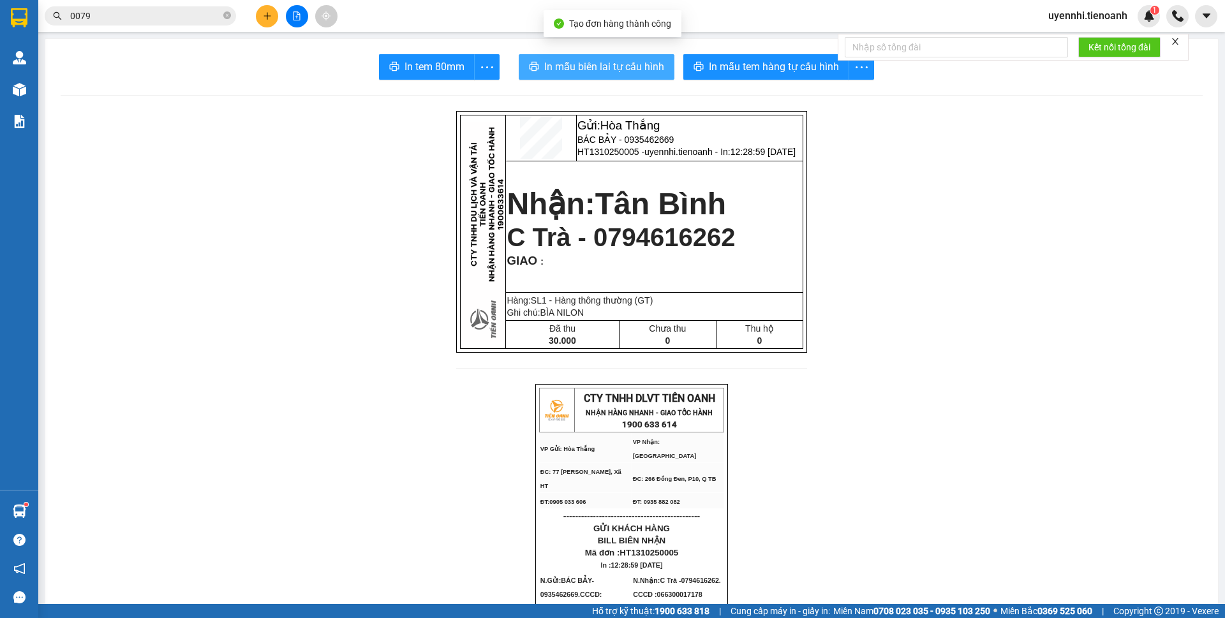
click at [636, 64] on span "In mẫu biên lai tự cấu hình" at bounding box center [604, 67] width 120 height 16
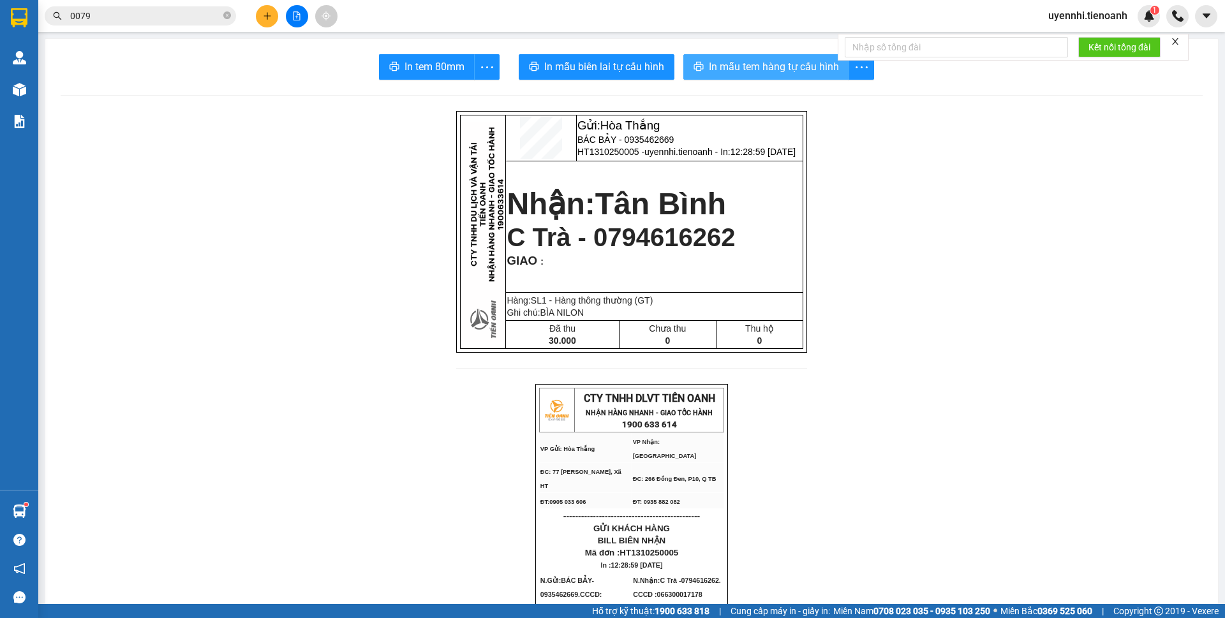
click at [744, 71] on span "In mẫu tem hàng tự cấu hình" at bounding box center [774, 67] width 130 height 16
